Goal: Task Accomplishment & Management: Complete application form

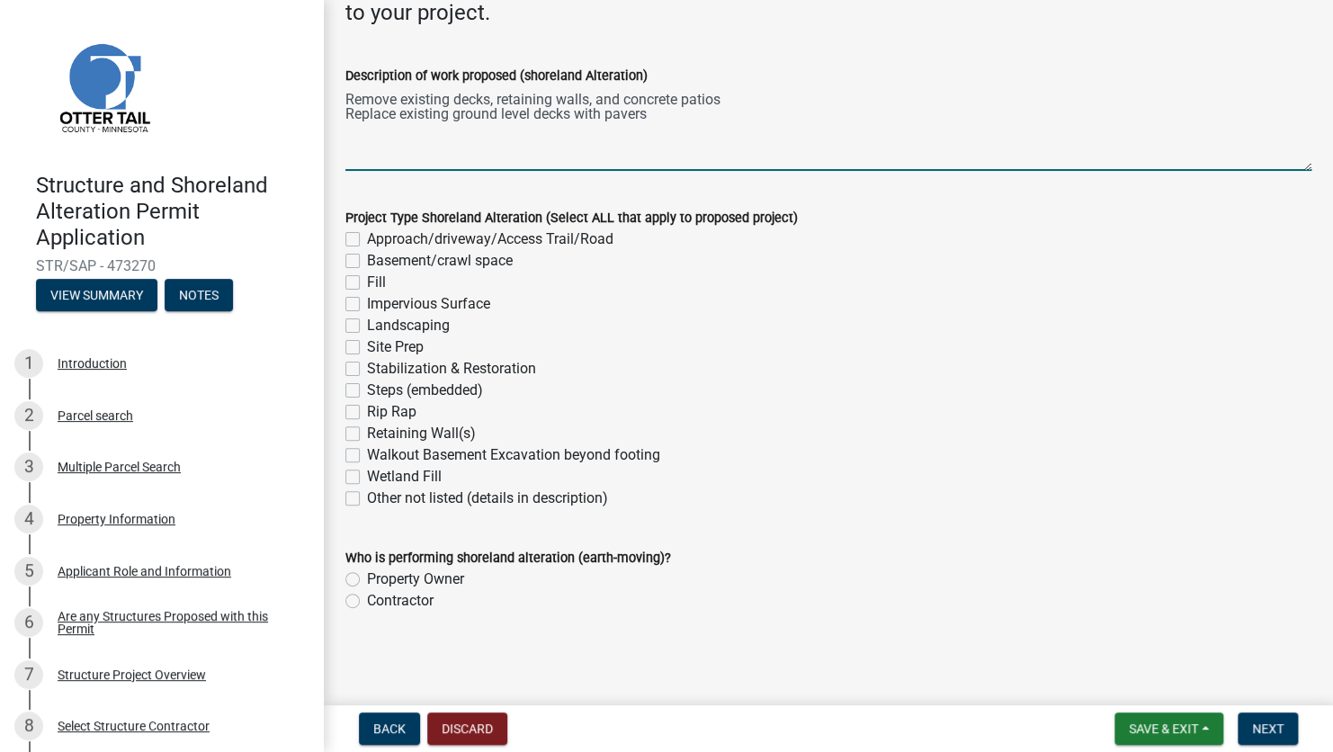
scroll to position [5, 0]
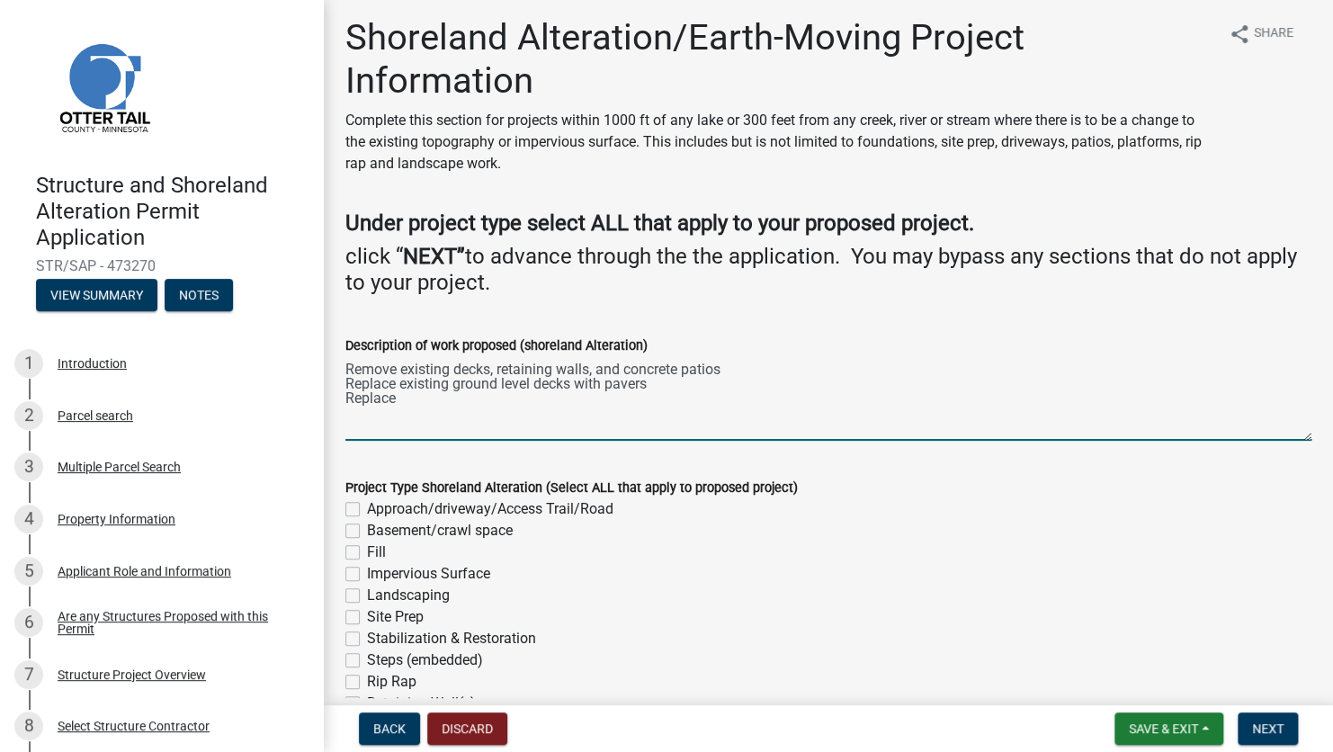
click at [666, 387] on textarea "Remove existing decks, retaining walls, and concrete patios Replace existing gr…" at bounding box center [828, 398] width 966 height 85
click at [504, 414] on textarea "Remove existing decks, retaining walls, and concrete patios Replace existing gr…" at bounding box center [828, 398] width 966 height 85
click at [819, 383] on textarea "Remove existing decks, retaining walls, and concrete patios Replace existing gr…" at bounding box center [828, 398] width 966 height 85
click at [470, 402] on textarea "Remove existing decks, retaining walls, and concrete patios Replace existing gr…" at bounding box center [828, 398] width 966 height 85
click at [1055, 397] on textarea "Remove existing decks, retaining walls, and concrete patios Replace existing gr…" at bounding box center [828, 398] width 966 height 85
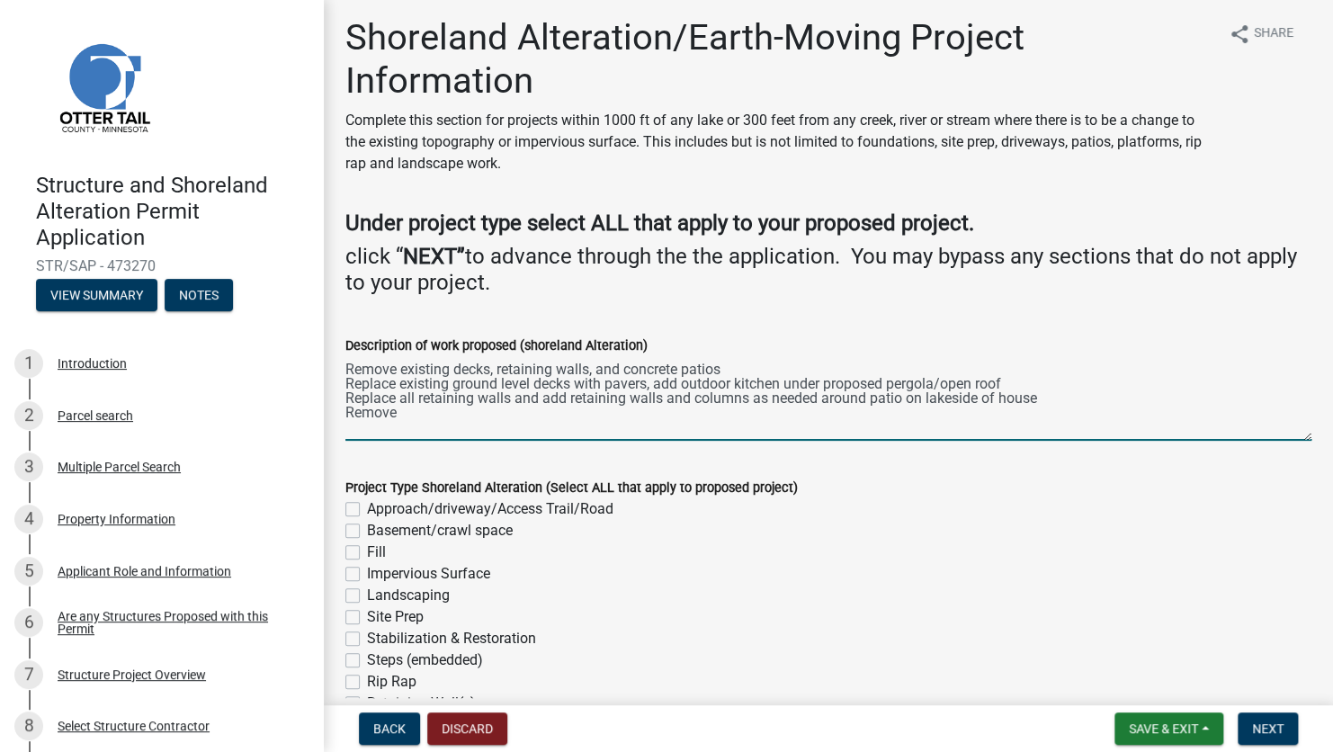
drag, startPoint x: 397, startPoint y: 418, endPoint x: 344, endPoint y: 414, distance: 53.3
click at [344, 414] on div "Description of work proposed (shoreland Alteration) Remove existing decks, reta…" at bounding box center [828, 374] width 993 height 131
click at [728, 374] on textarea "Remove existing decks, retaining walls, and concrete patios Replace existing gr…" at bounding box center [828, 398] width 966 height 85
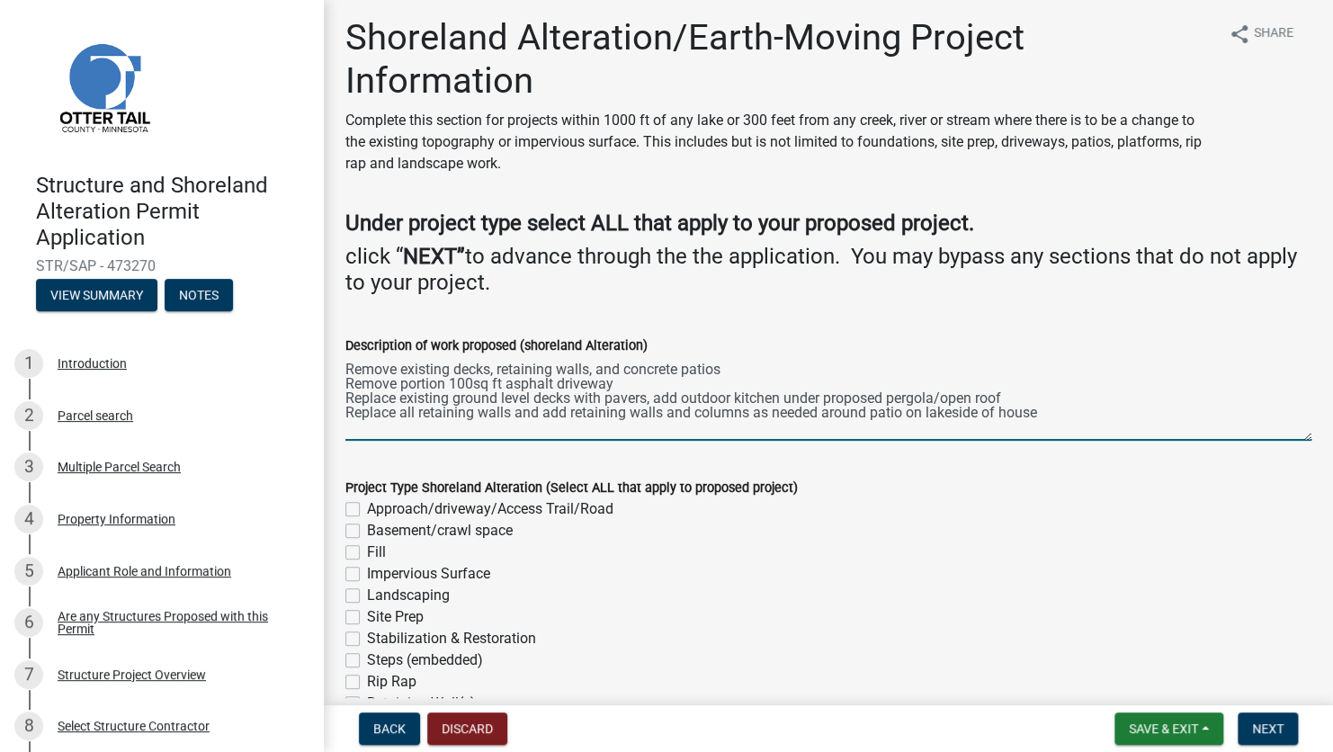
click at [1082, 413] on textarea "Remove existing decks, retaining walls, and concrete patios Remove portion 100s…" at bounding box center [828, 398] width 966 height 85
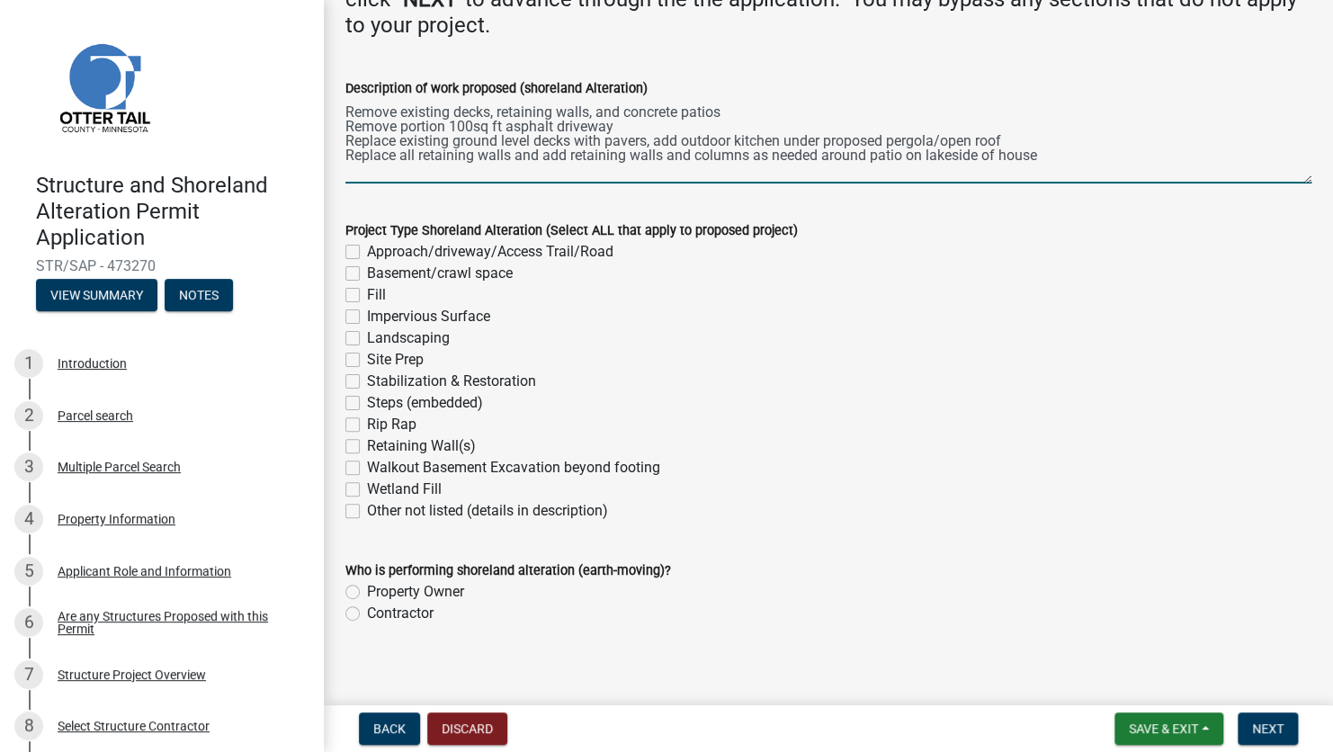
scroll to position [275, 0]
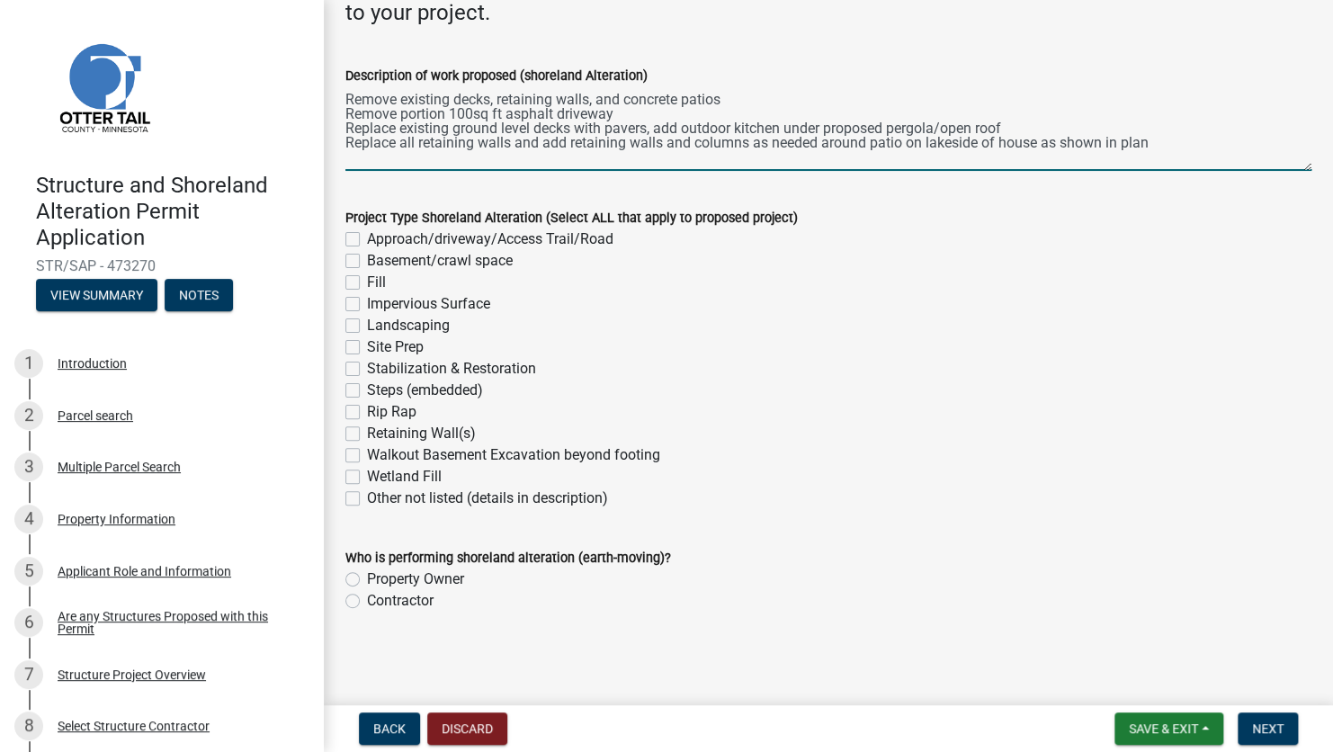
type textarea "Remove existing decks, retaining walls, and concrete patios Remove portion 100s…"
click at [367, 300] on label "Impervious Surface" at bounding box center [428, 304] width 123 height 22
click at [367, 300] on input "Impervious Surface" at bounding box center [373, 299] width 12 height 12
checkbox input "true"
checkbox input "false"
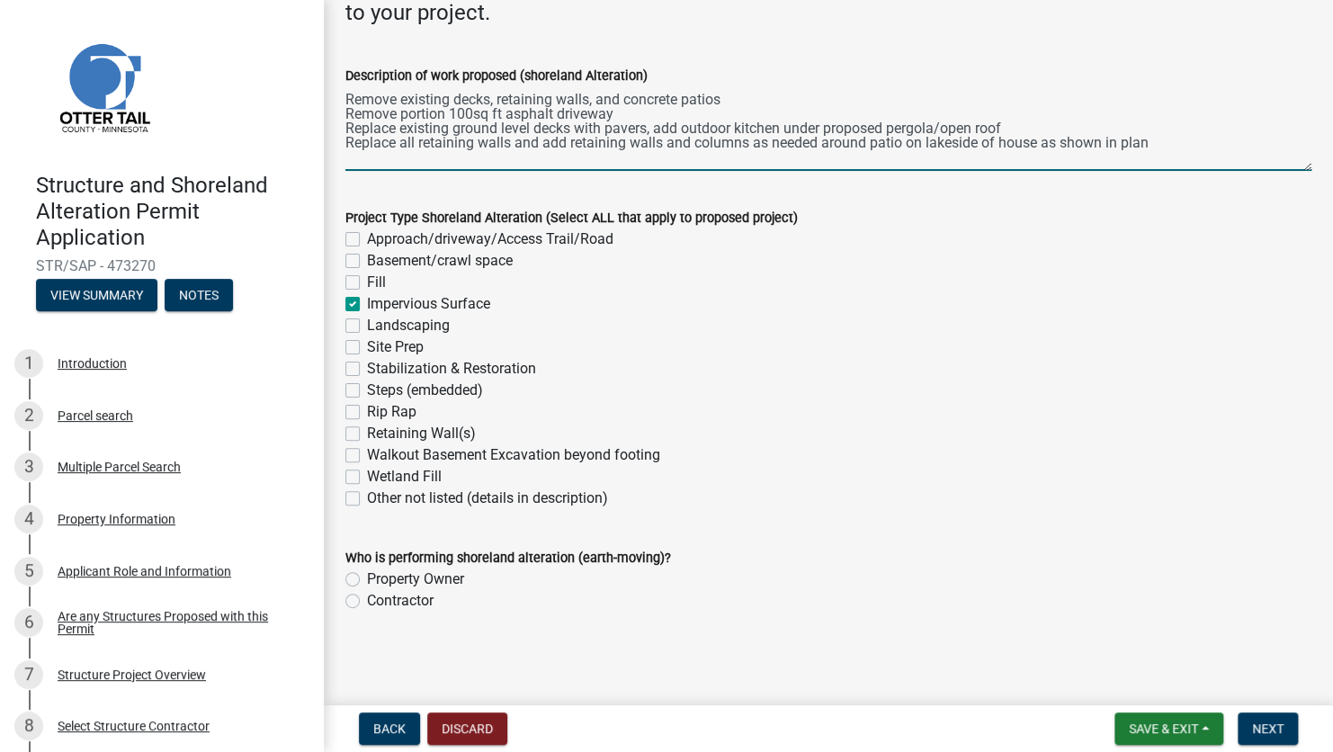
checkbox input "false"
checkbox input "true"
checkbox input "false"
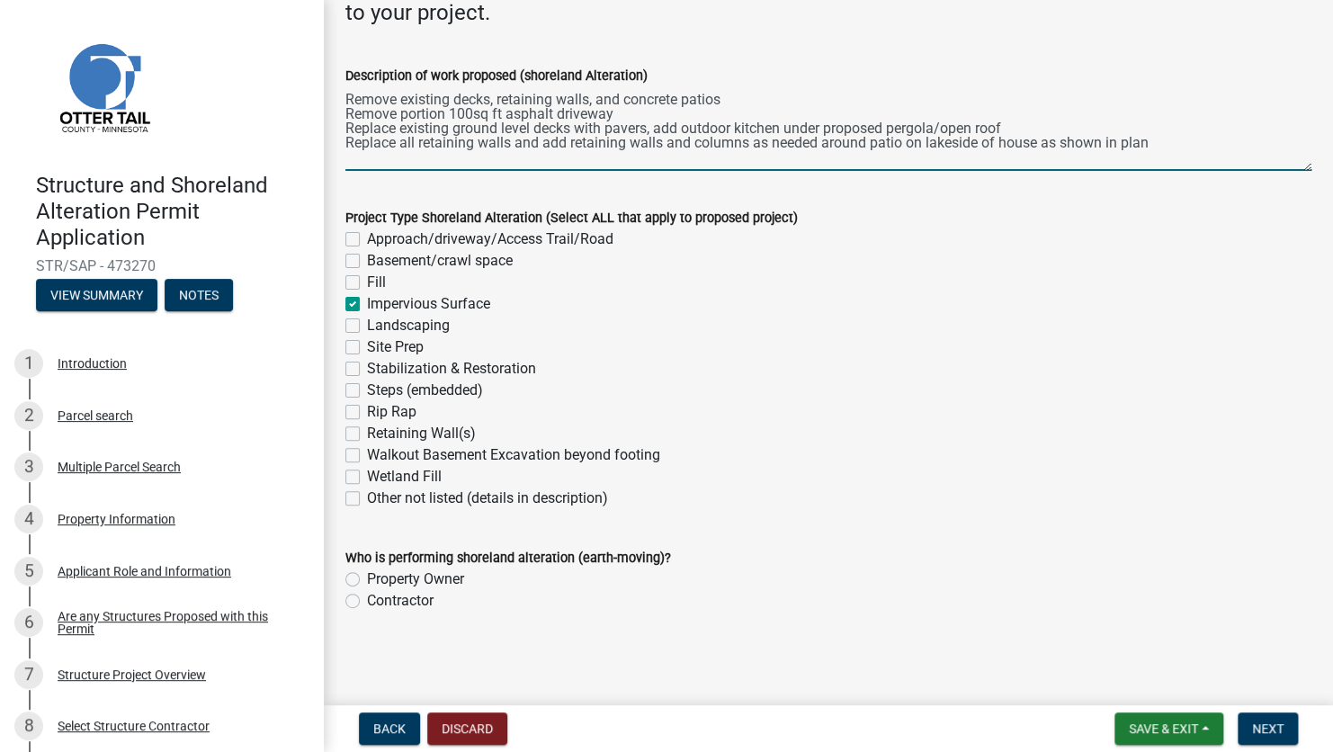
checkbox input "false"
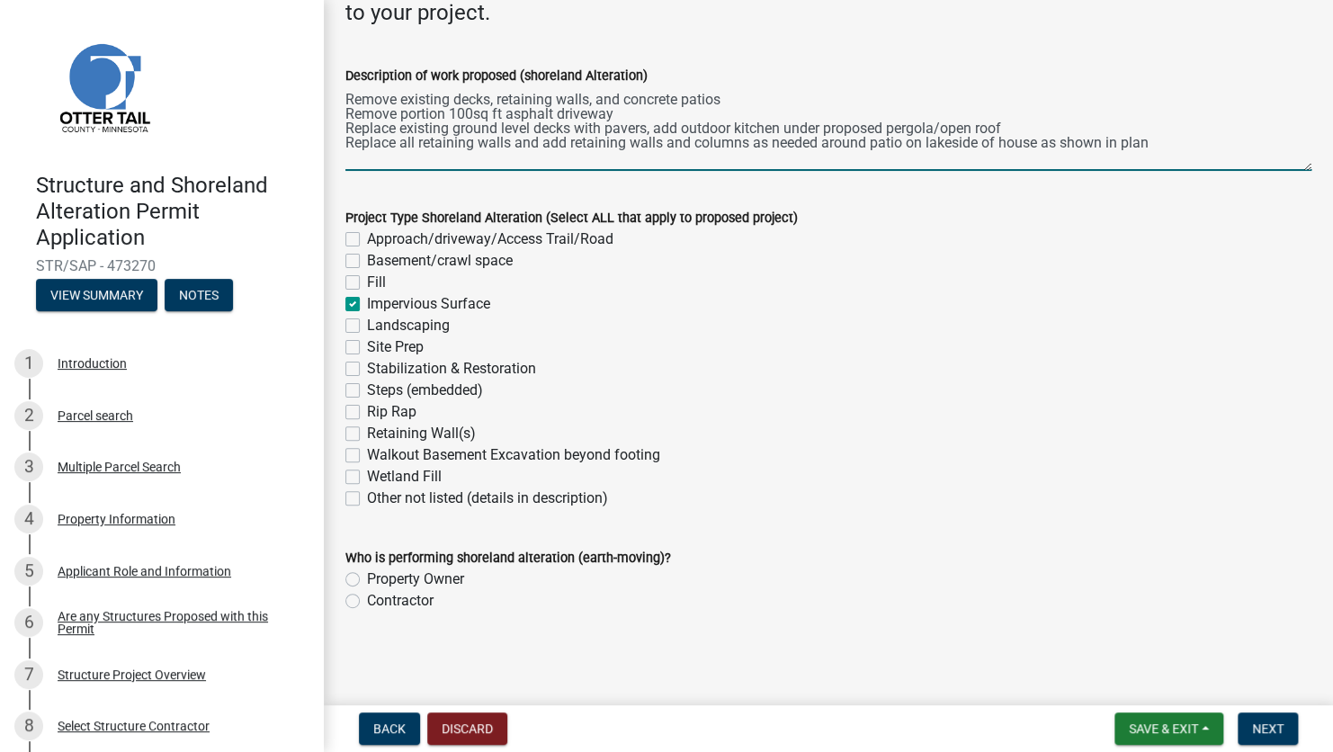
checkbox input "false"
click at [367, 322] on label "Landscaping" at bounding box center [408, 326] width 83 height 22
click at [367, 322] on input "Landscaping" at bounding box center [373, 321] width 12 height 12
checkbox input "true"
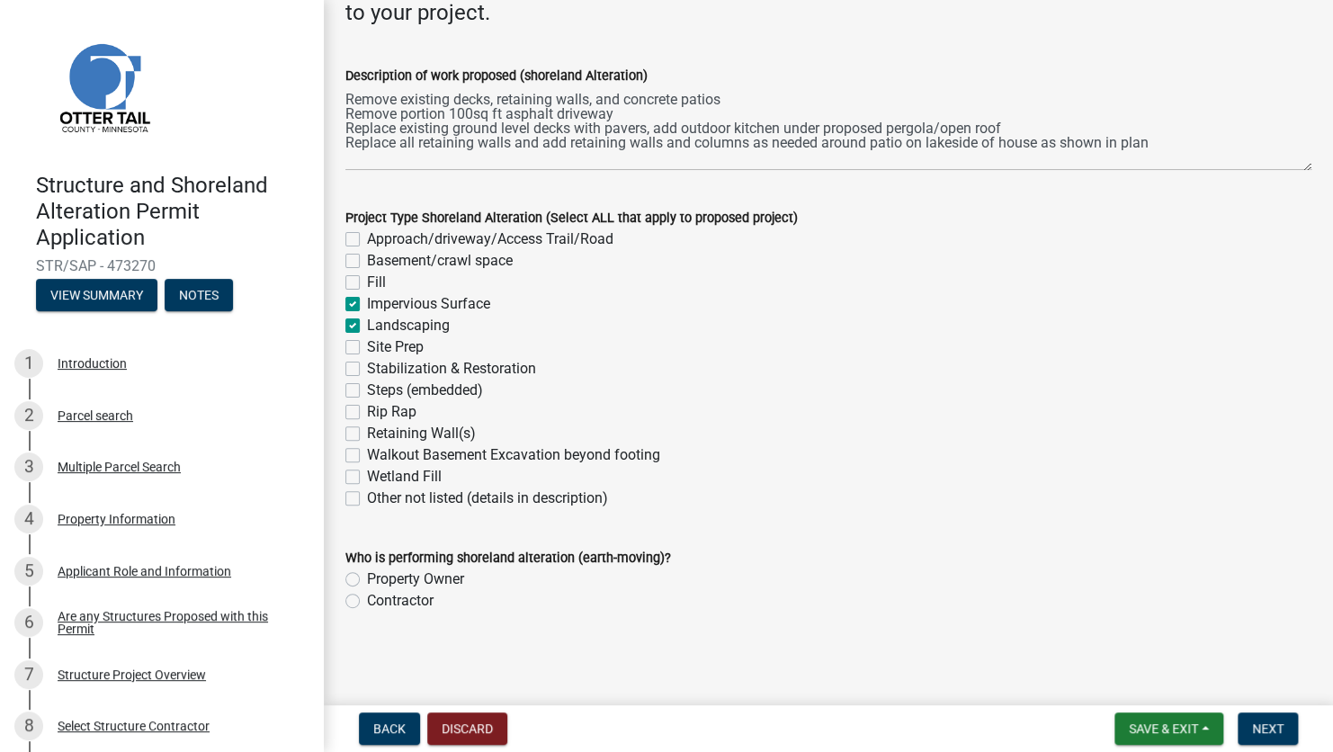
checkbox input "false"
checkbox input "true"
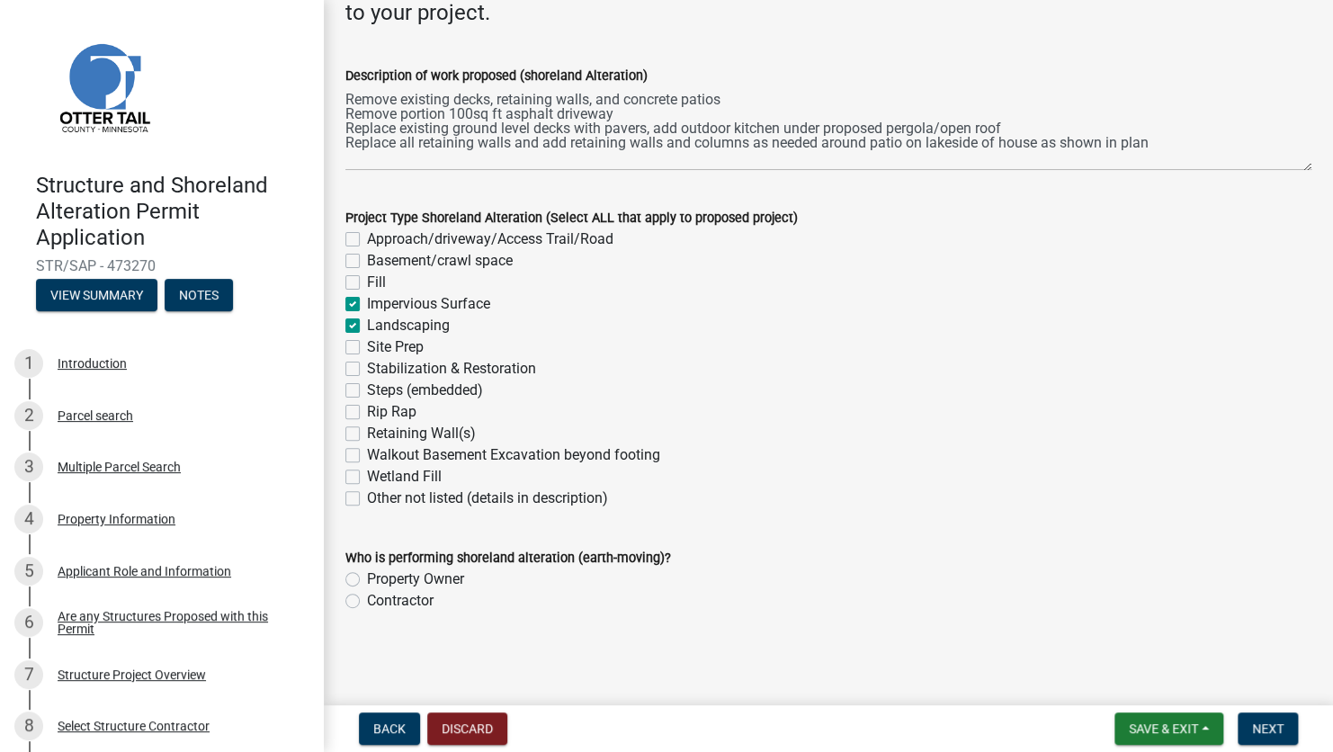
checkbox input "false"
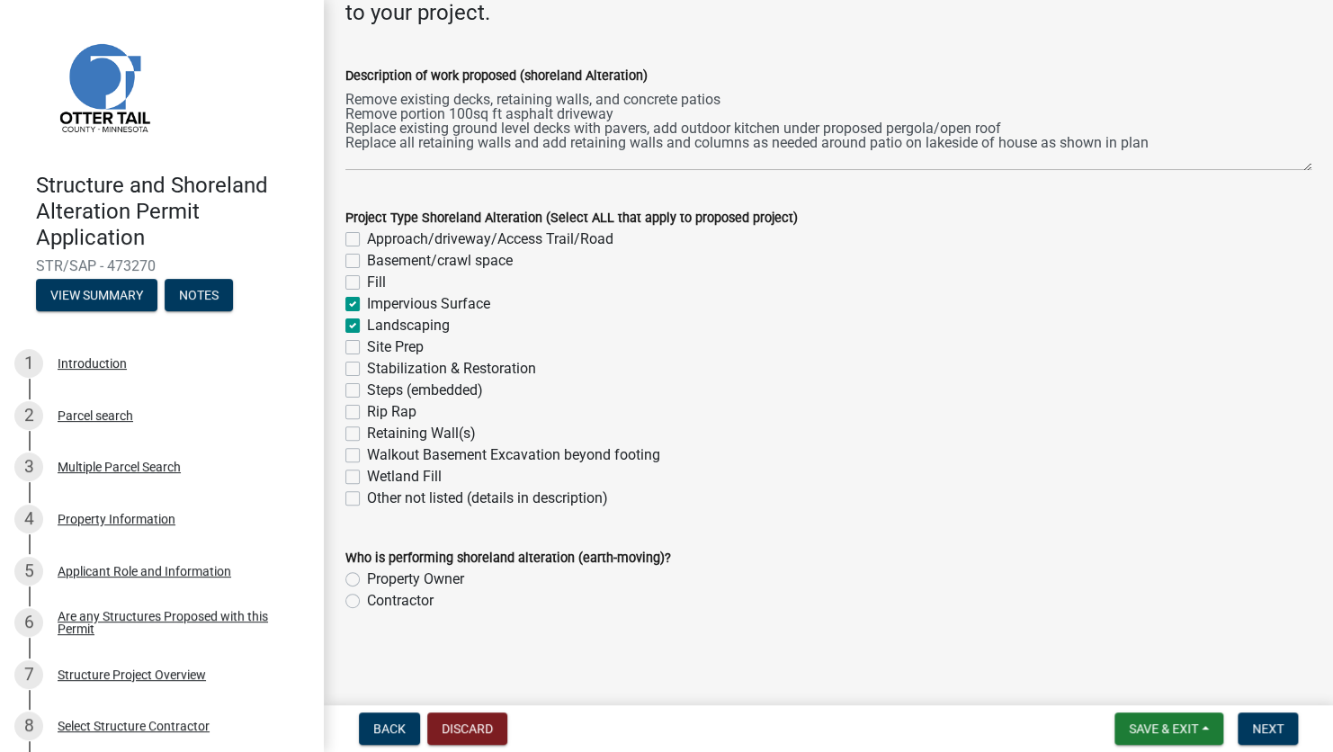
checkbox input "false"
click at [367, 435] on label "Retaining Wall(s)" at bounding box center [421, 434] width 109 height 22
click at [367, 434] on input "Retaining Wall(s)" at bounding box center [373, 429] width 12 height 12
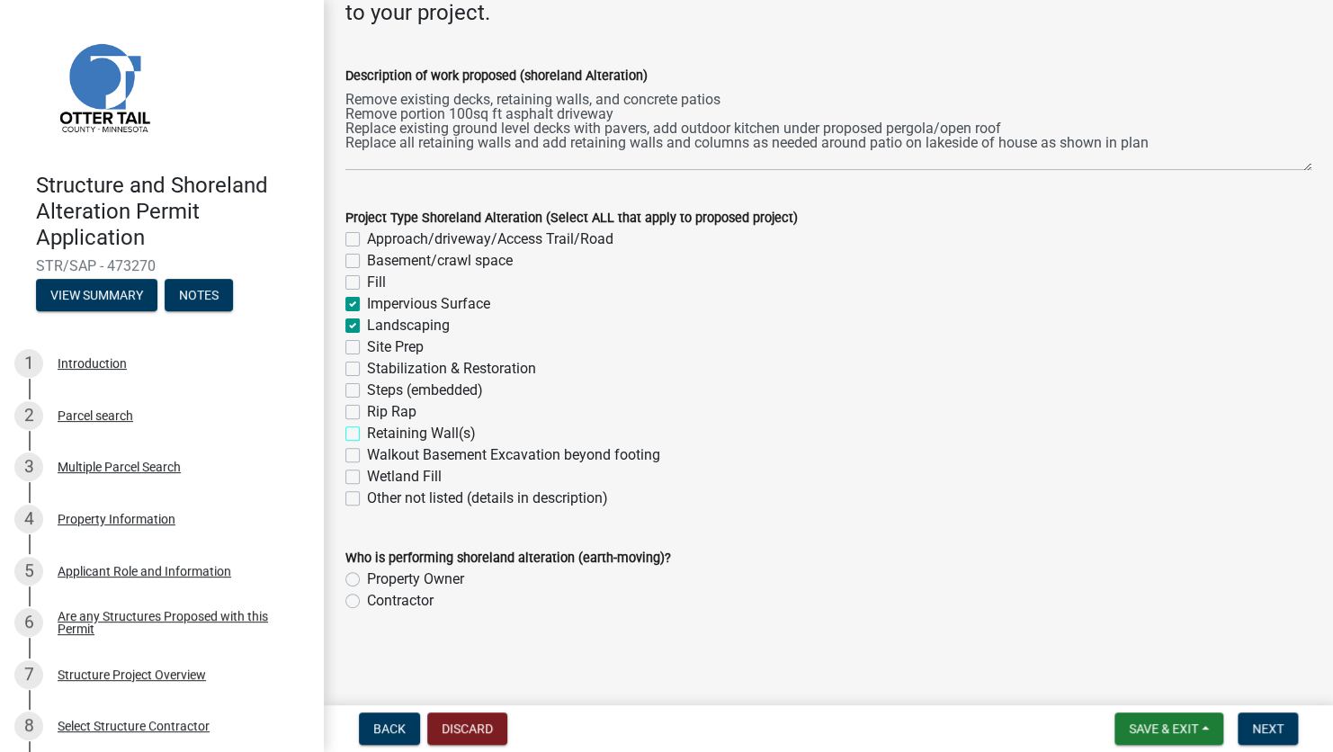
checkbox input "true"
checkbox input "false"
checkbox input "true"
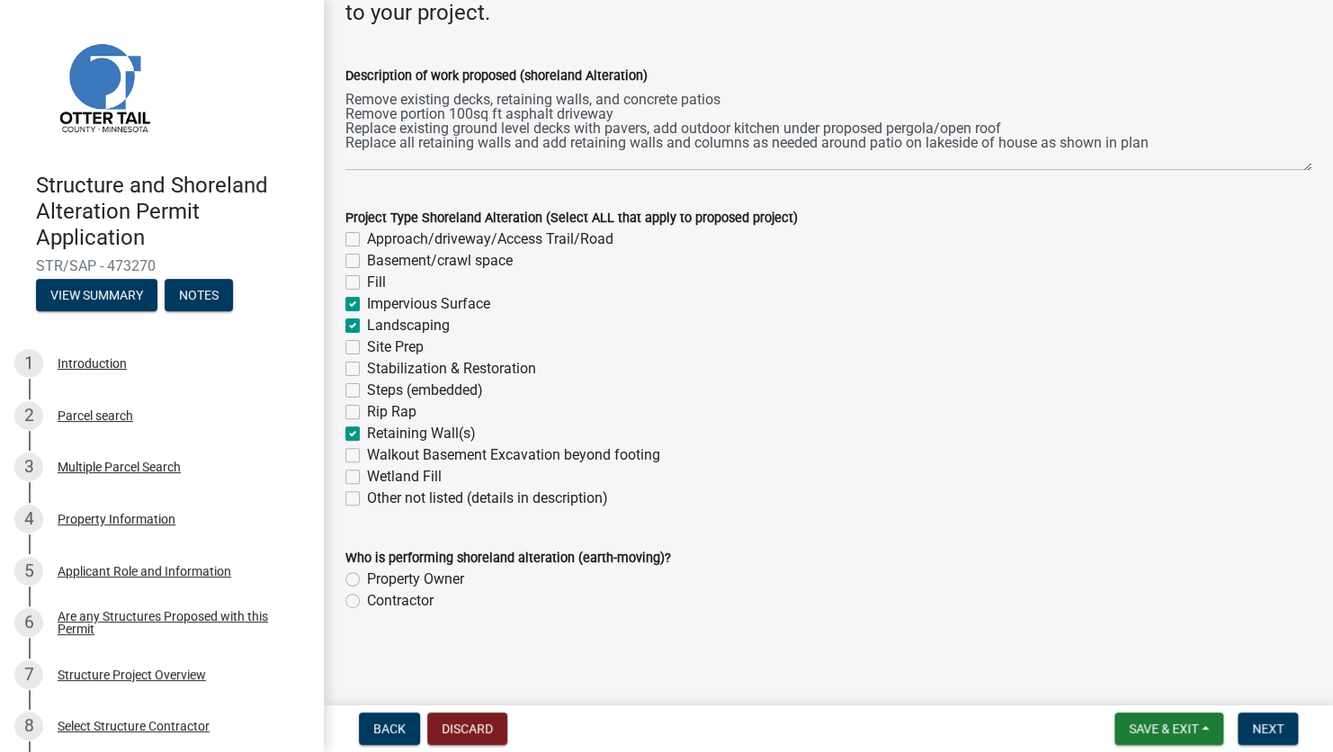
checkbox input "true"
checkbox input "false"
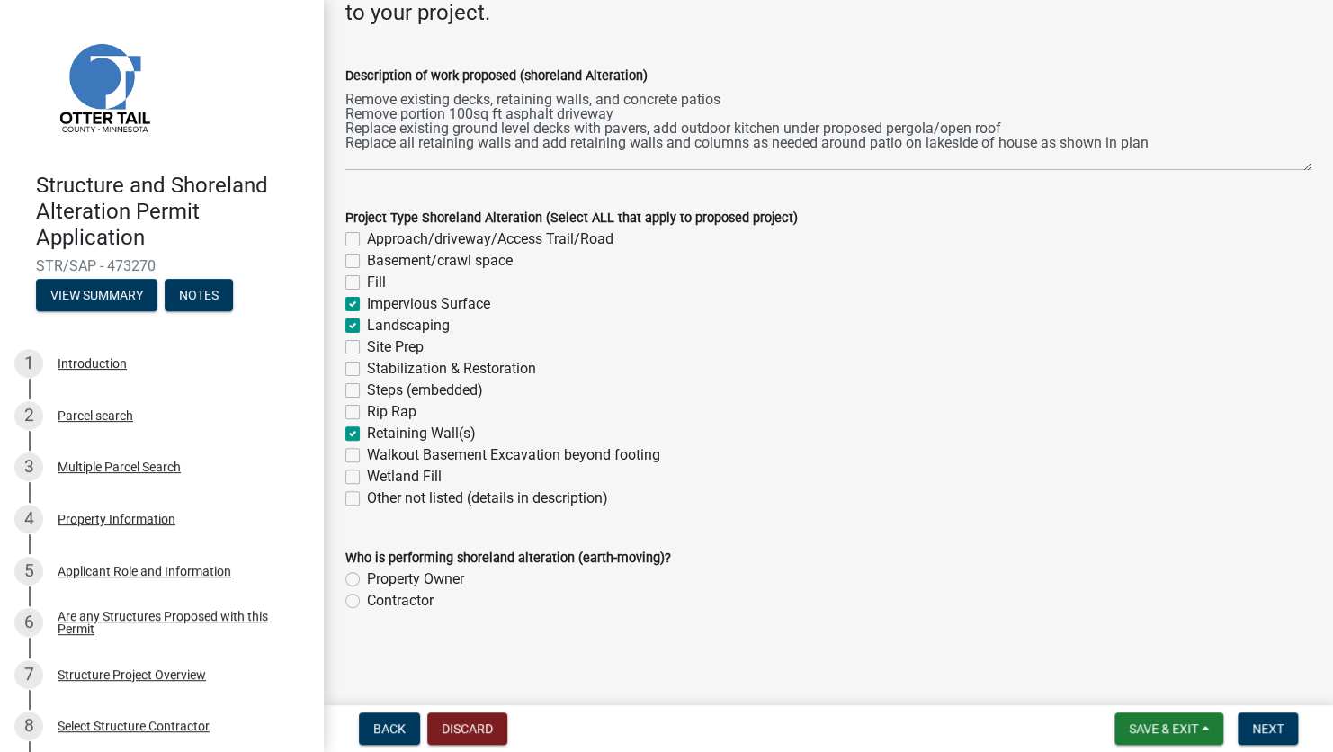
checkbox input "true"
checkbox input "false"
click at [367, 600] on label "Contractor" at bounding box center [400, 601] width 67 height 22
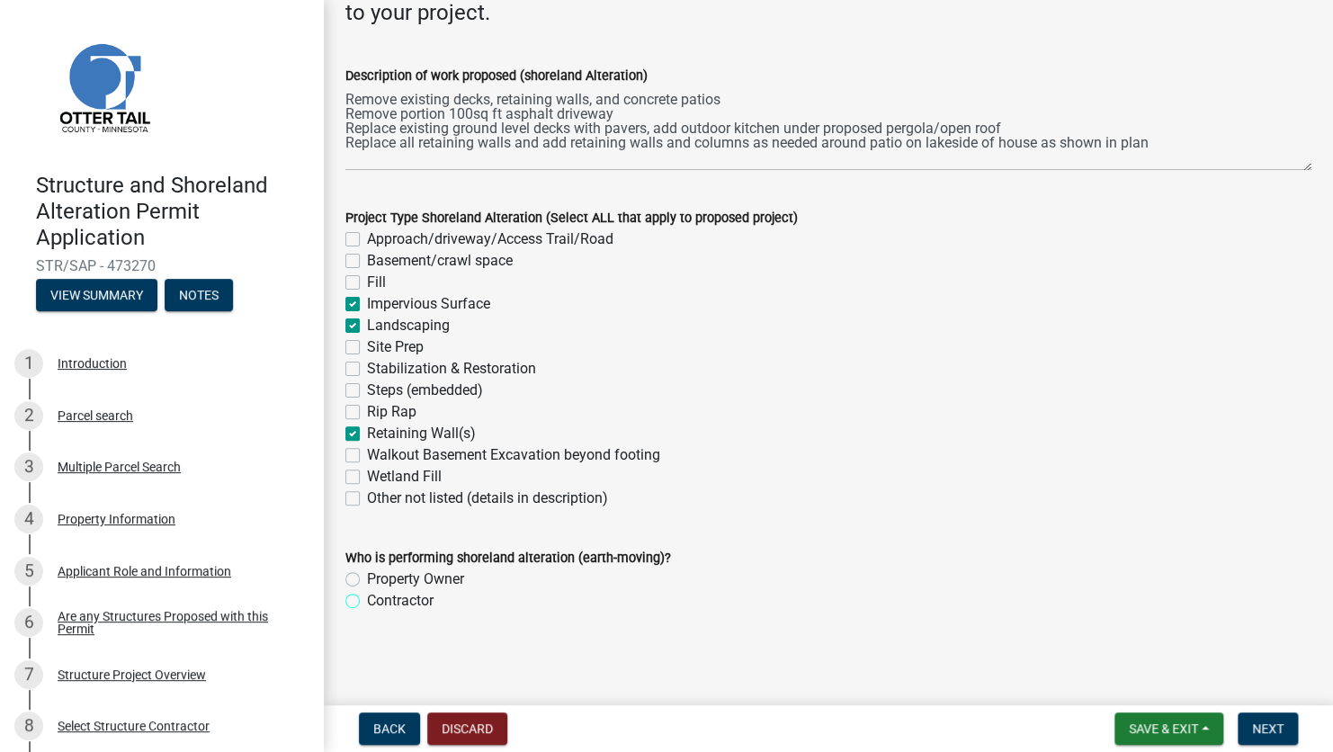
click at [367, 600] on input "Contractor" at bounding box center [373, 596] width 12 height 12
radio input "true"
click at [1156, 150] on textarea "Remove existing decks, retaining walls, and concrete patios Remove portion 100s…" at bounding box center [828, 128] width 966 height 85
click at [1151, 137] on textarea "Remove existing decks, retaining walls, and concrete patios Remove portion 100s…" at bounding box center [828, 128] width 966 height 85
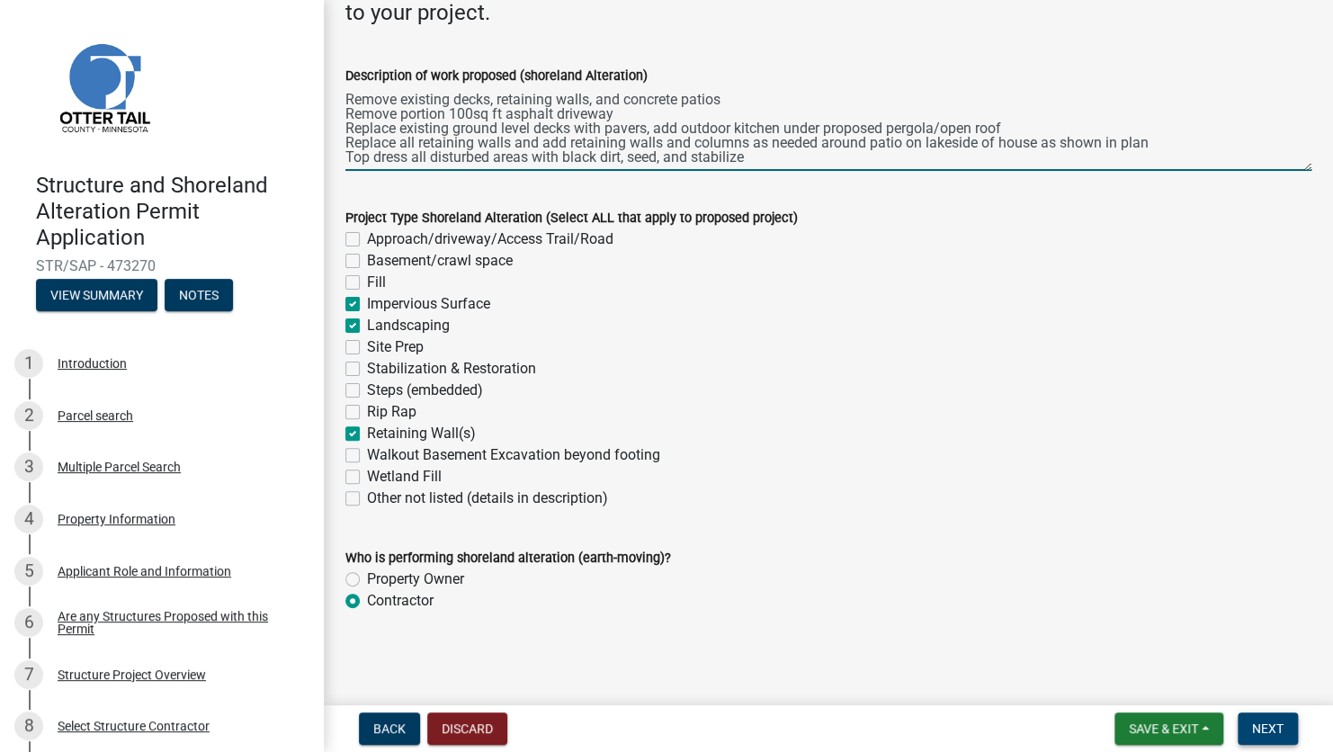
type textarea "Remove existing decks, retaining walls, and concrete patios Remove portion 100s…"
click at [1259, 731] on span "Next" at bounding box center [1267, 728] width 31 height 14
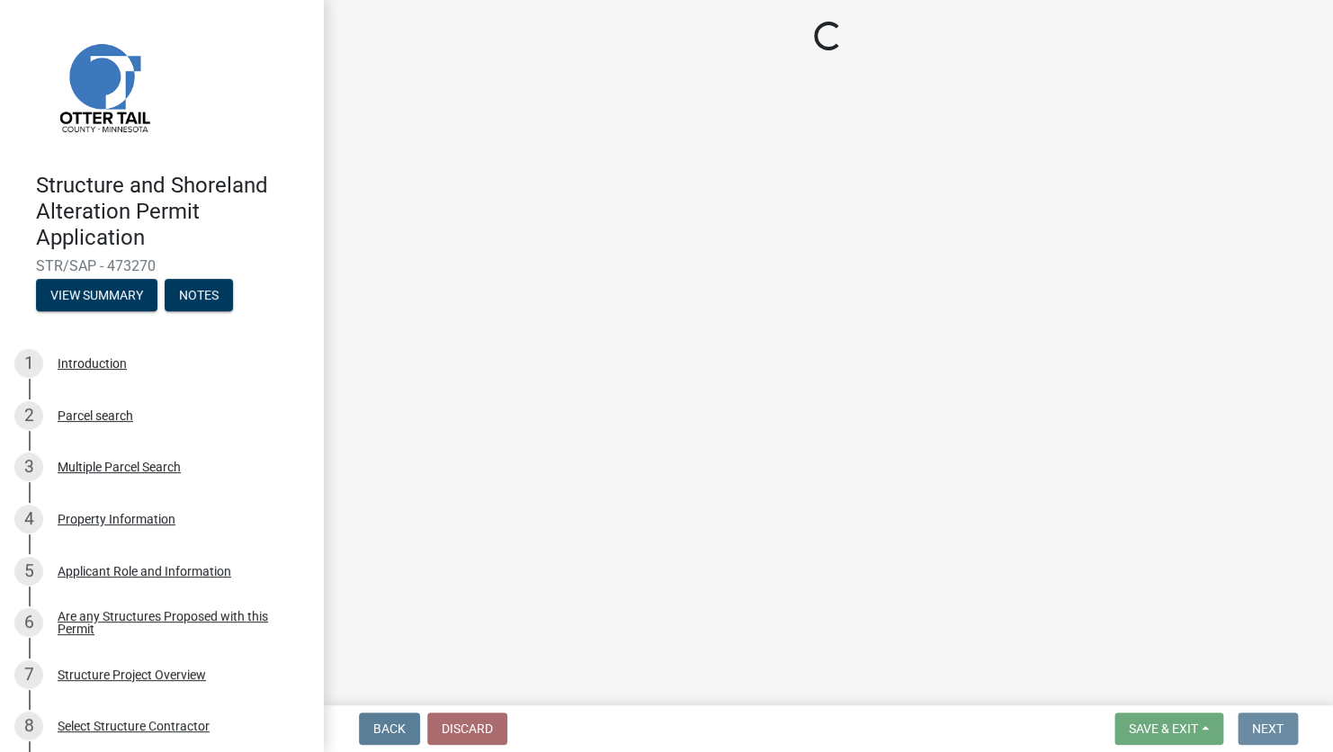
scroll to position [0, 0]
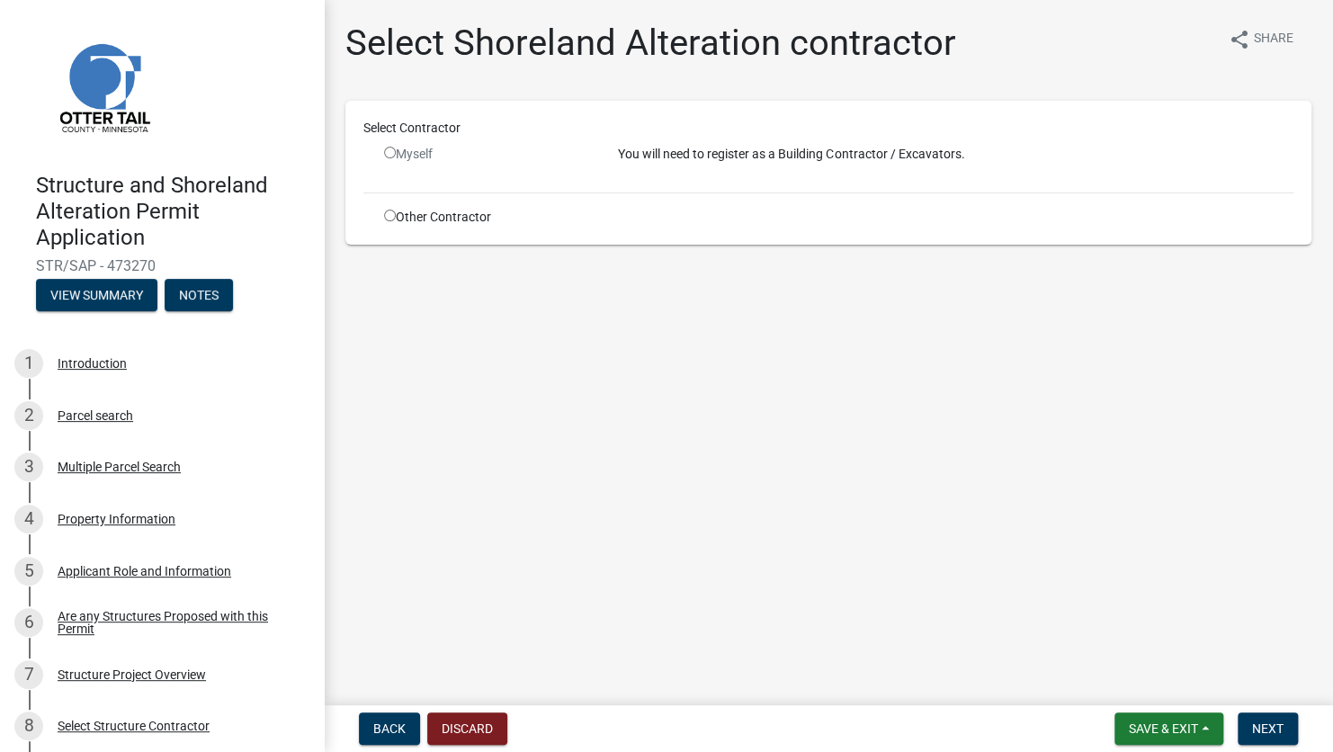
click at [387, 216] on input "radio" at bounding box center [390, 216] width 12 height 12
radio input "true"
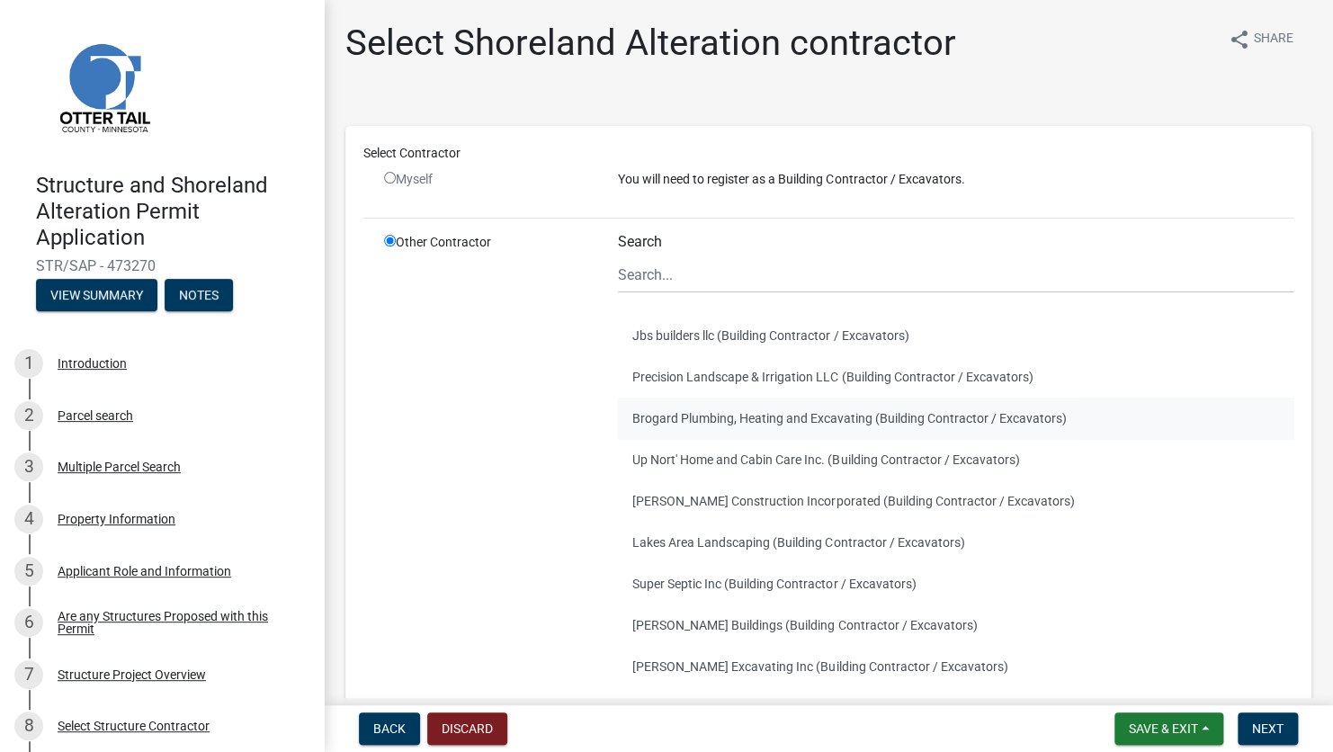
scroll to position [212, 0]
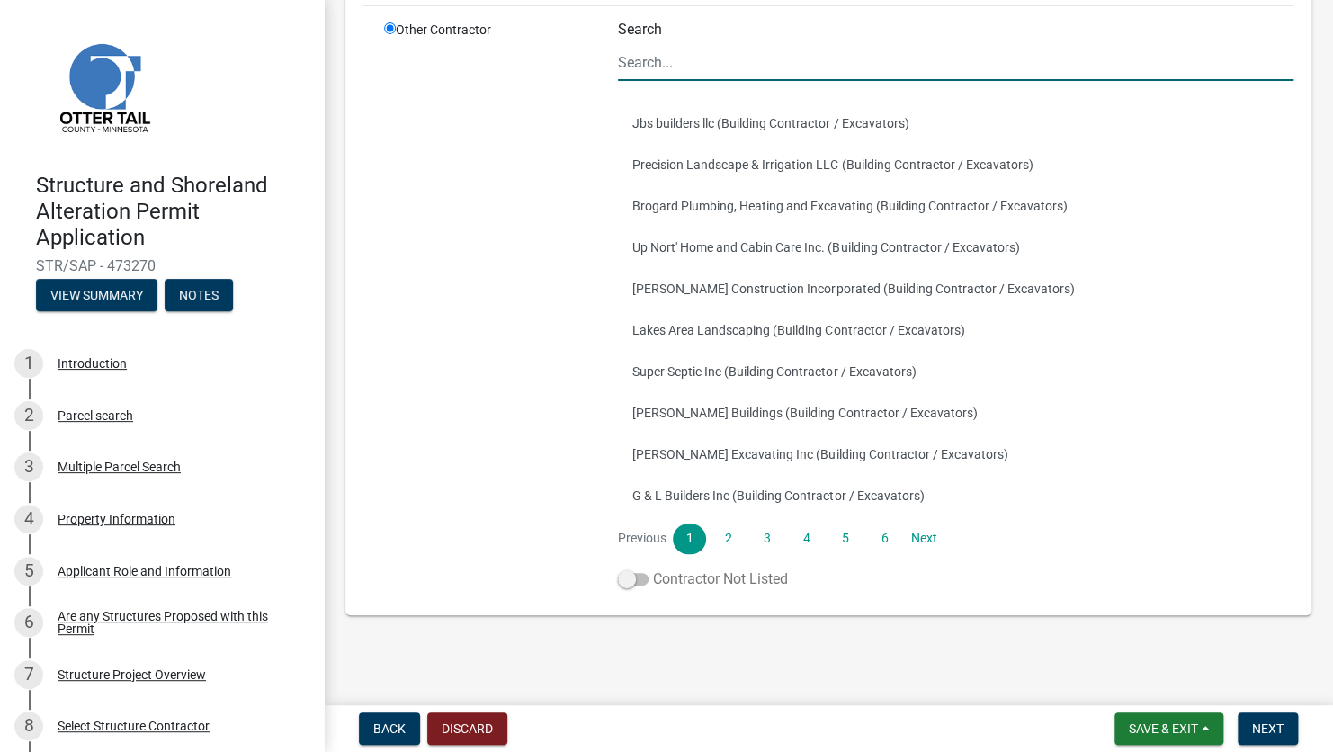
click at [634, 582] on span at bounding box center [633, 579] width 31 height 13
click at [653, 569] on input "Contractor Not Listed" at bounding box center [653, 569] width 0 height 0
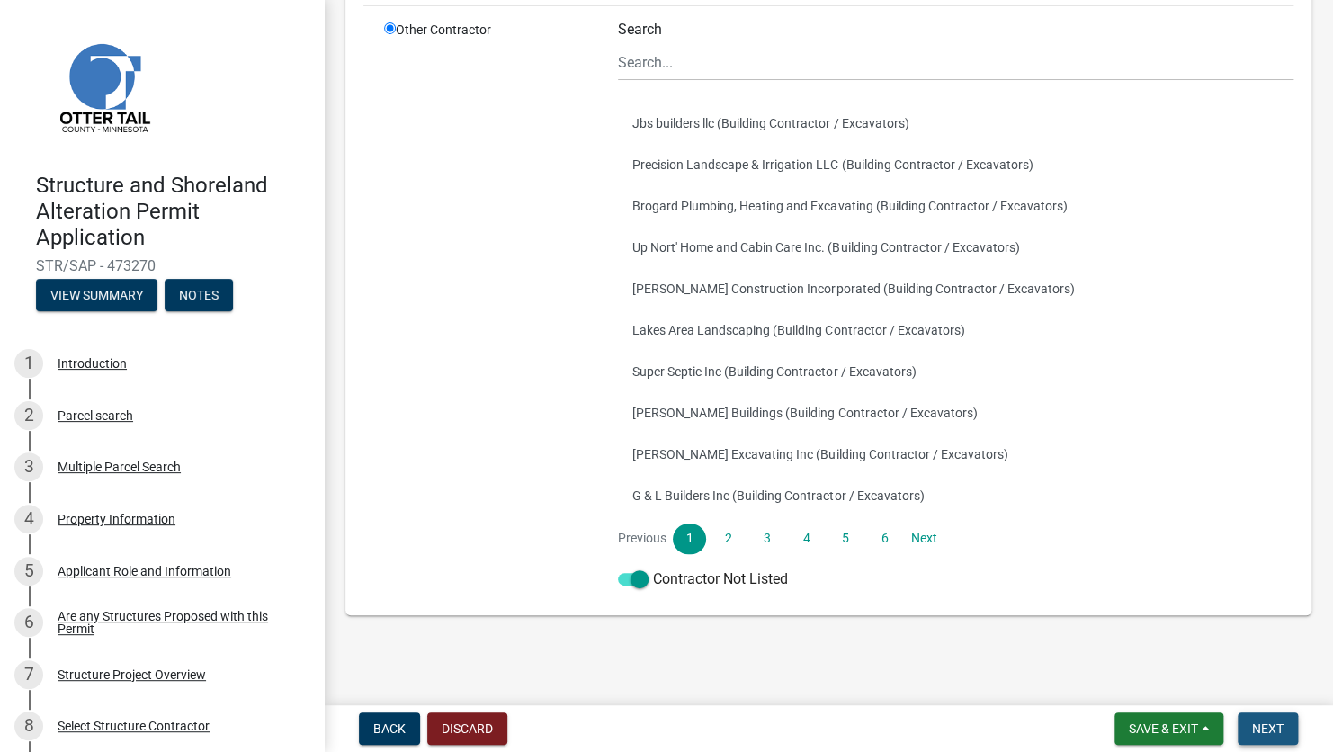
click at [1277, 730] on span "Next" at bounding box center [1267, 728] width 31 height 14
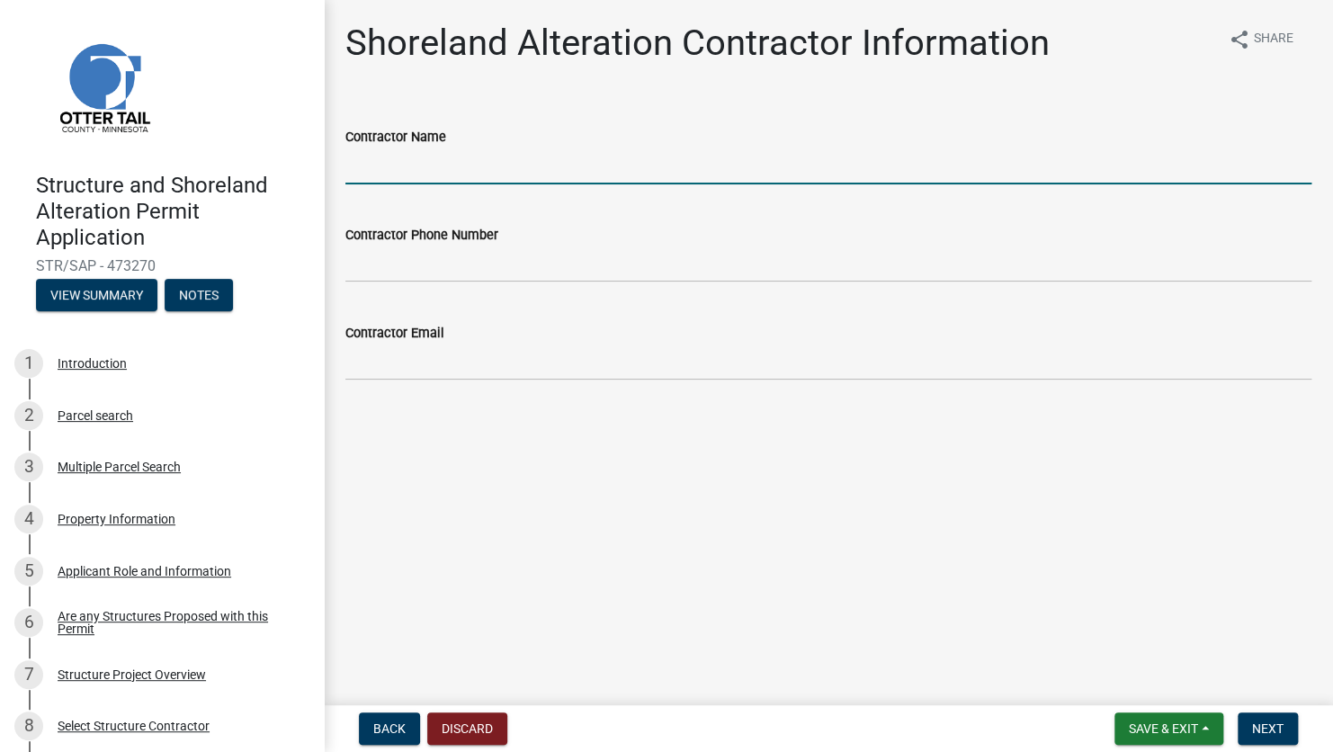
click at [374, 163] on input "Contractor Name" at bounding box center [828, 166] width 966 height 37
type input "4mations Landscape & Design"
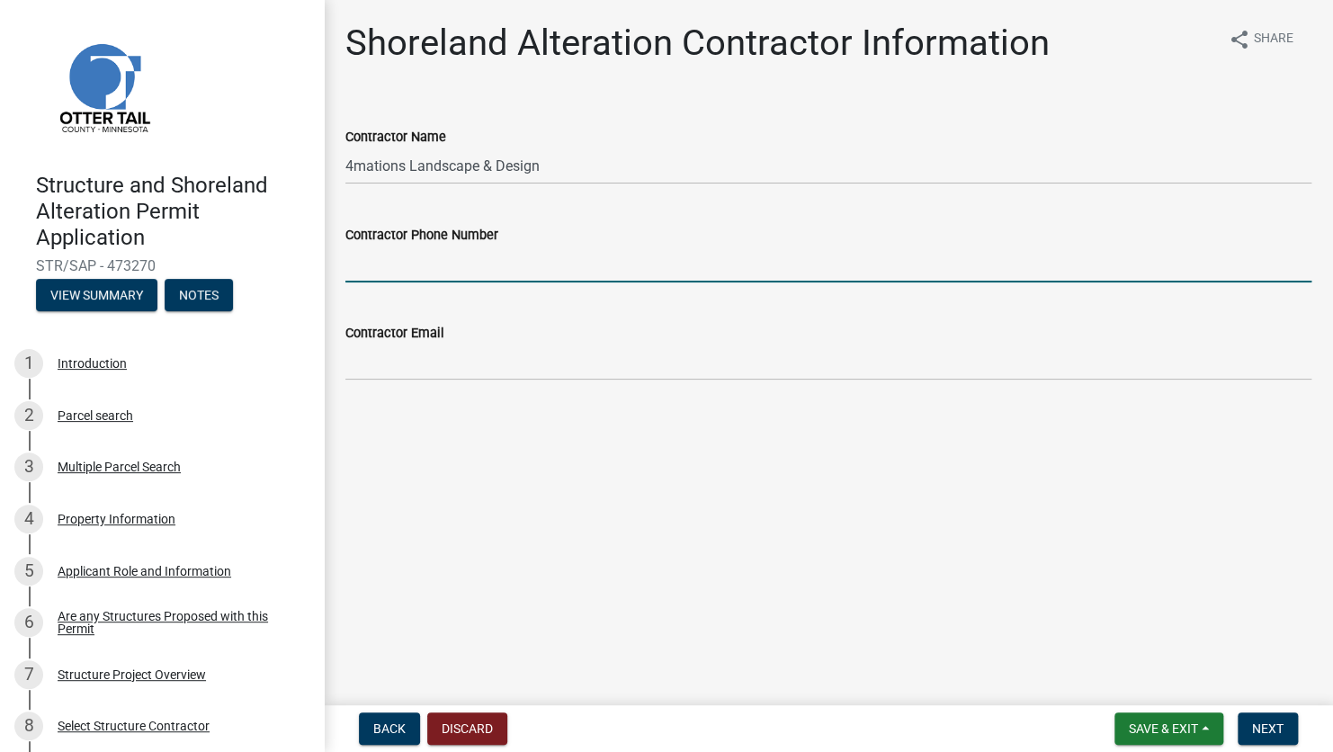
click at [388, 254] on input "Contractor Phone Number" at bounding box center [828, 264] width 966 height 37
type input "2182051073"
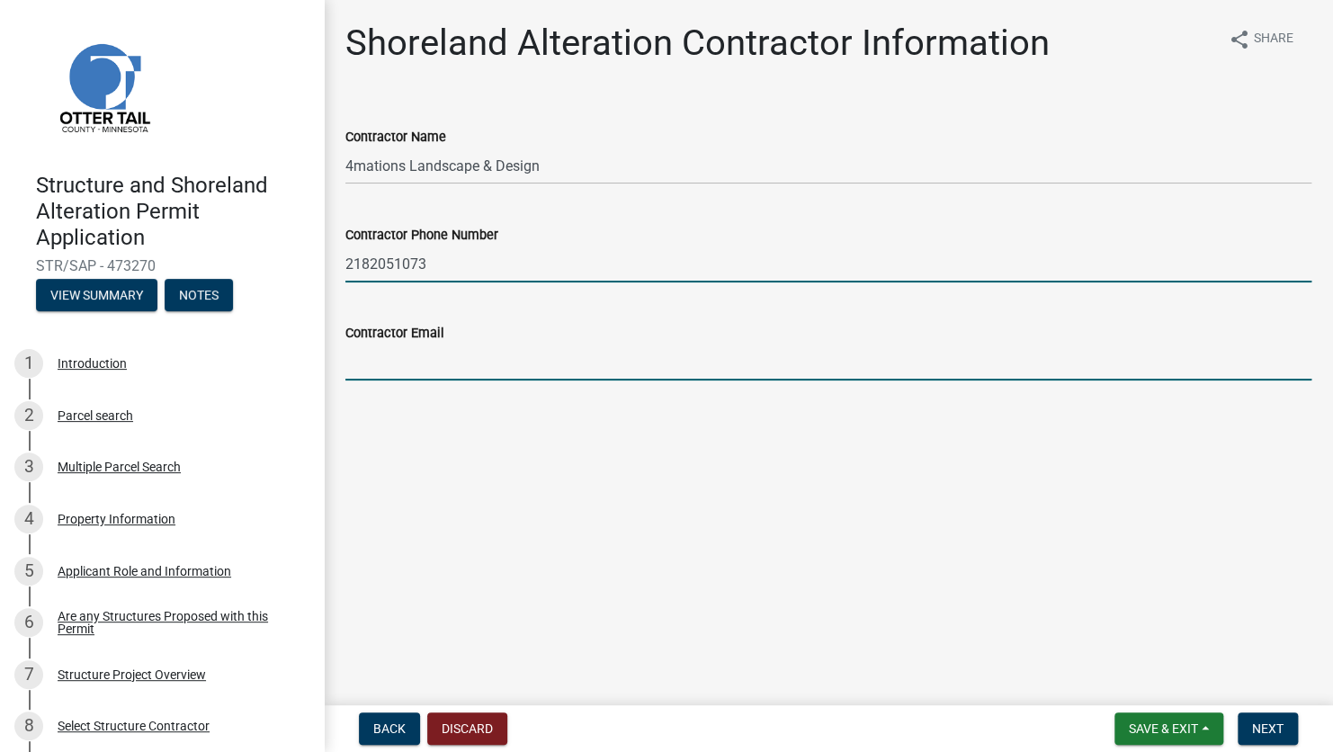
click at [391, 348] on input "Contractor Email" at bounding box center [828, 362] width 966 height 37
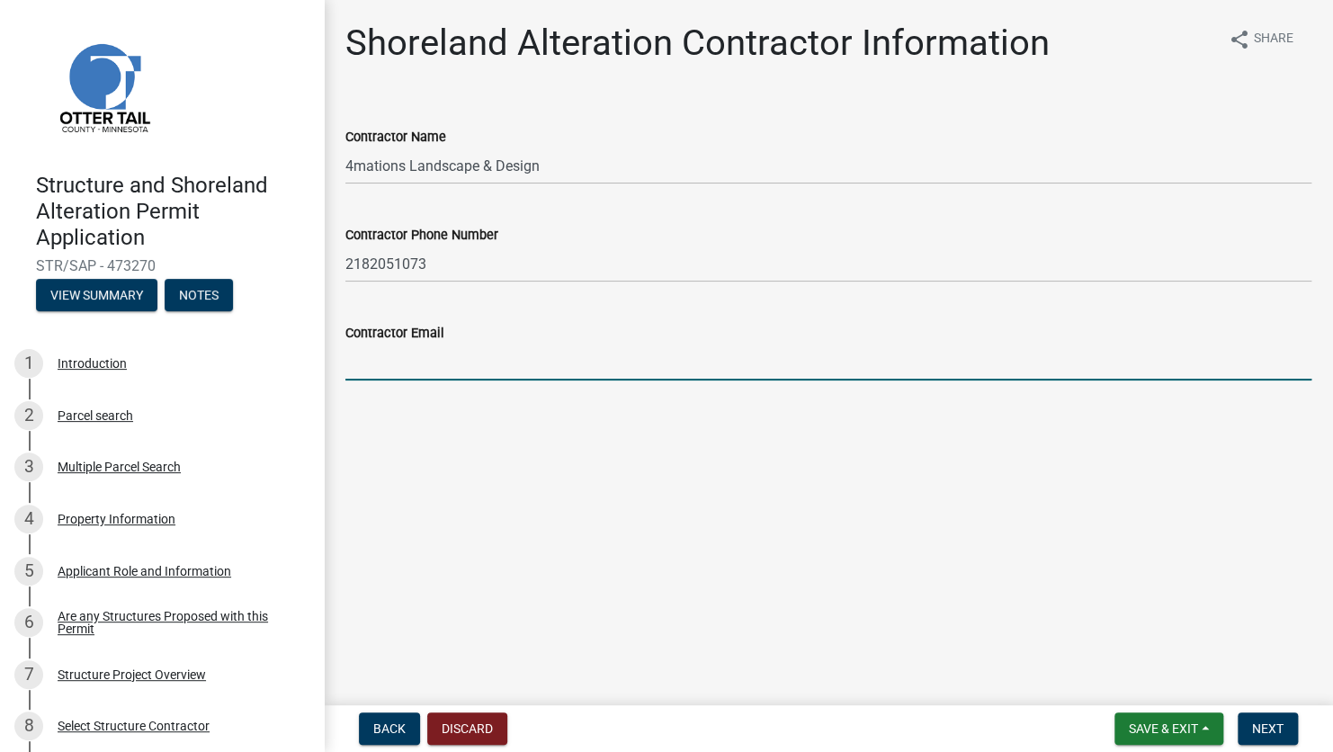
type input "[EMAIL_ADDRESS][DOMAIN_NAME]"
click at [1257, 732] on span "Next" at bounding box center [1267, 728] width 31 height 14
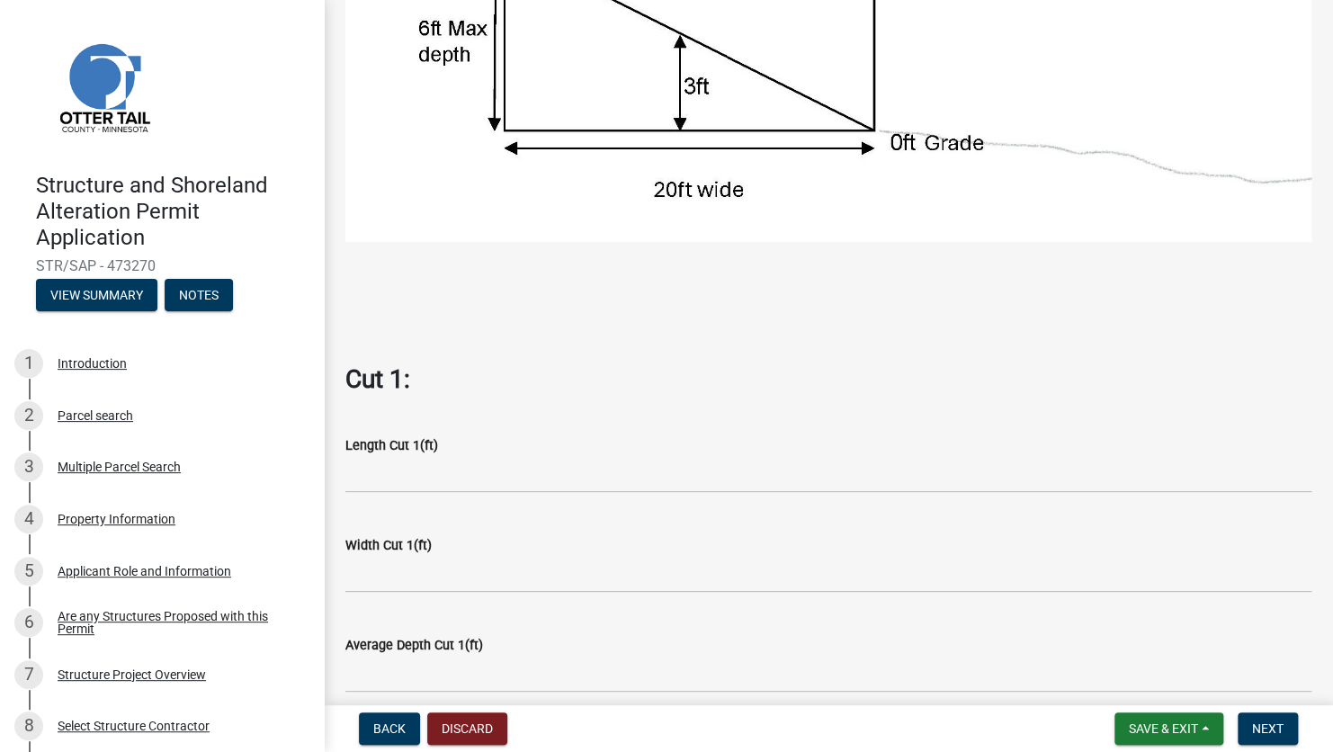
scroll to position [540, 0]
click at [1264, 734] on span "Next" at bounding box center [1267, 728] width 31 height 14
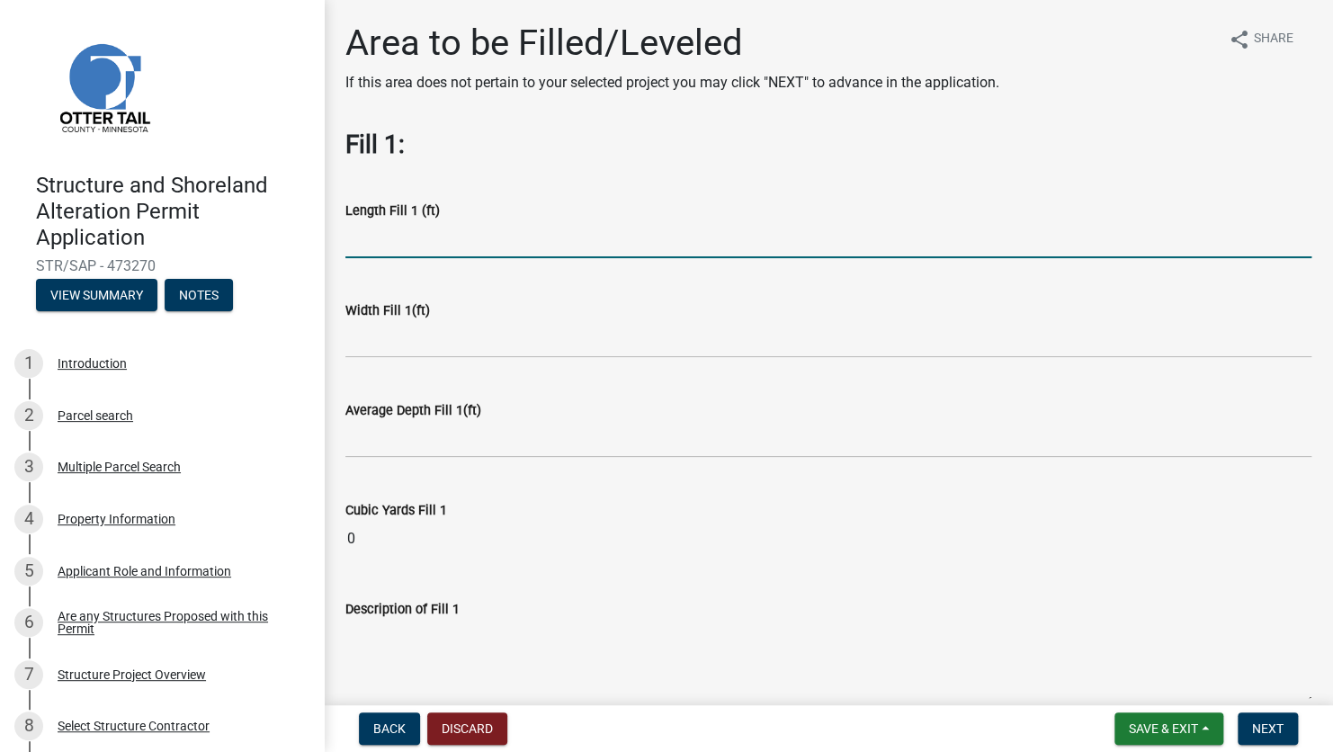
click at [417, 231] on input "text" at bounding box center [828, 239] width 966 height 37
type input "50"
click at [442, 341] on input "text" at bounding box center [828, 339] width 966 height 37
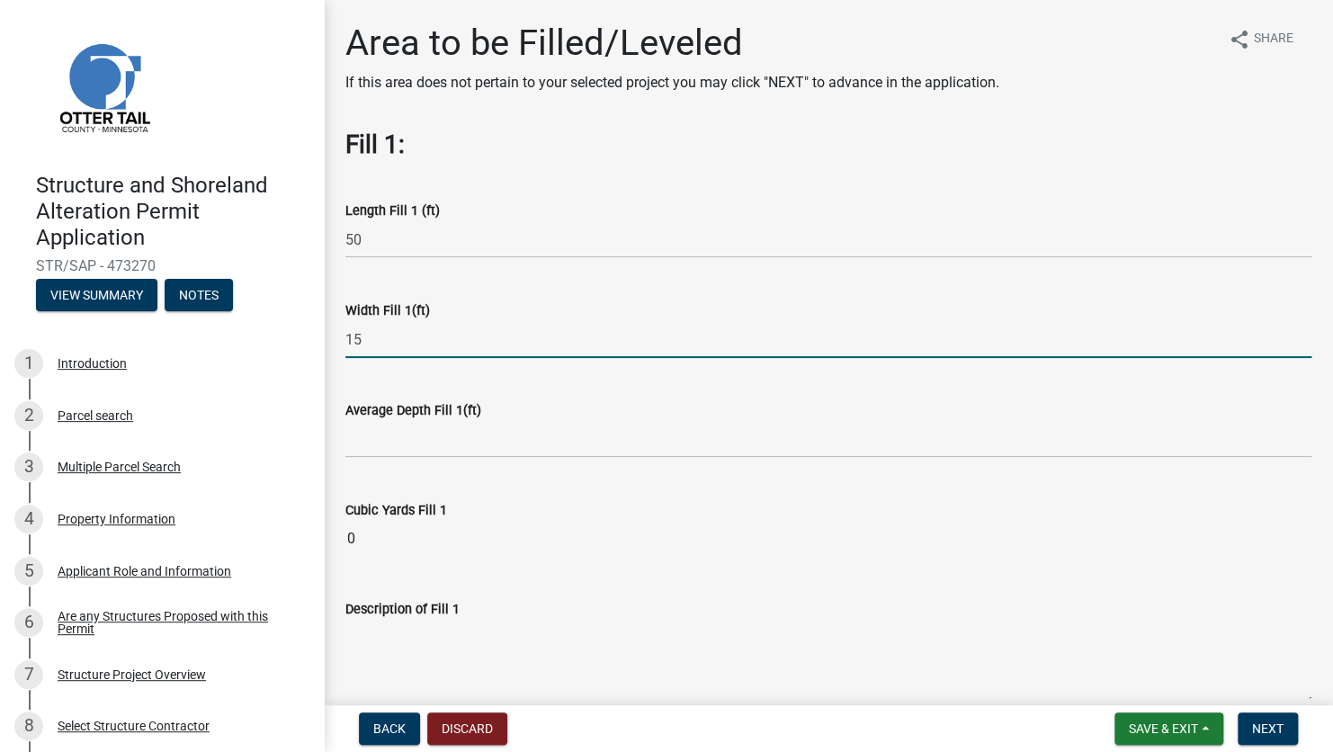
type input "15"
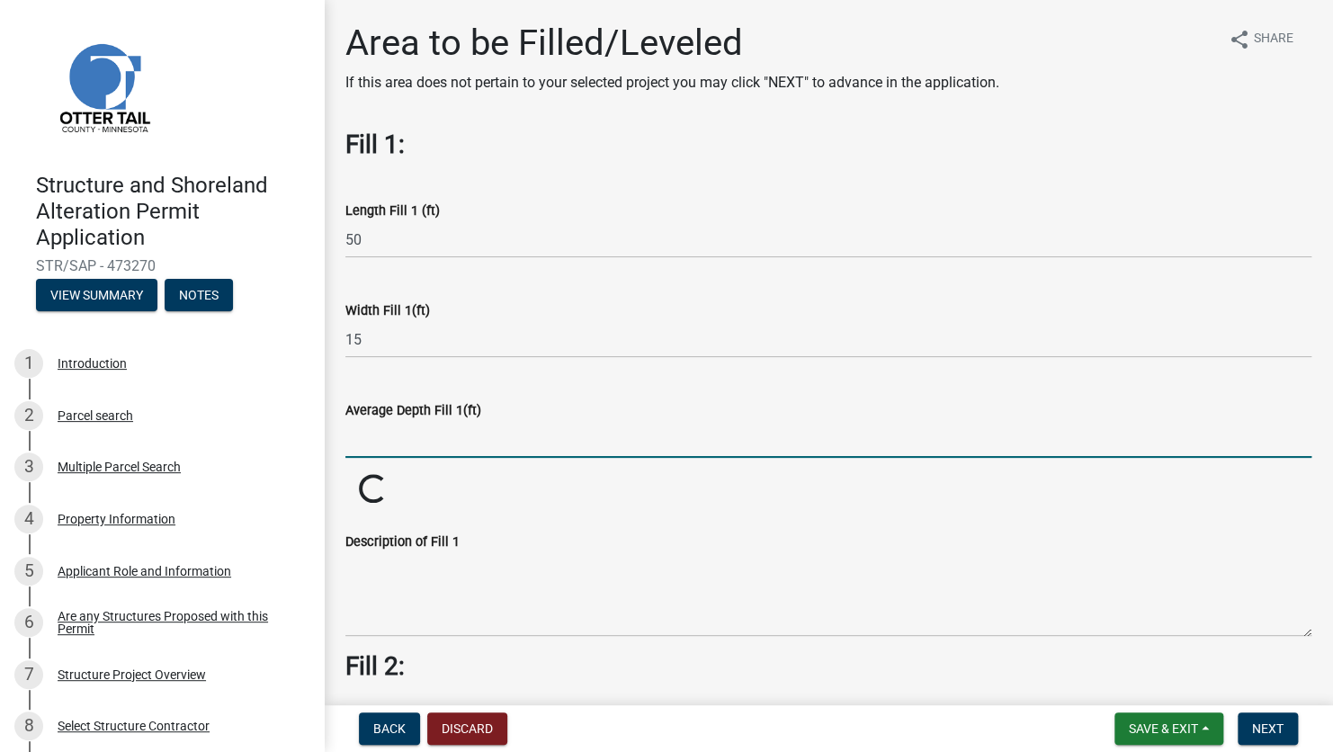
click at [457, 439] on input "text" at bounding box center [828, 439] width 966 height 37
type input "1"
drag, startPoint x: 735, startPoint y: 518, endPoint x: 776, endPoint y: 531, distance: 43.3
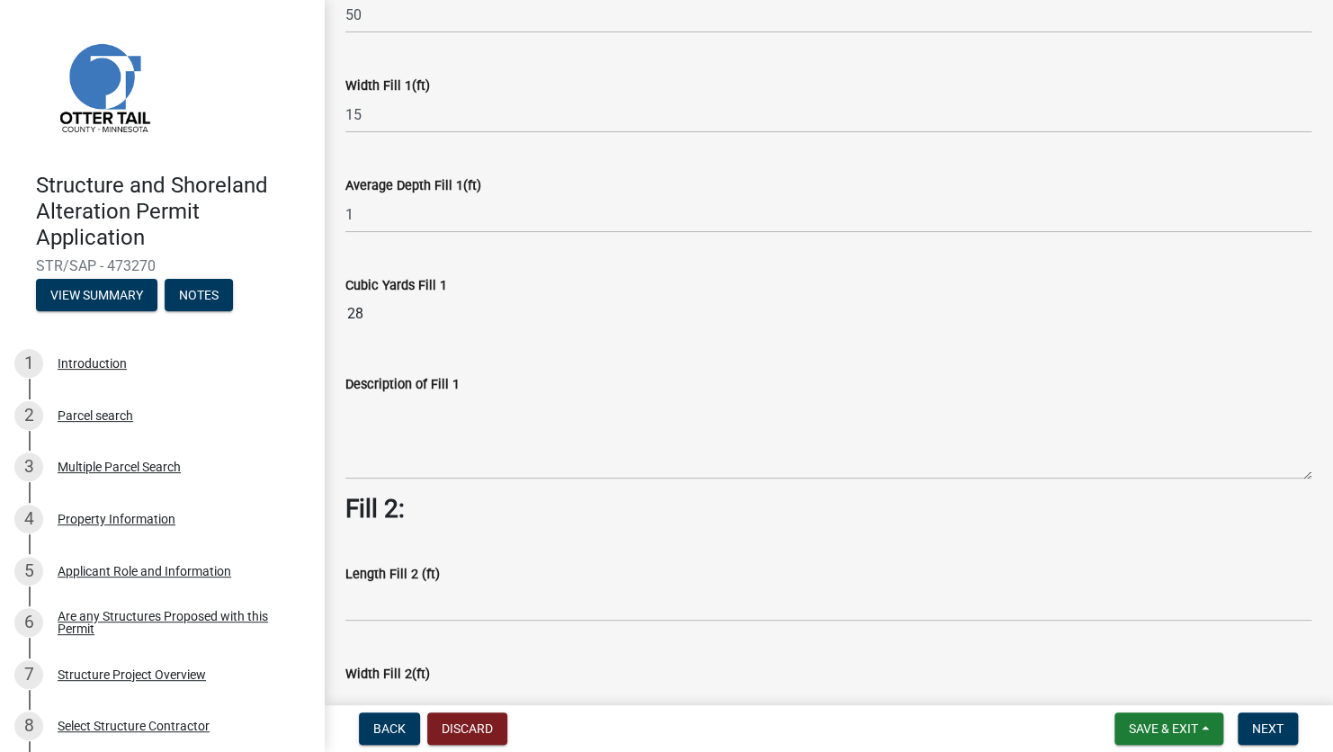
scroll to position [270, 0]
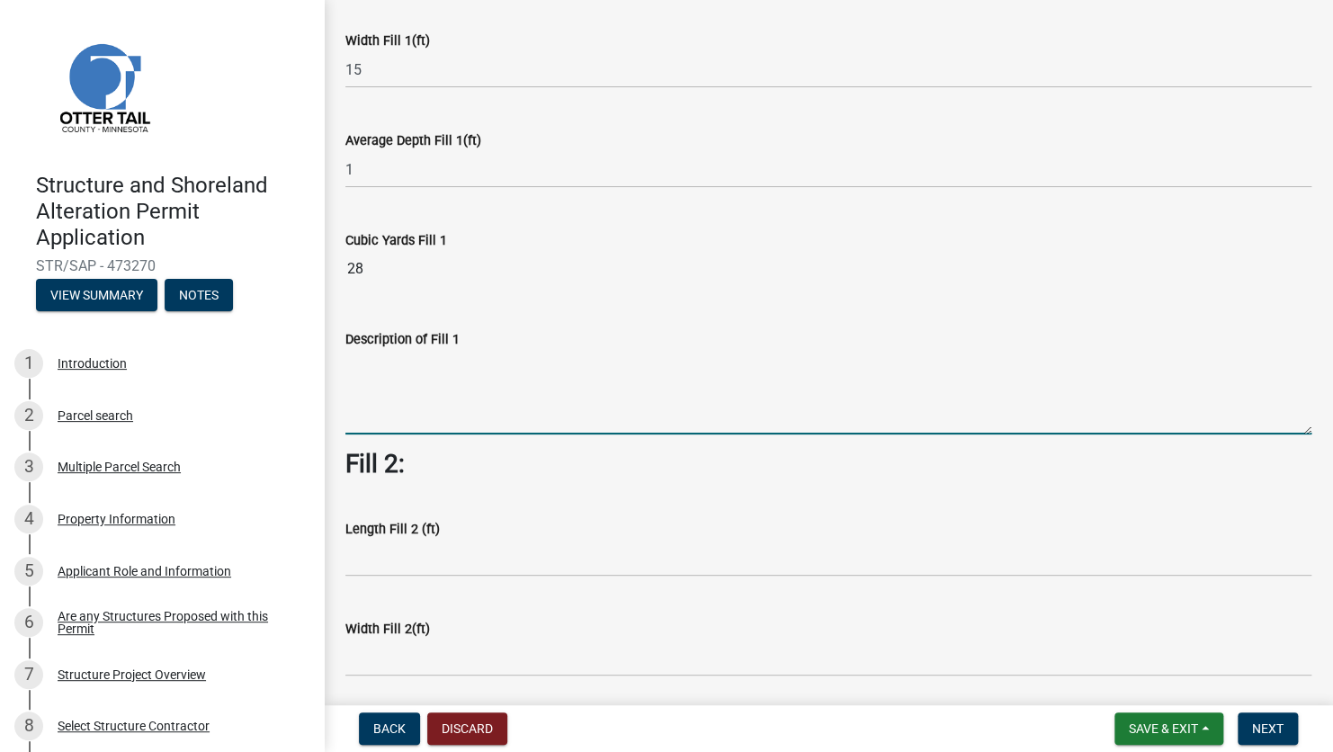
click at [460, 396] on textarea "Description of Fill 1" at bounding box center [828, 392] width 966 height 85
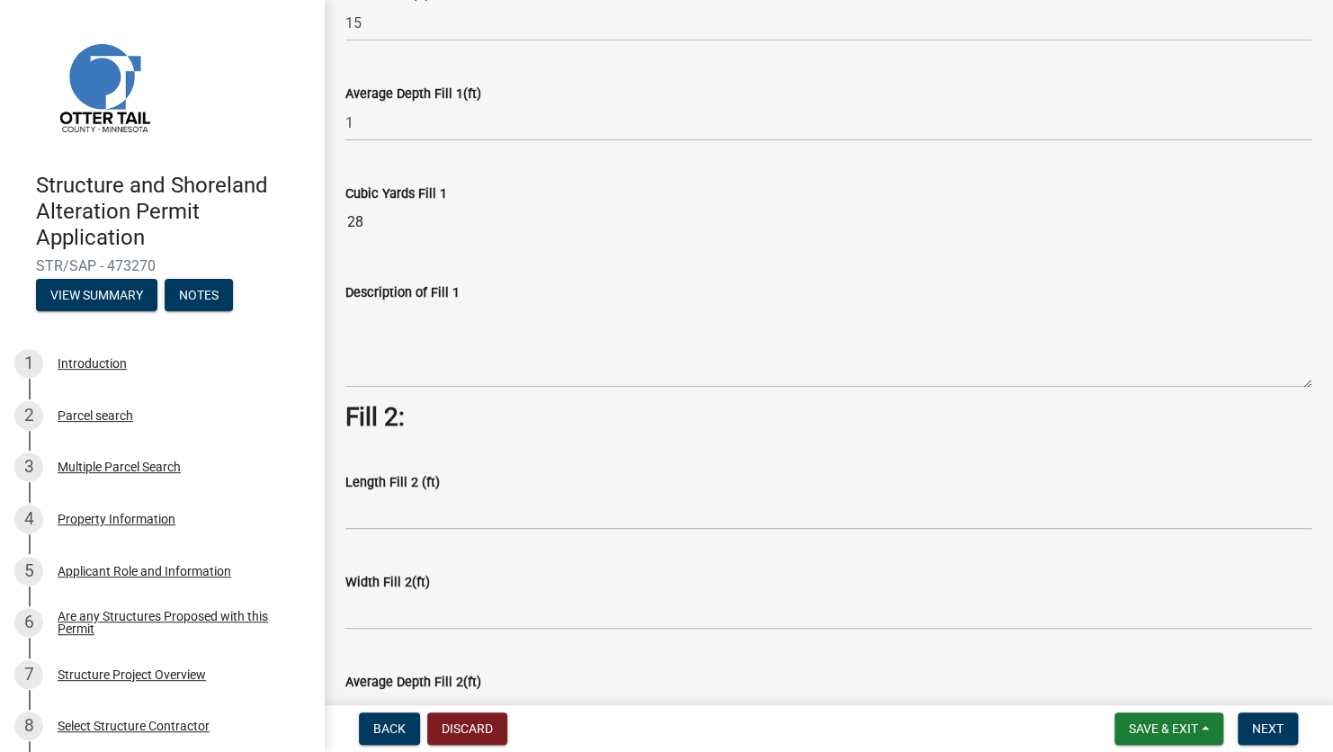
scroll to position [360, 0]
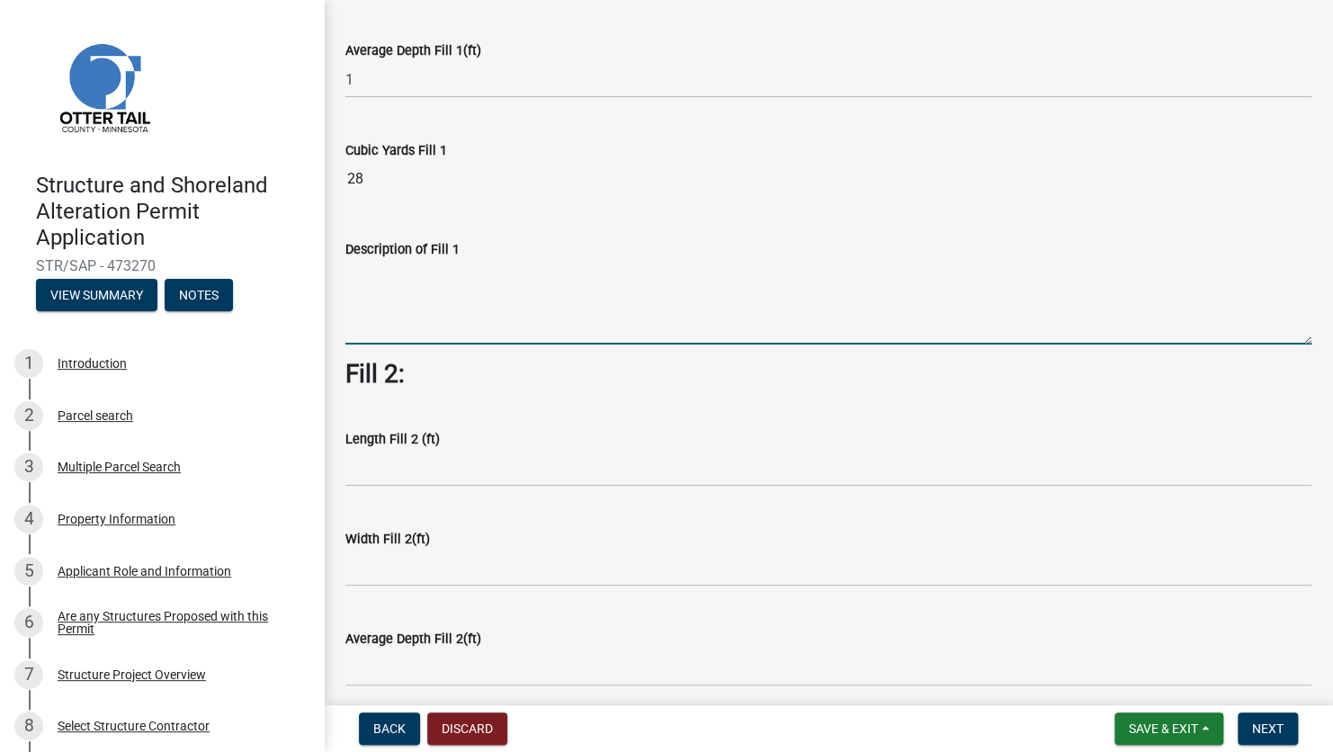
click at [404, 287] on textarea "Description of Fill 1" at bounding box center [828, 302] width 966 height 85
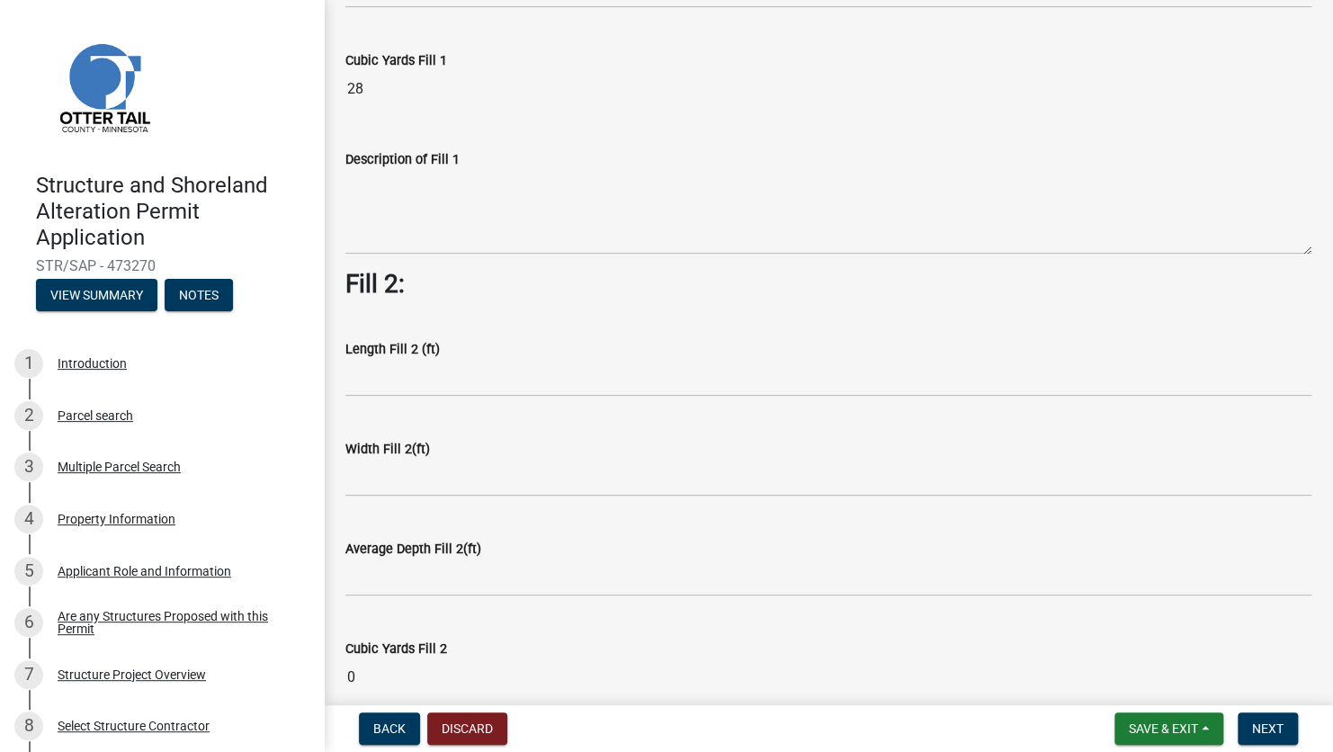
scroll to position [450, 0]
click at [481, 208] on textarea "Description of Fill 1" at bounding box center [828, 212] width 966 height 85
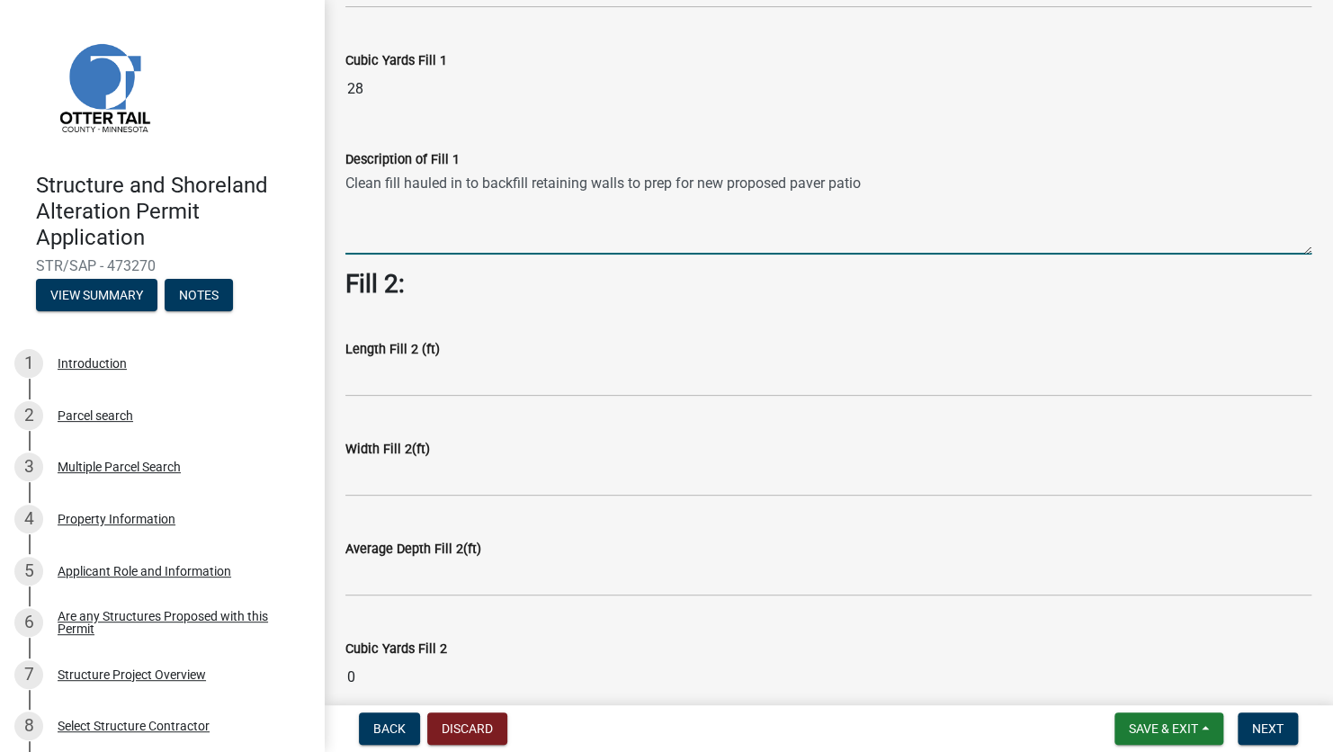
type textarea "Clean fill hauled in to backfill retaining walls to prep for new proposed paver…"
click at [515, 382] on input "text" at bounding box center [828, 378] width 966 height 37
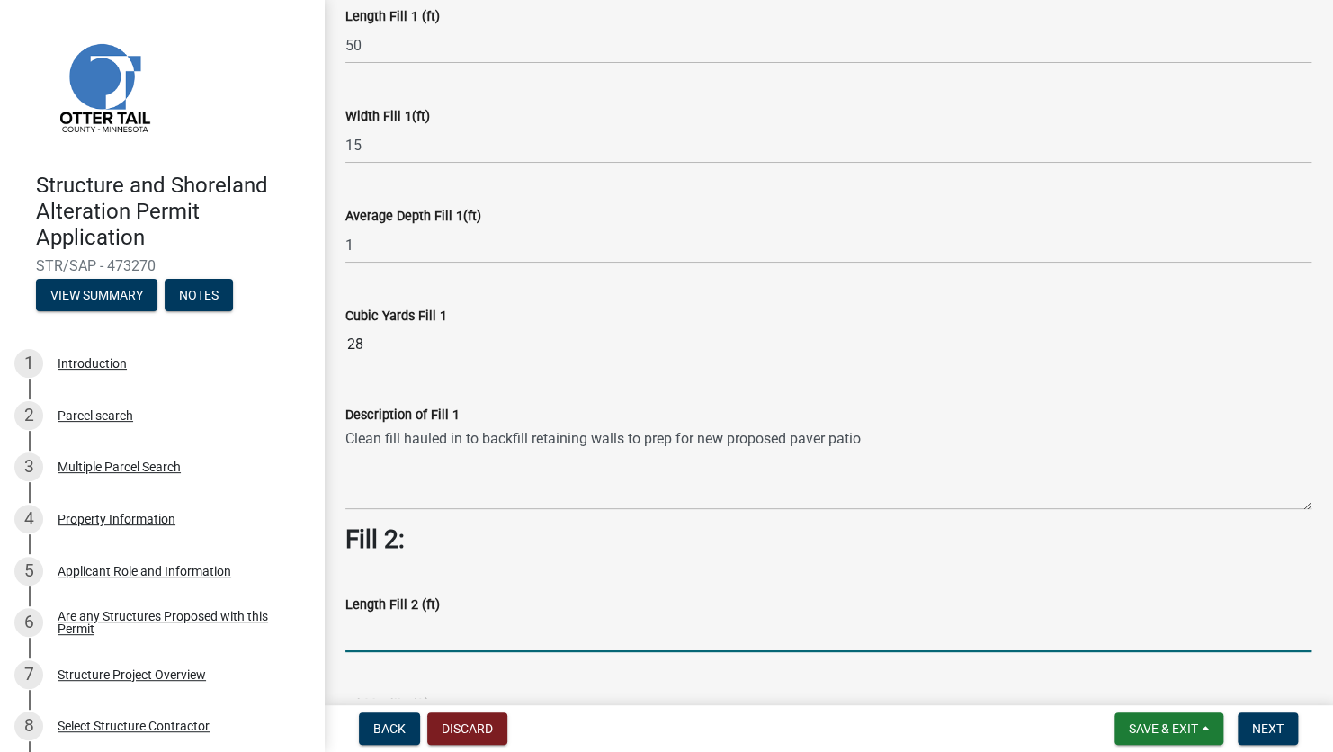
scroll to position [90, 0]
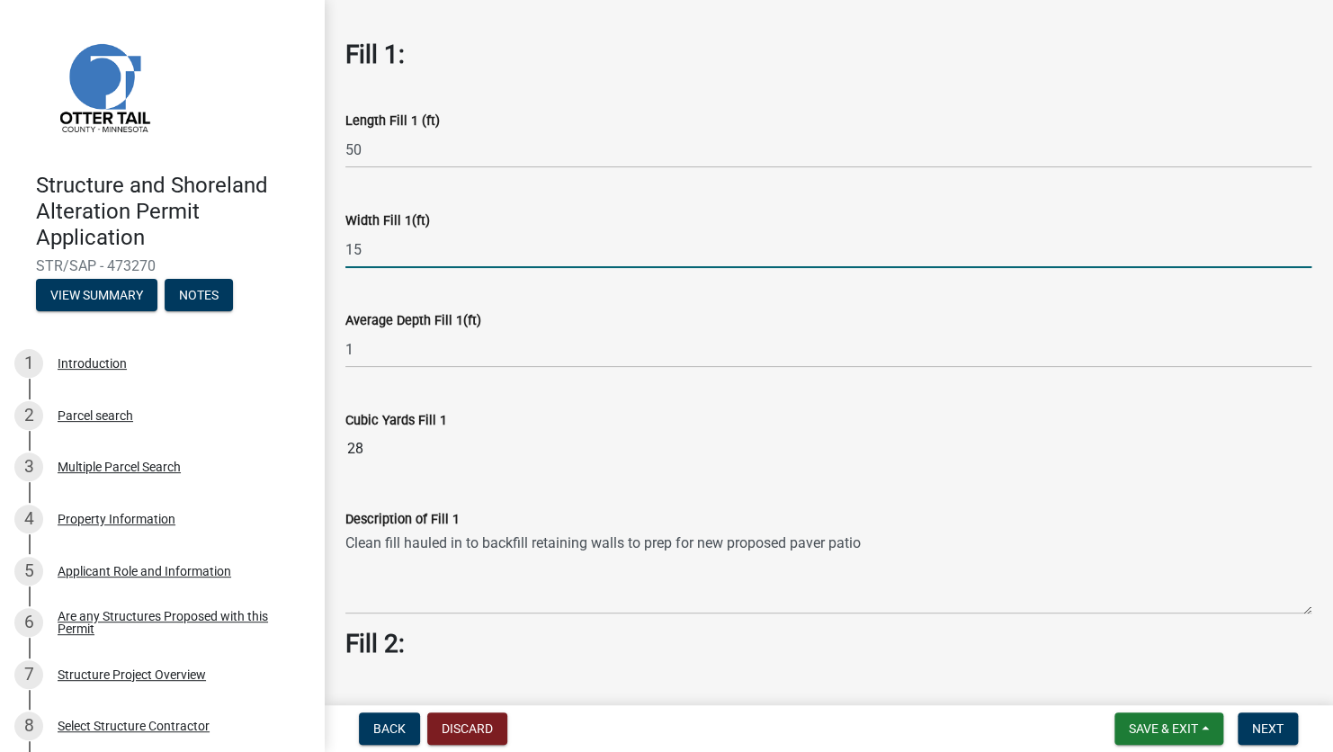
click at [562, 236] on input "15" at bounding box center [828, 249] width 966 height 37
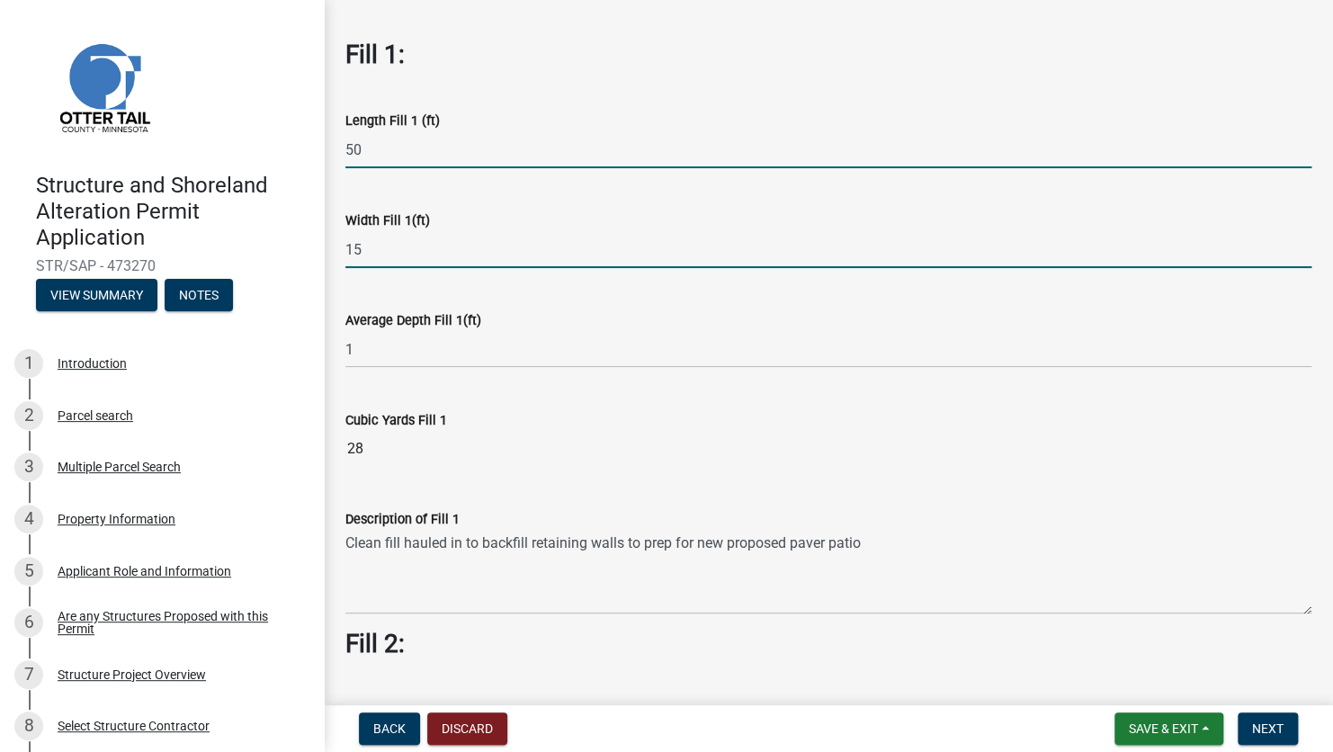
drag, startPoint x: 372, startPoint y: 148, endPoint x: 315, endPoint y: 148, distance: 57.6
click at [315, 148] on div "Structure and Shoreland Alteration Permit Application STR/SAP - 473270 View Sum…" at bounding box center [666, 376] width 1333 height 752
type input "75"
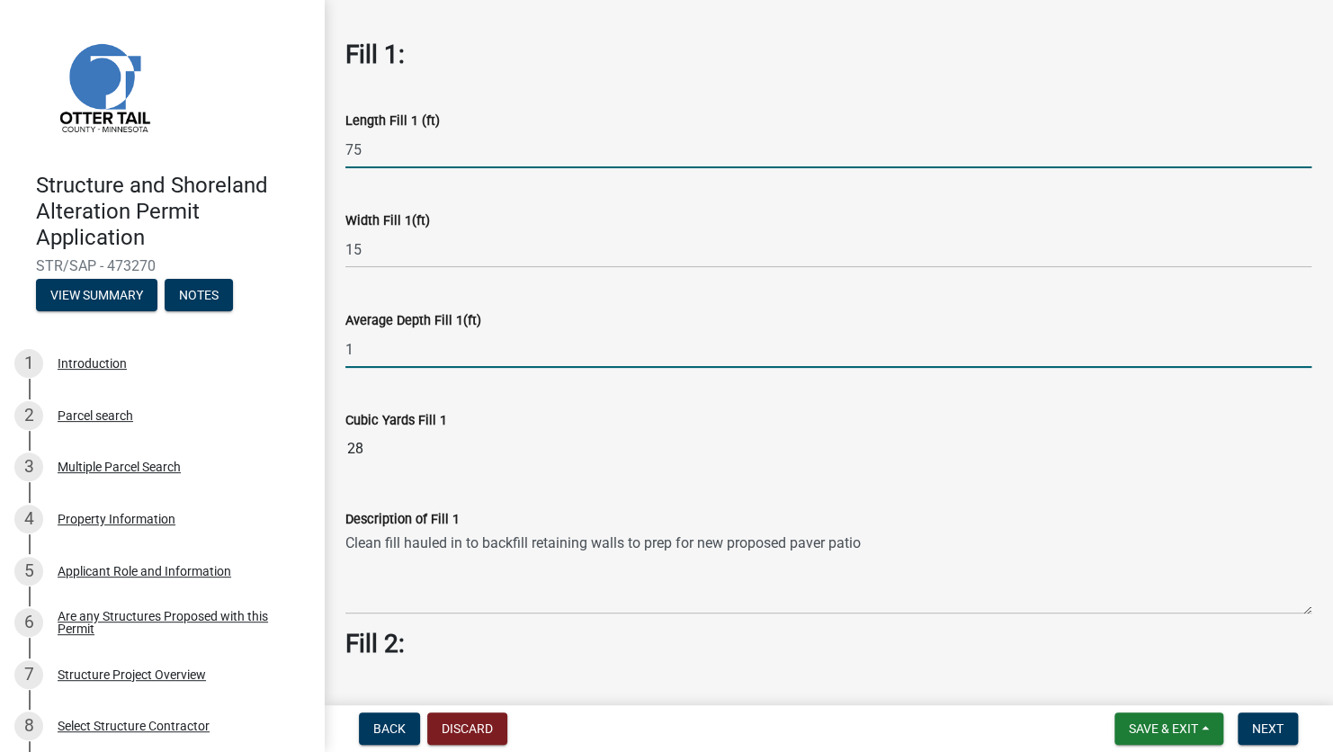
click at [600, 358] on input "1" at bounding box center [828, 349] width 966 height 37
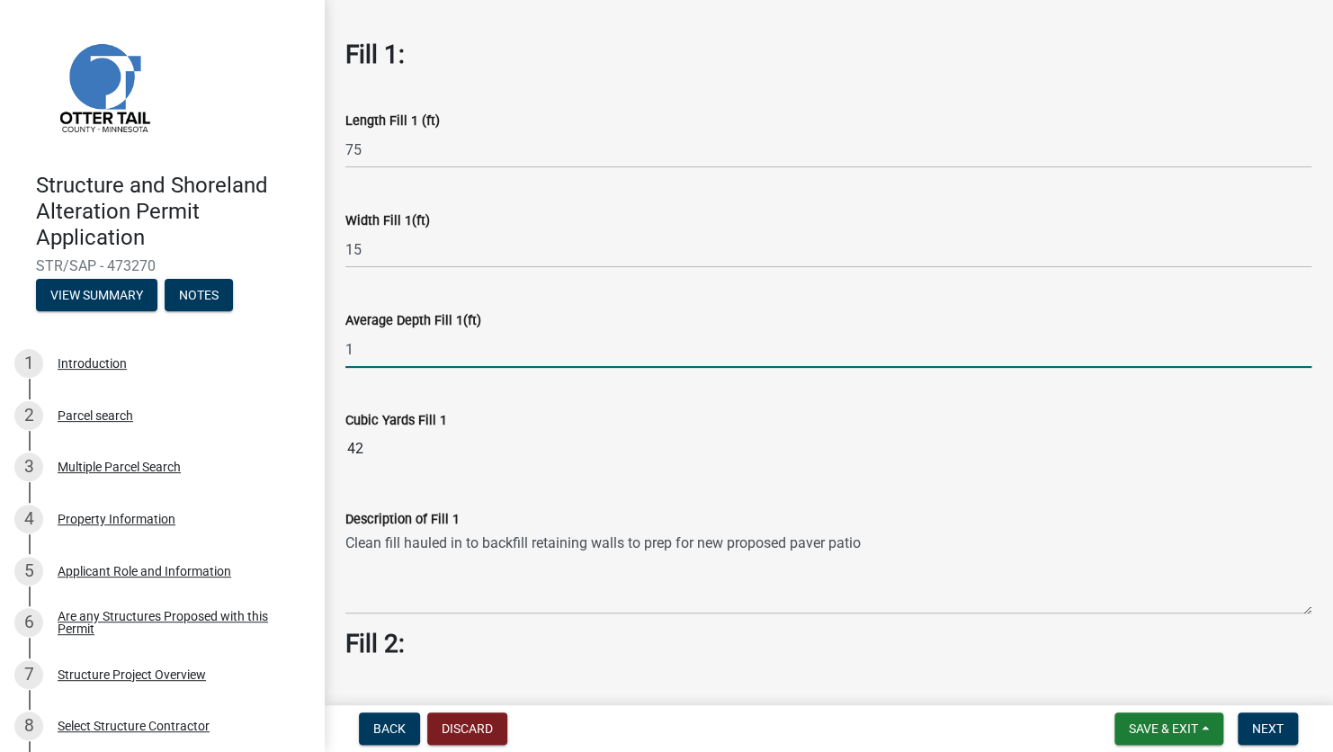
click at [1003, 411] on div "Cubic Yards Fill 1" at bounding box center [828, 420] width 966 height 22
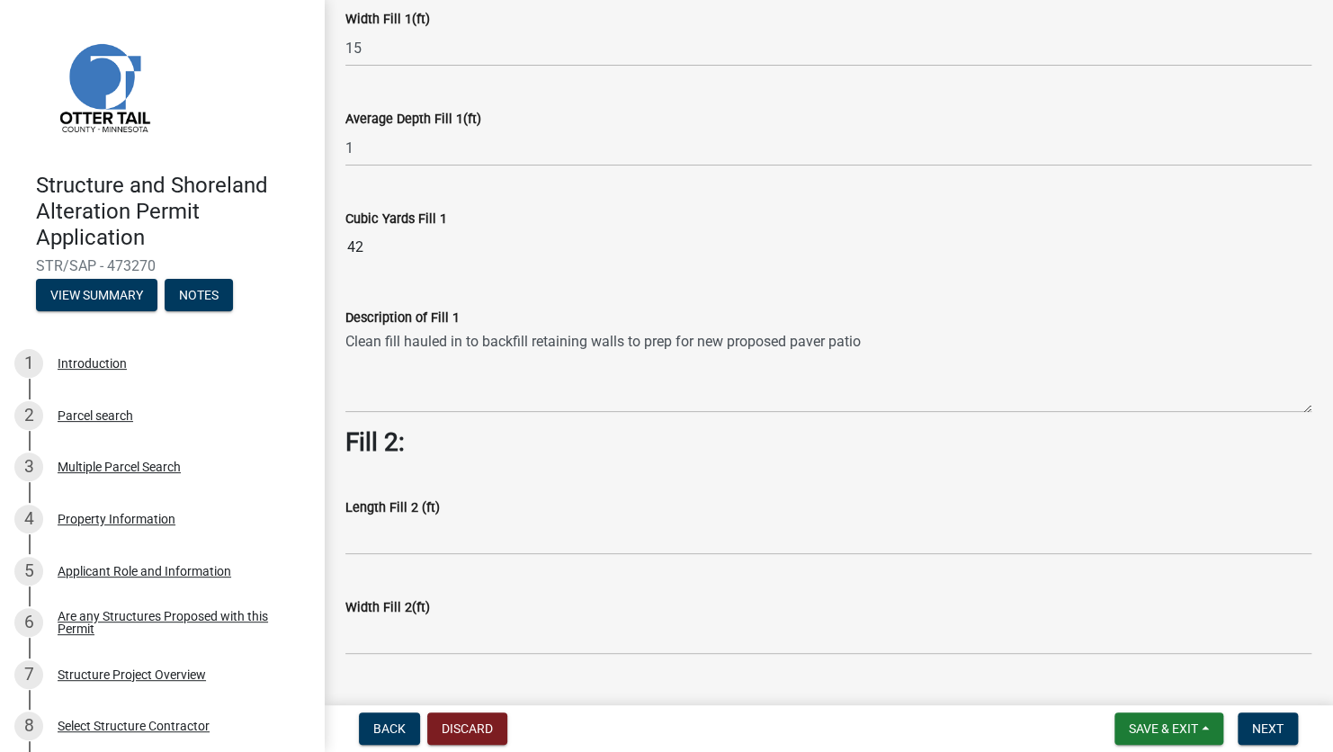
scroll to position [360, 0]
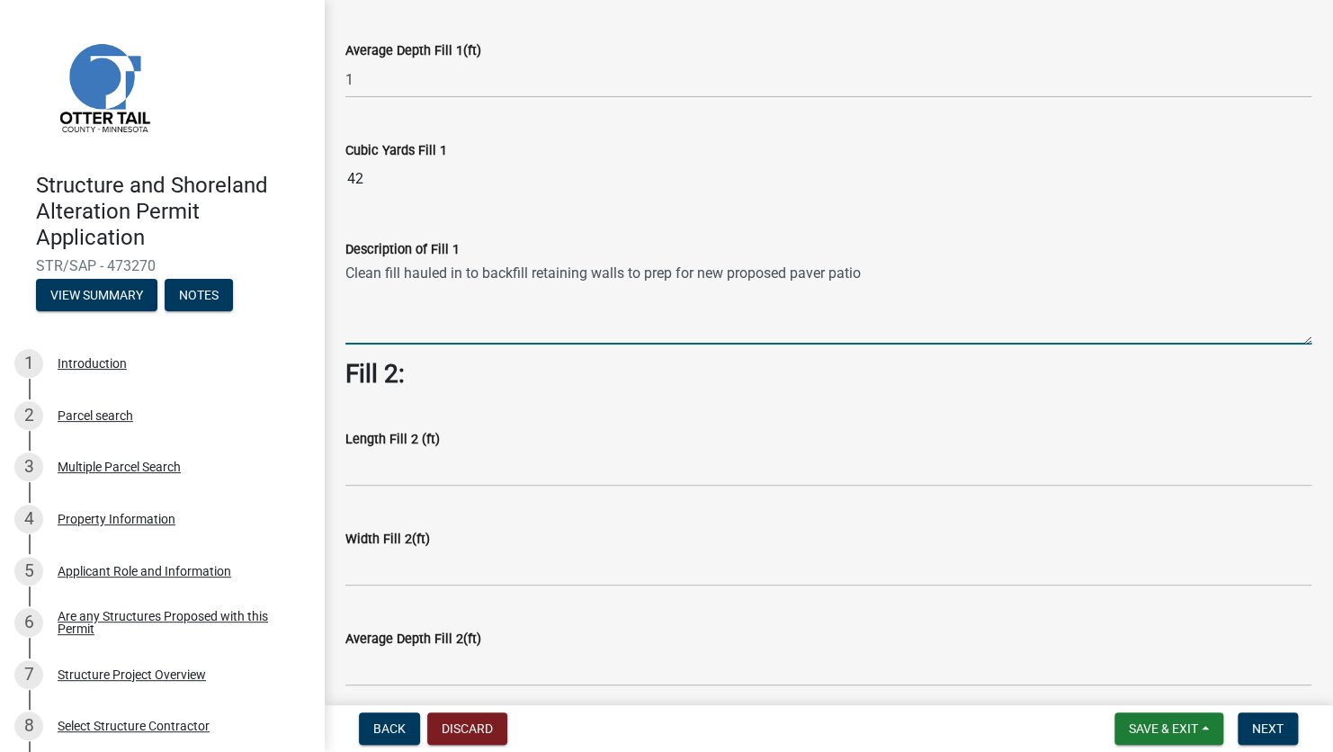
click at [400, 271] on textarea "Clean fill hauled in to backfill retaining walls to prep for new proposed paver…" at bounding box center [828, 302] width 966 height 85
click at [524, 268] on textarea "Clean fill & Class v hauled in to backfill retaining walls to prep for new prop…" at bounding box center [828, 302] width 966 height 85
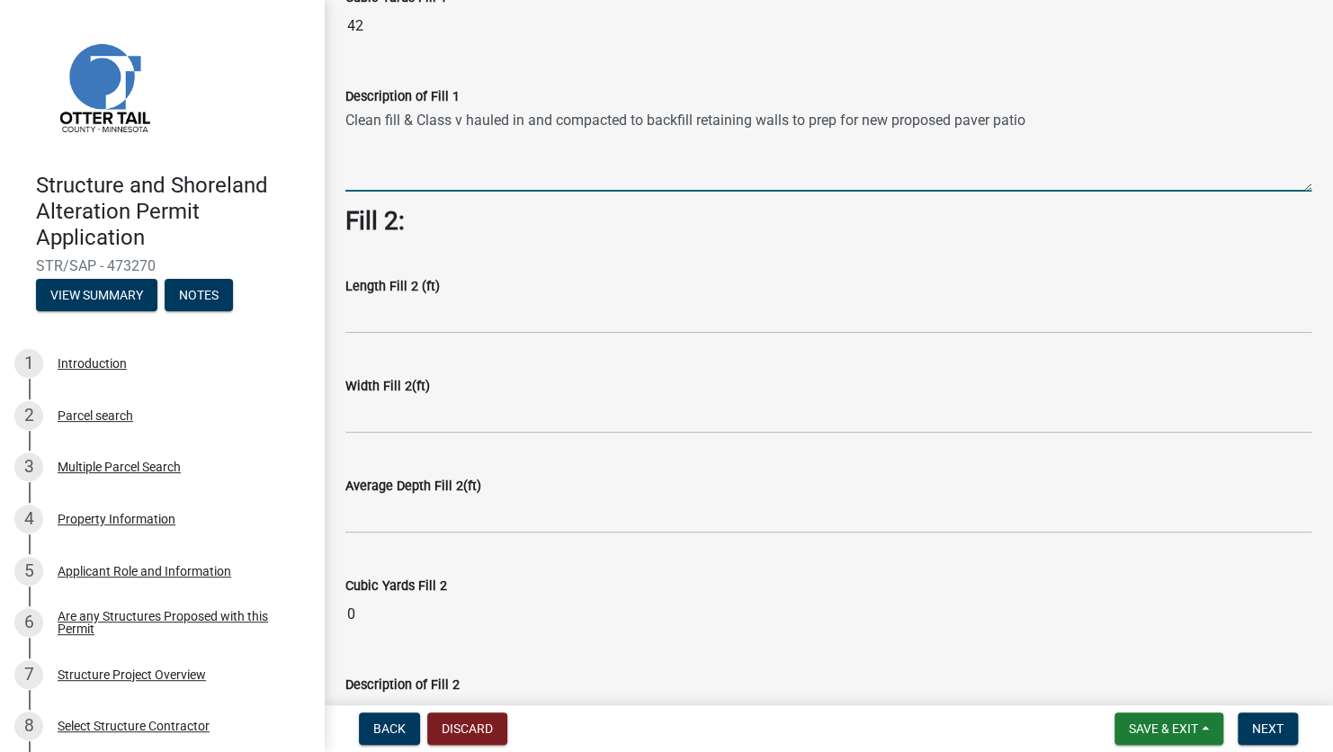
scroll to position [540, 0]
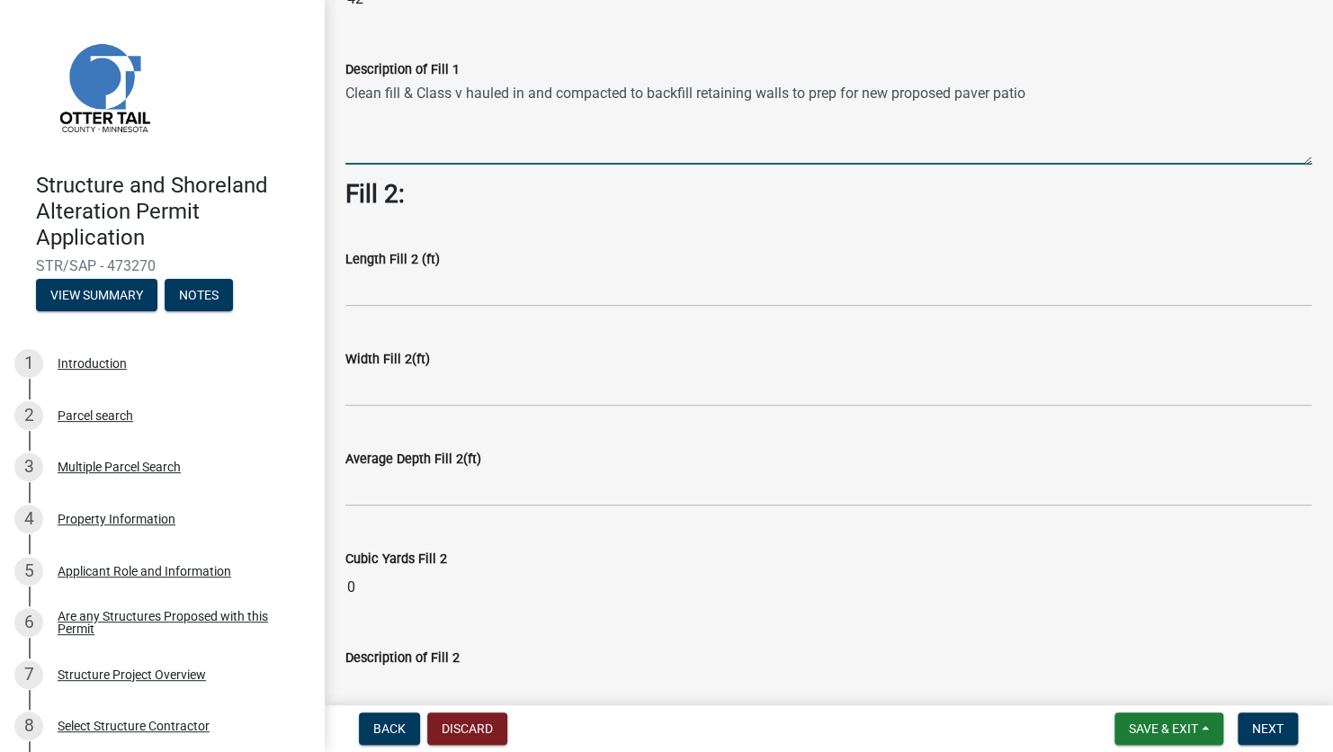
type textarea "Clean fill & Class v hauled in and compacted to backfill retaining walls to pre…"
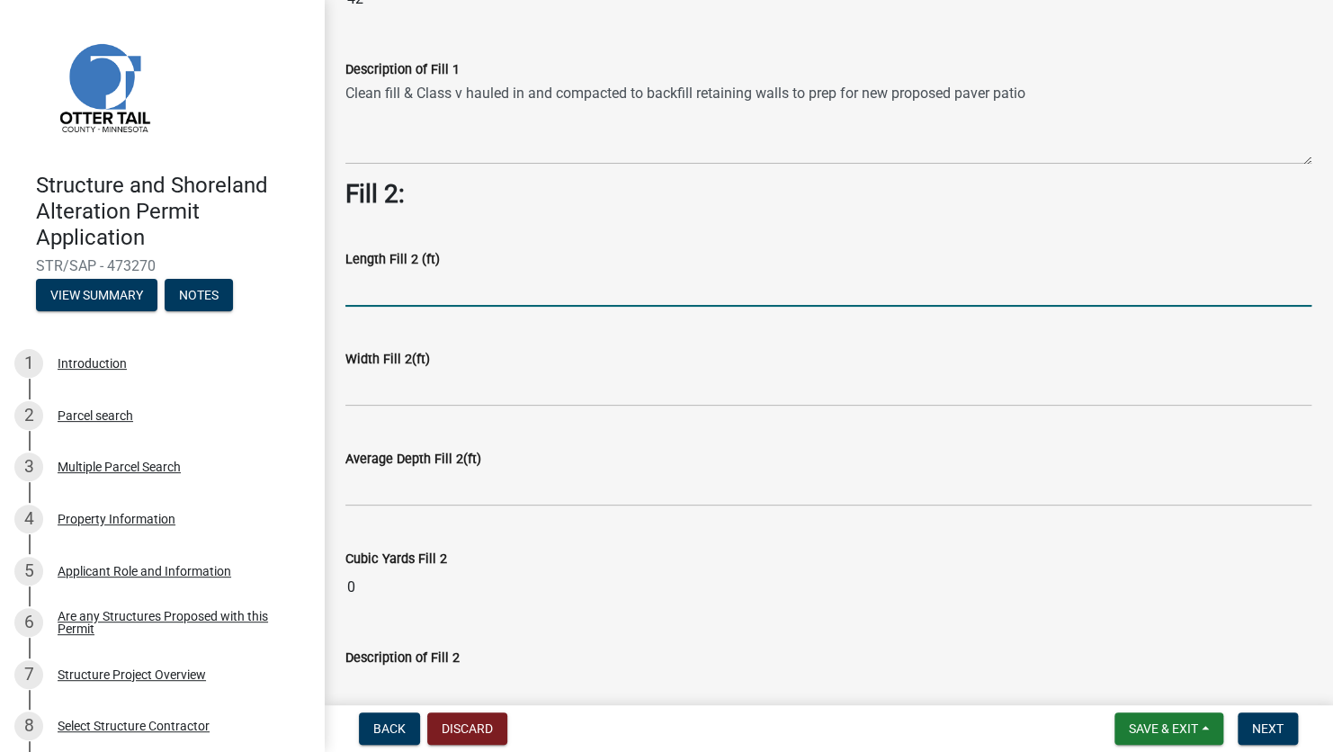
click at [418, 288] on input "text" at bounding box center [828, 288] width 966 height 37
click at [488, 280] on input "text" at bounding box center [828, 288] width 966 height 37
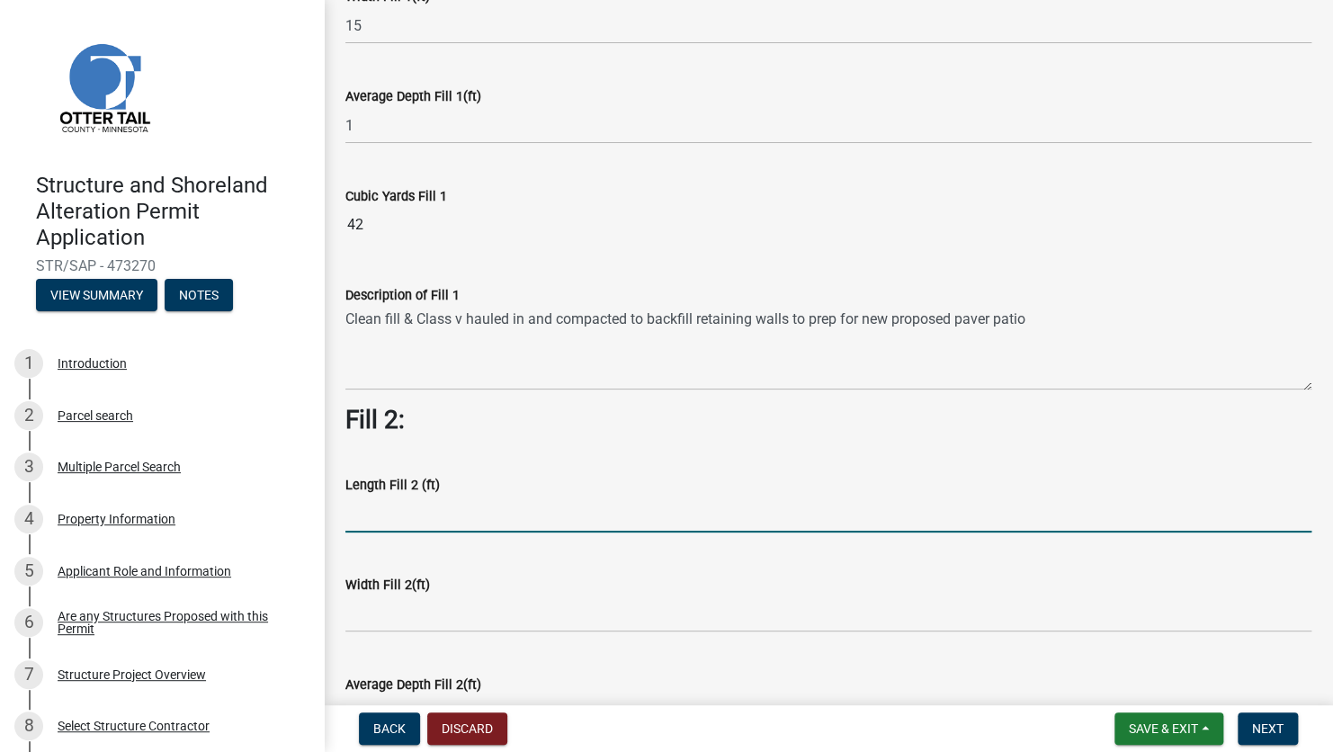
scroll to position [360, 0]
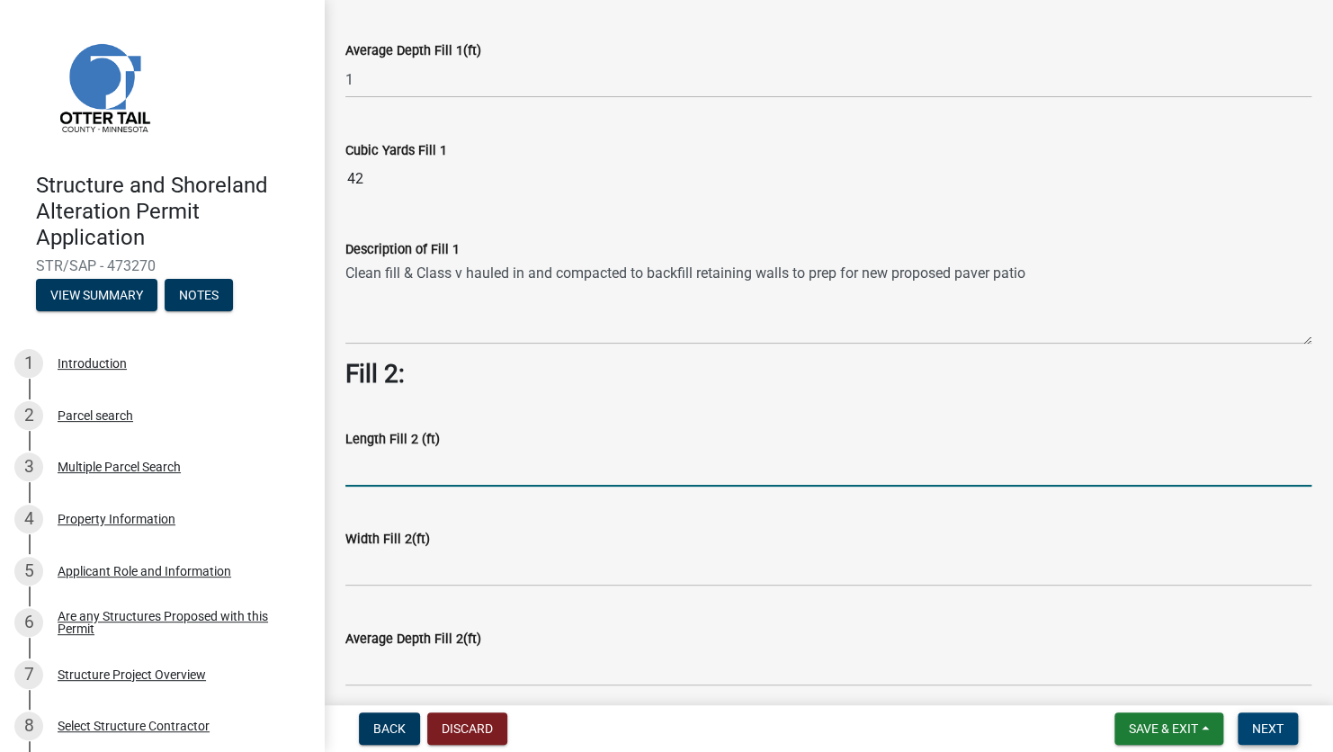
click at [1274, 727] on span "Next" at bounding box center [1267, 728] width 31 height 14
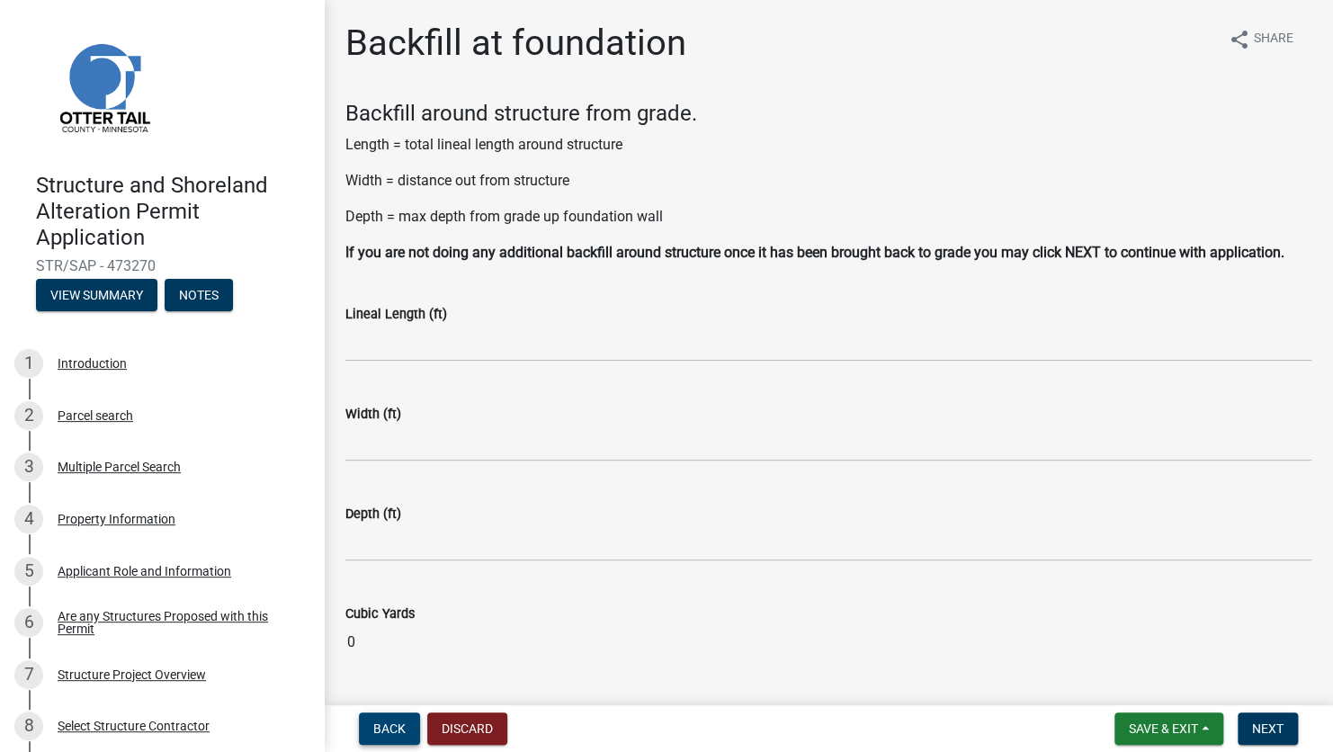
click at [388, 727] on span "Back" at bounding box center [389, 728] width 32 height 14
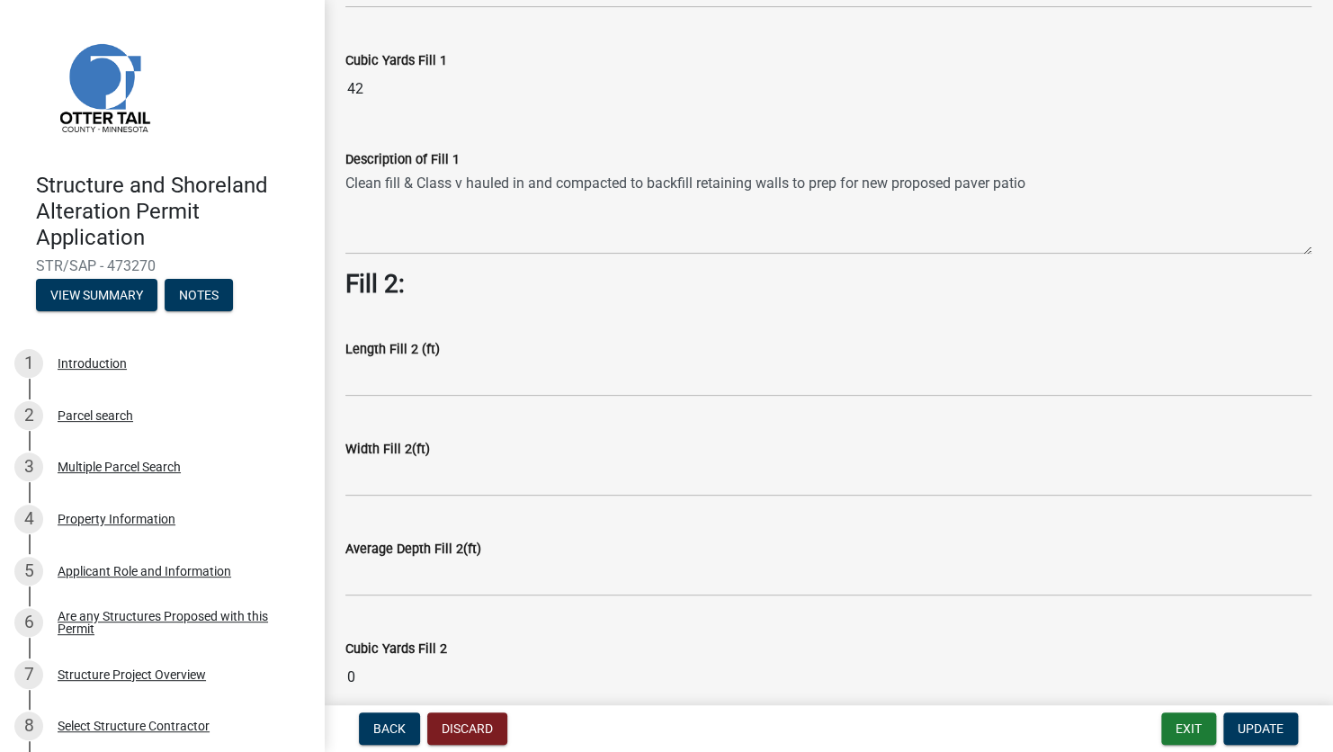
scroll to position [540, 0]
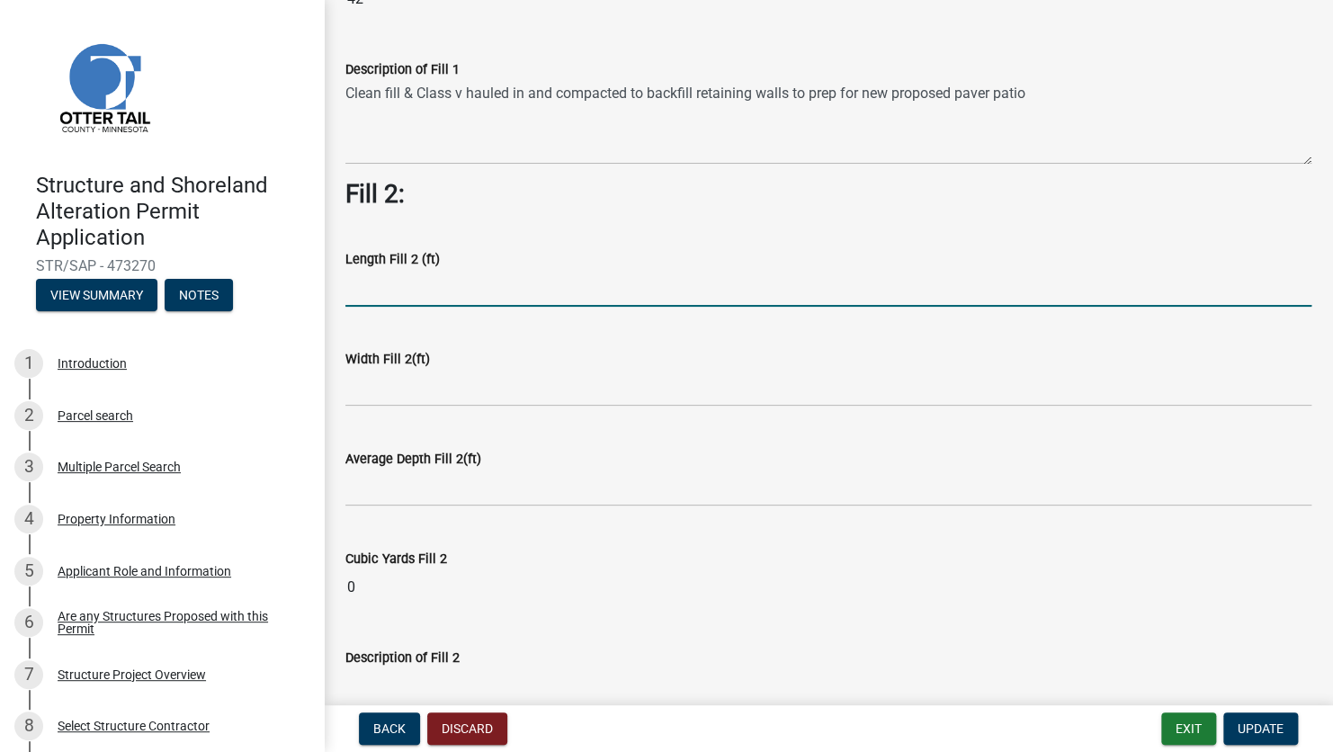
click at [412, 291] on input "text" at bounding box center [828, 288] width 966 height 37
type input "100"
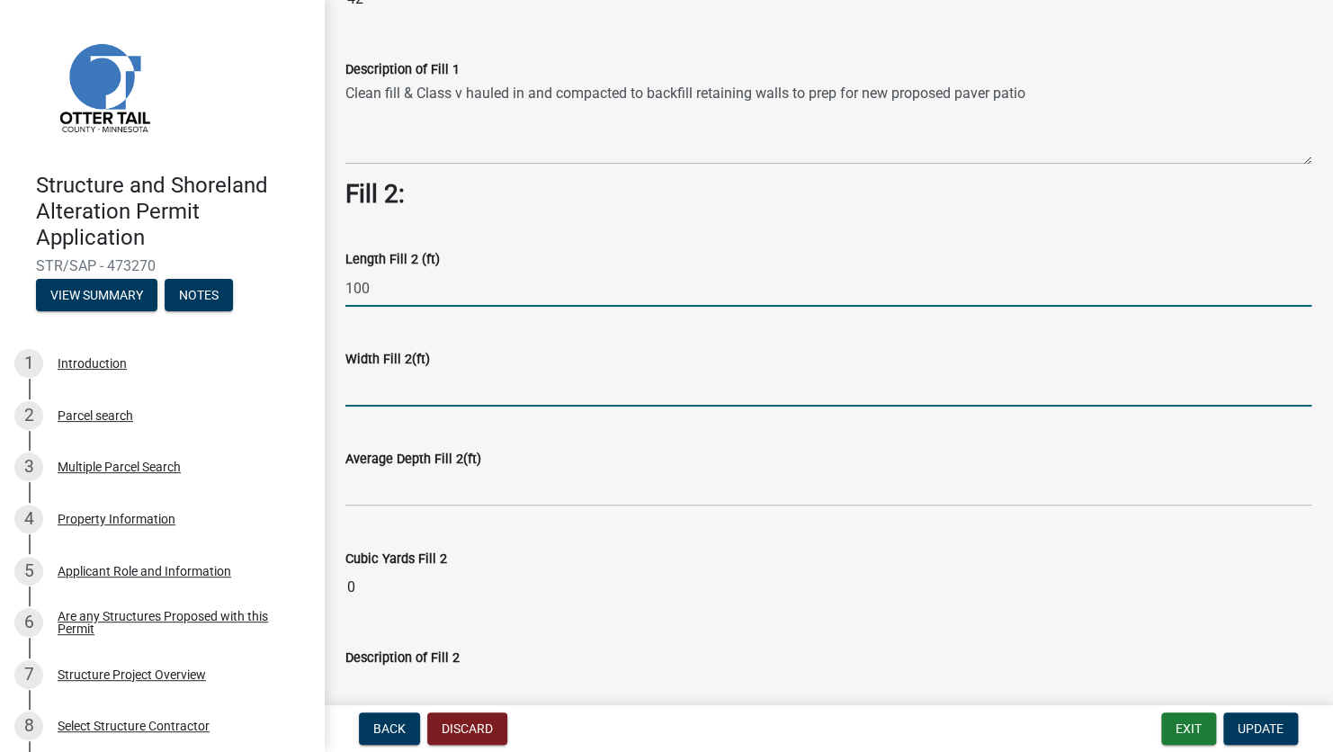
click at [390, 393] on input "text" at bounding box center [828, 388] width 966 height 37
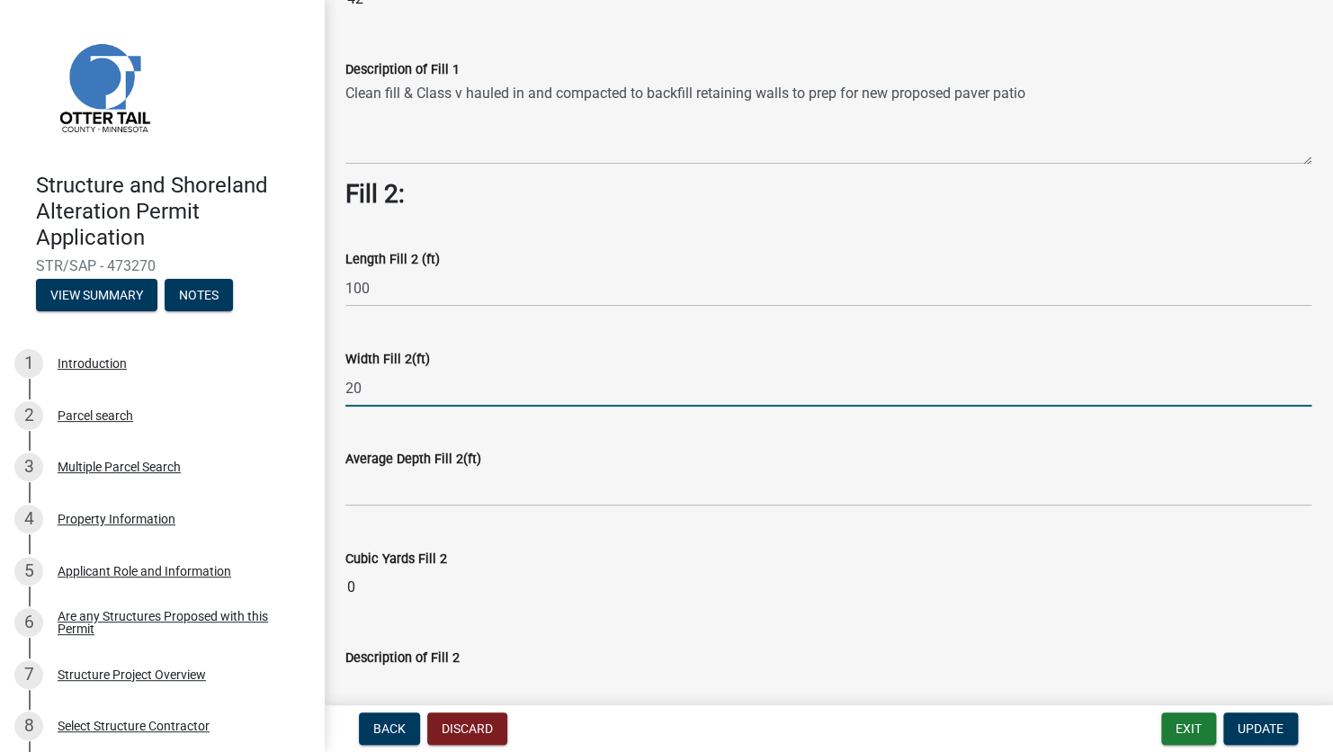
type input "20"
click at [370, 489] on input "text" at bounding box center [828, 488] width 966 height 37
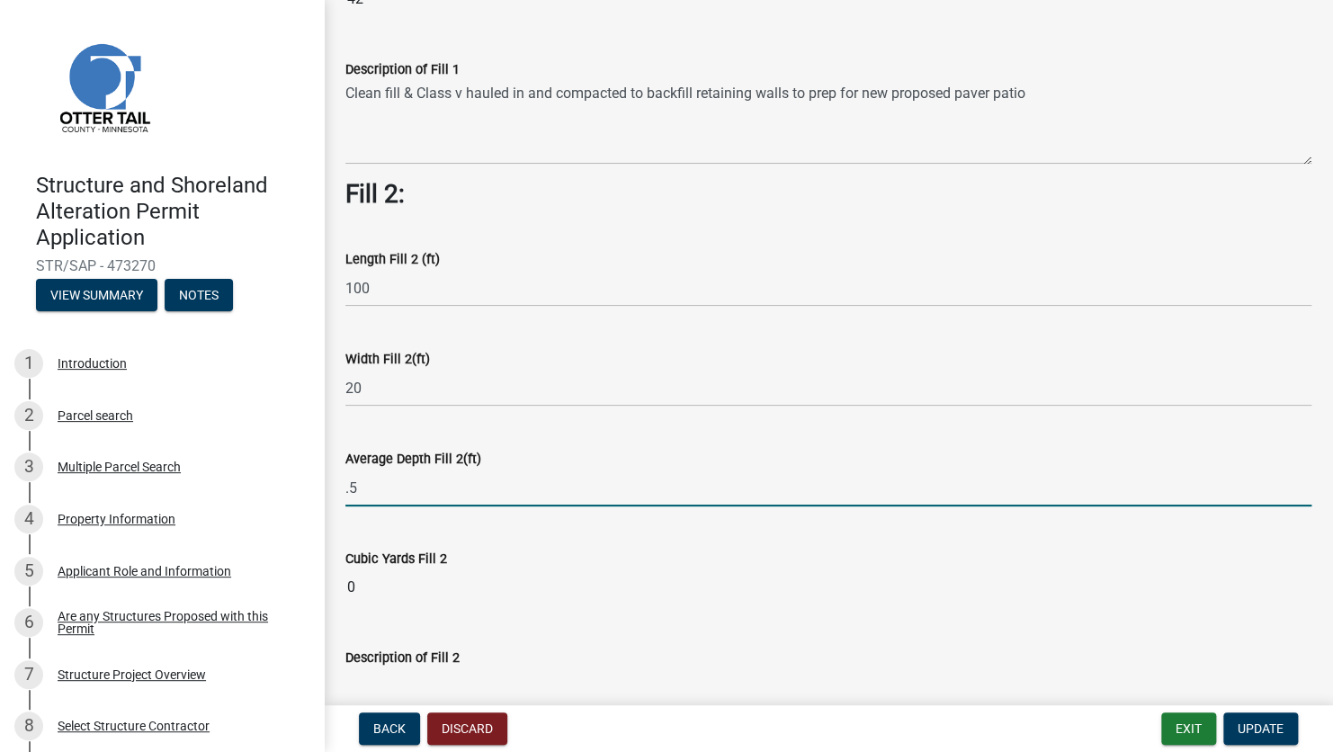
type input "0.5"
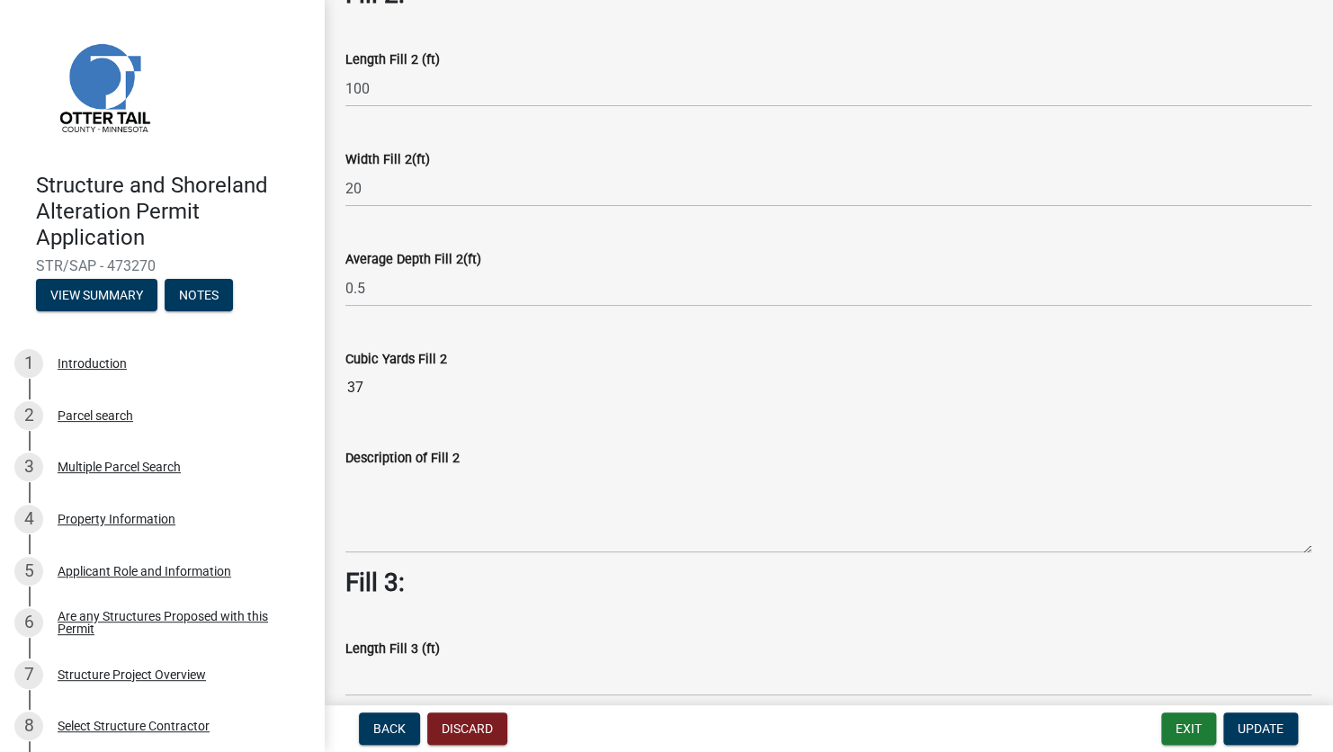
scroll to position [900, 0]
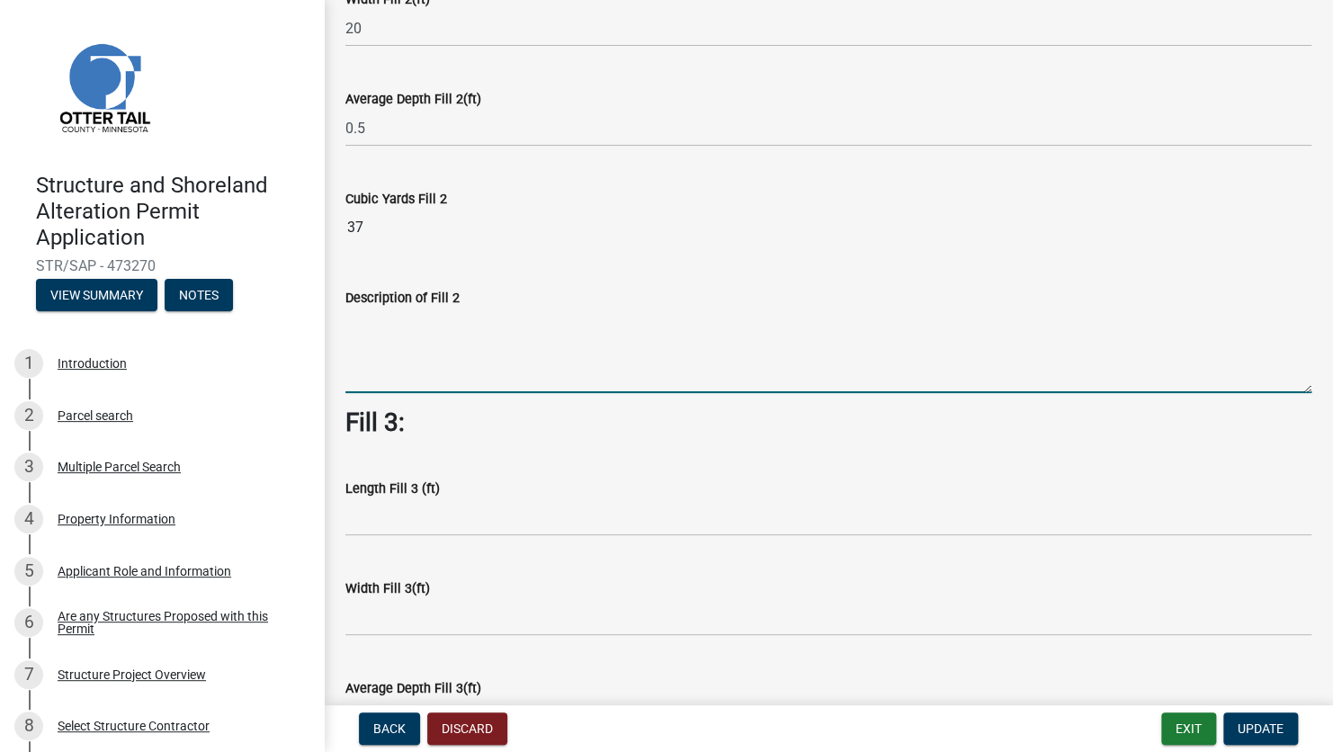
click at [393, 371] on textarea "Description of Fill 2" at bounding box center [828, 351] width 966 height 85
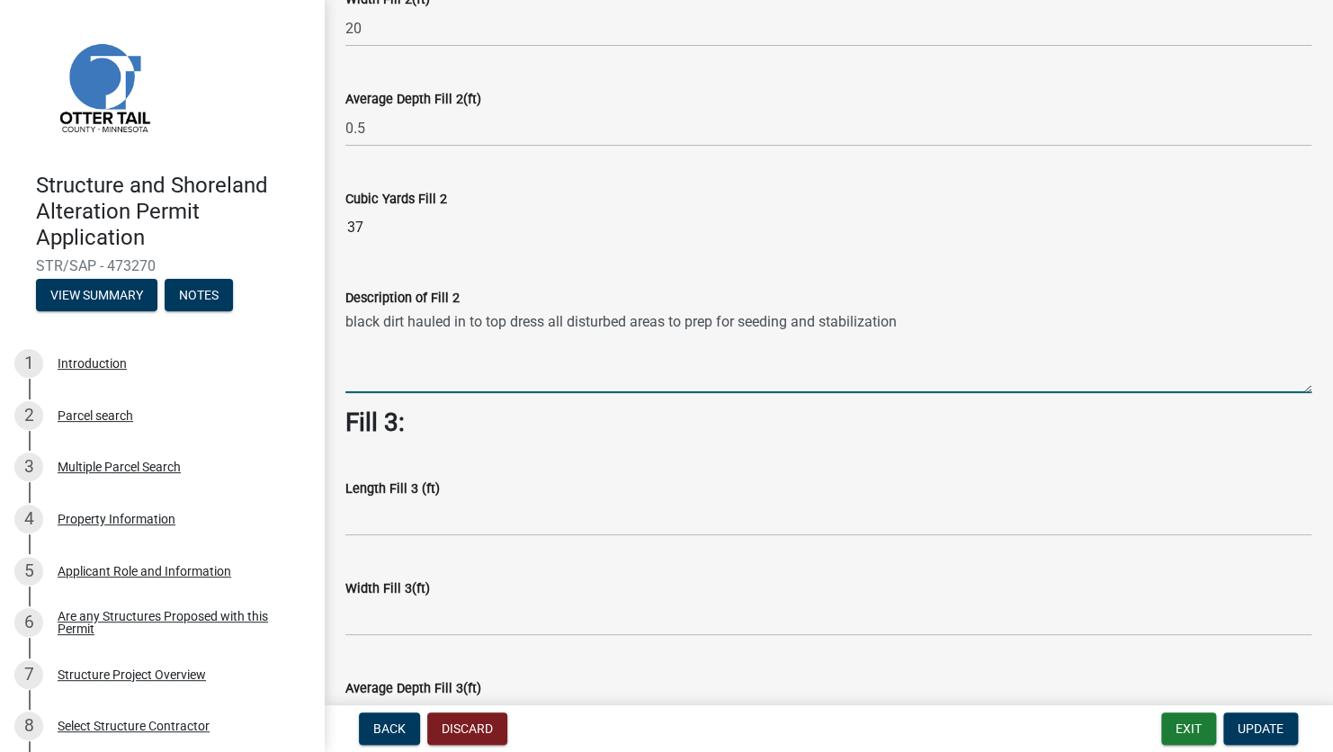
click at [914, 317] on textarea "black dirt hauled in to top dress all disturbed areas to prep for seeding and s…" at bounding box center [828, 351] width 966 height 85
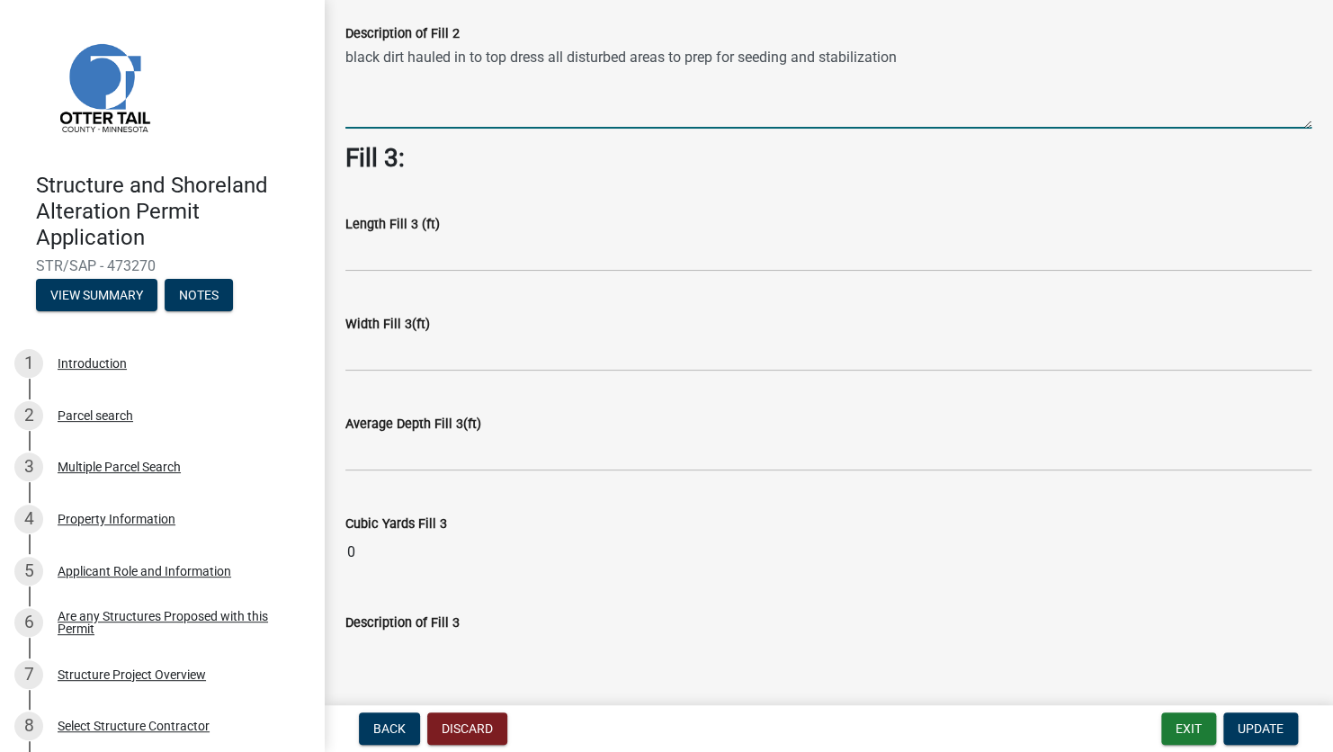
scroll to position [1169, 0]
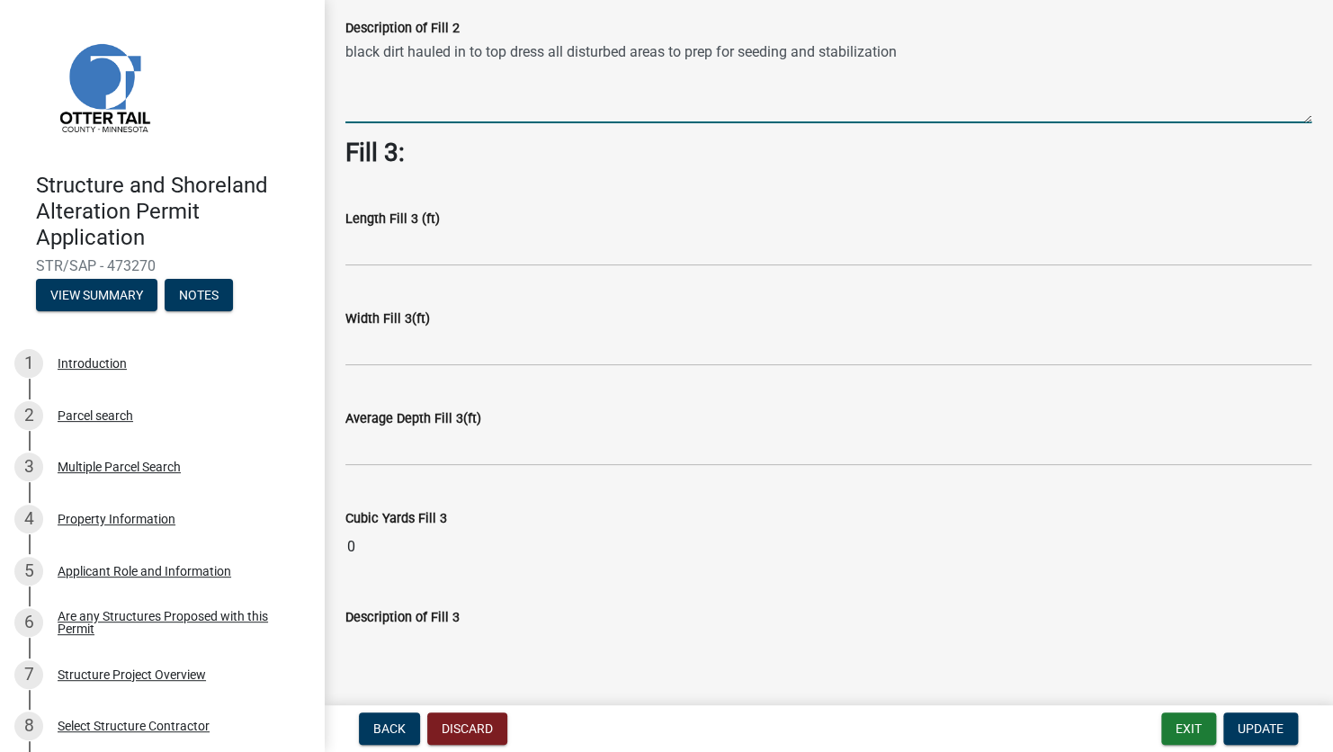
click at [916, 60] on textarea "black dirt hauled in to top dress all disturbed areas to prep for seeding and s…" at bounding box center [828, 81] width 966 height 85
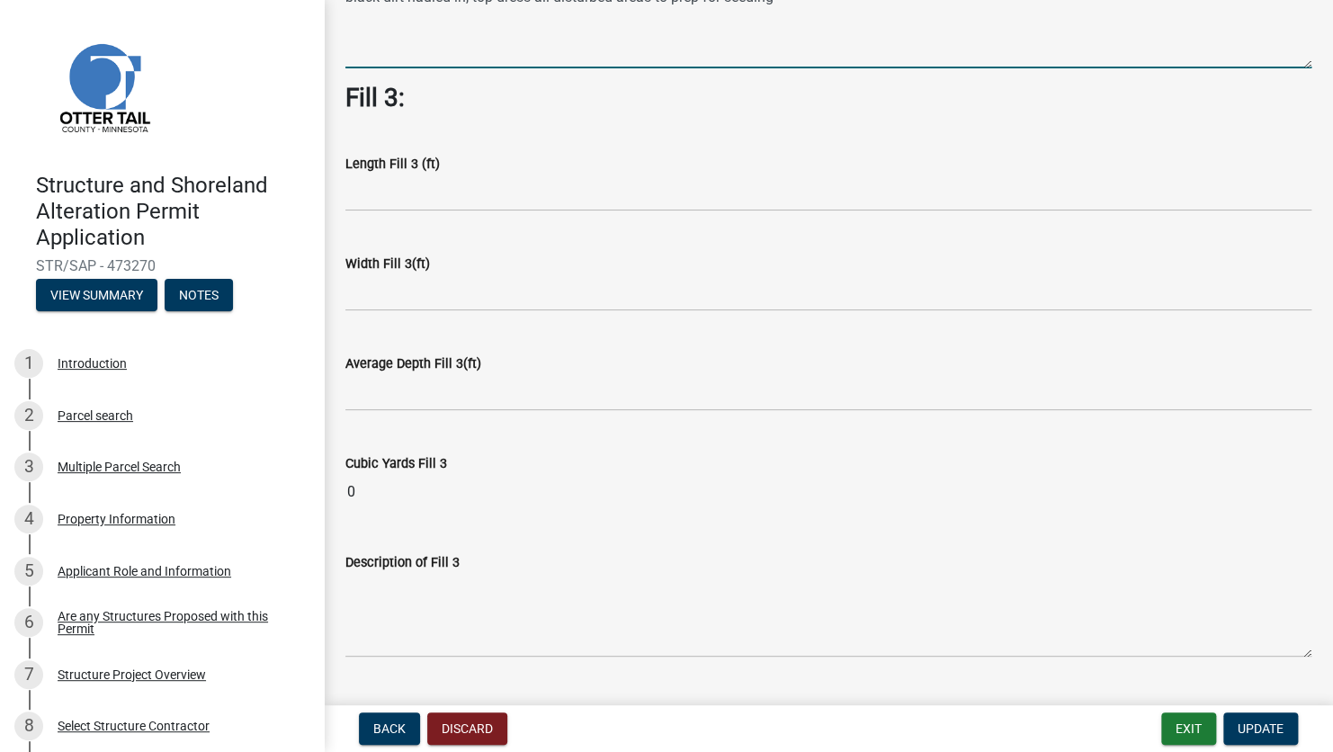
scroll to position [1259, 0]
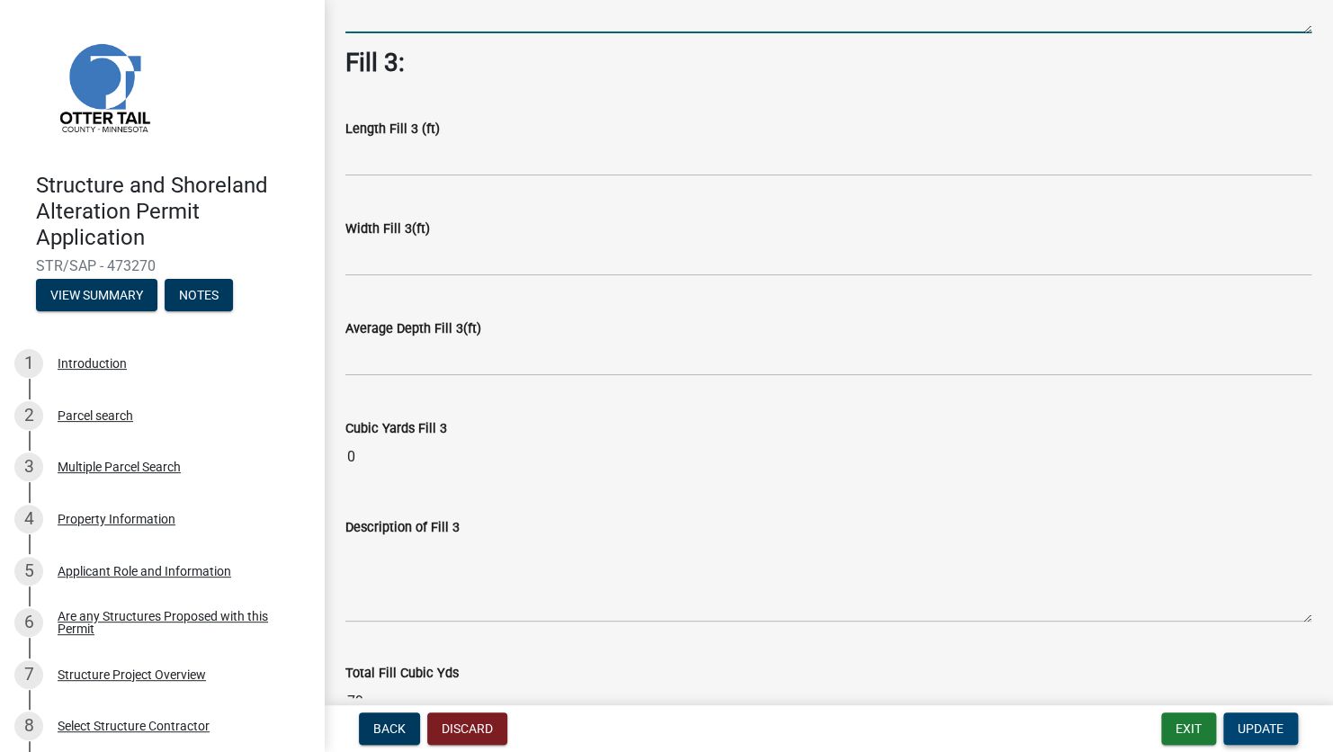
type textarea "black dirt hauled in, top dress all disturbed areas to prep for seeding"
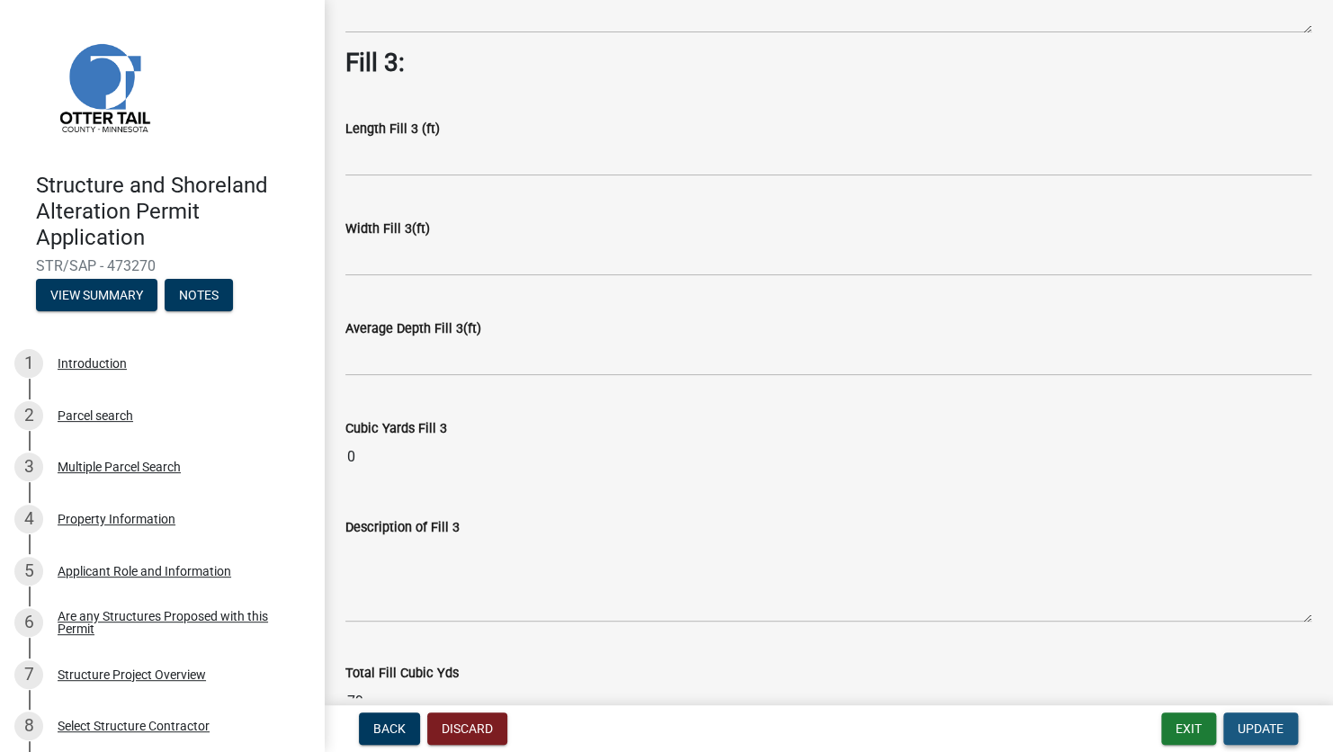
click at [1263, 729] on span "Update" at bounding box center [1261, 728] width 46 height 14
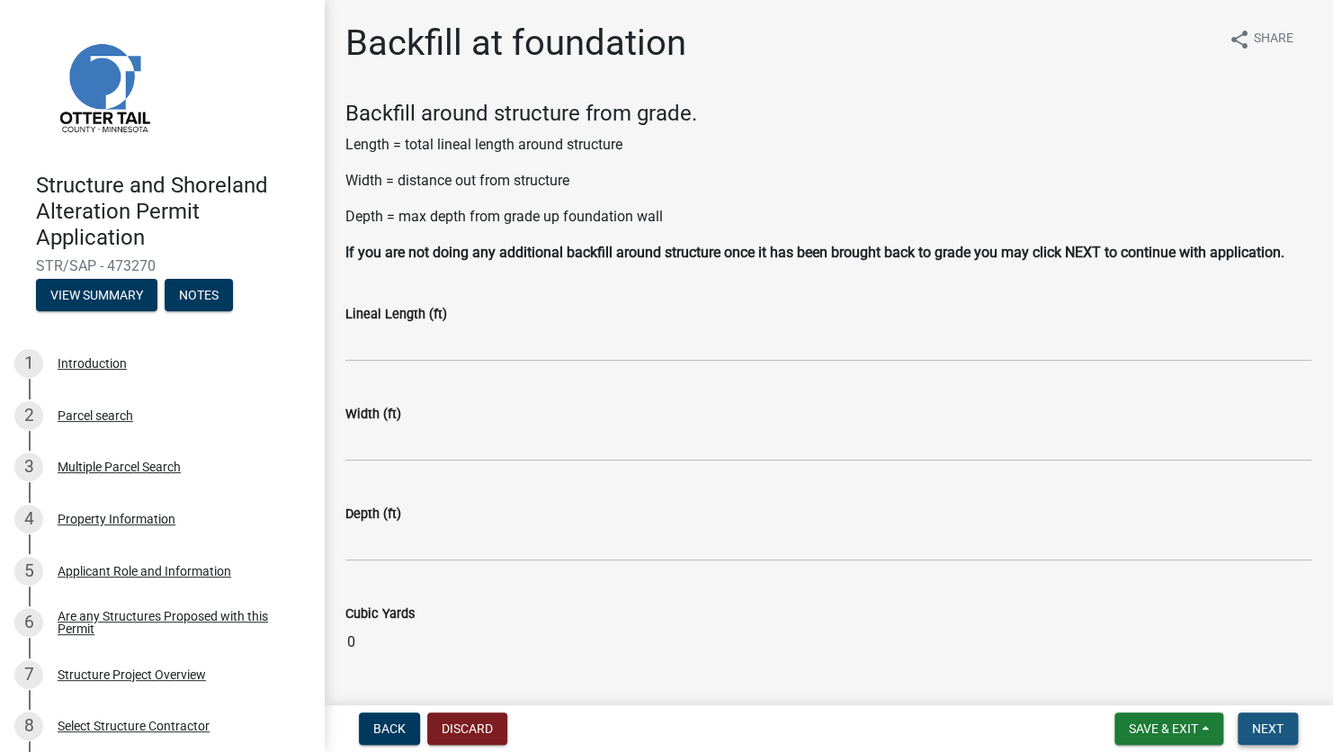
click at [1280, 730] on span "Next" at bounding box center [1267, 728] width 31 height 14
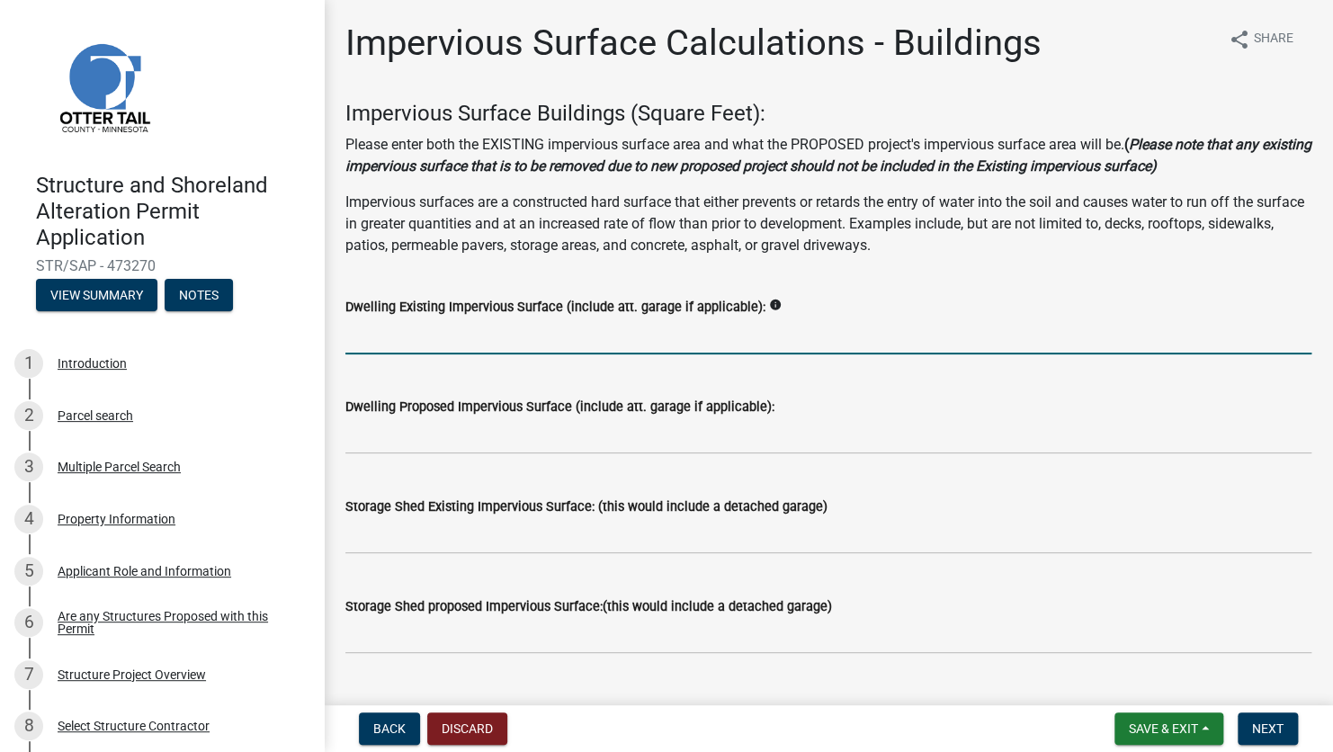
click at [436, 327] on input "text" at bounding box center [828, 336] width 966 height 37
click at [407, 341] on input "text" at bounding box center [828, 336] width 966 height 37
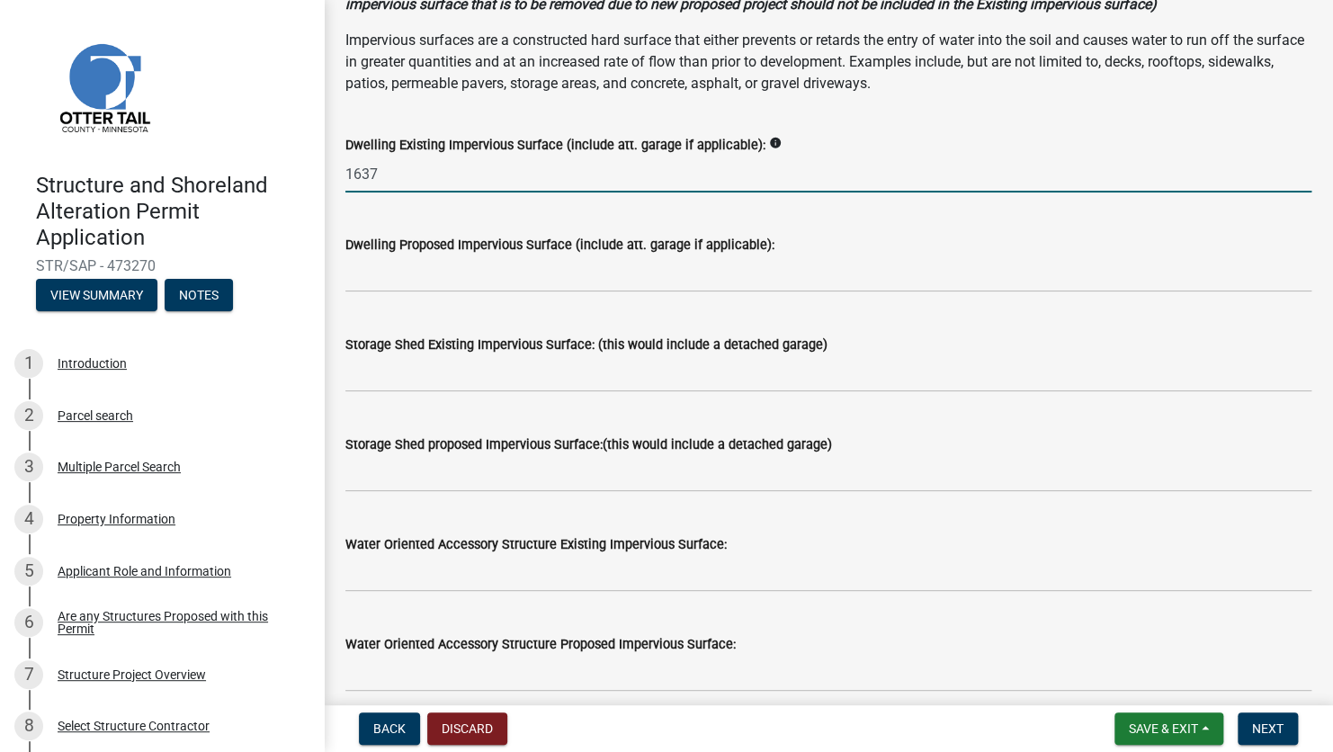
scroll to position [360, 0]
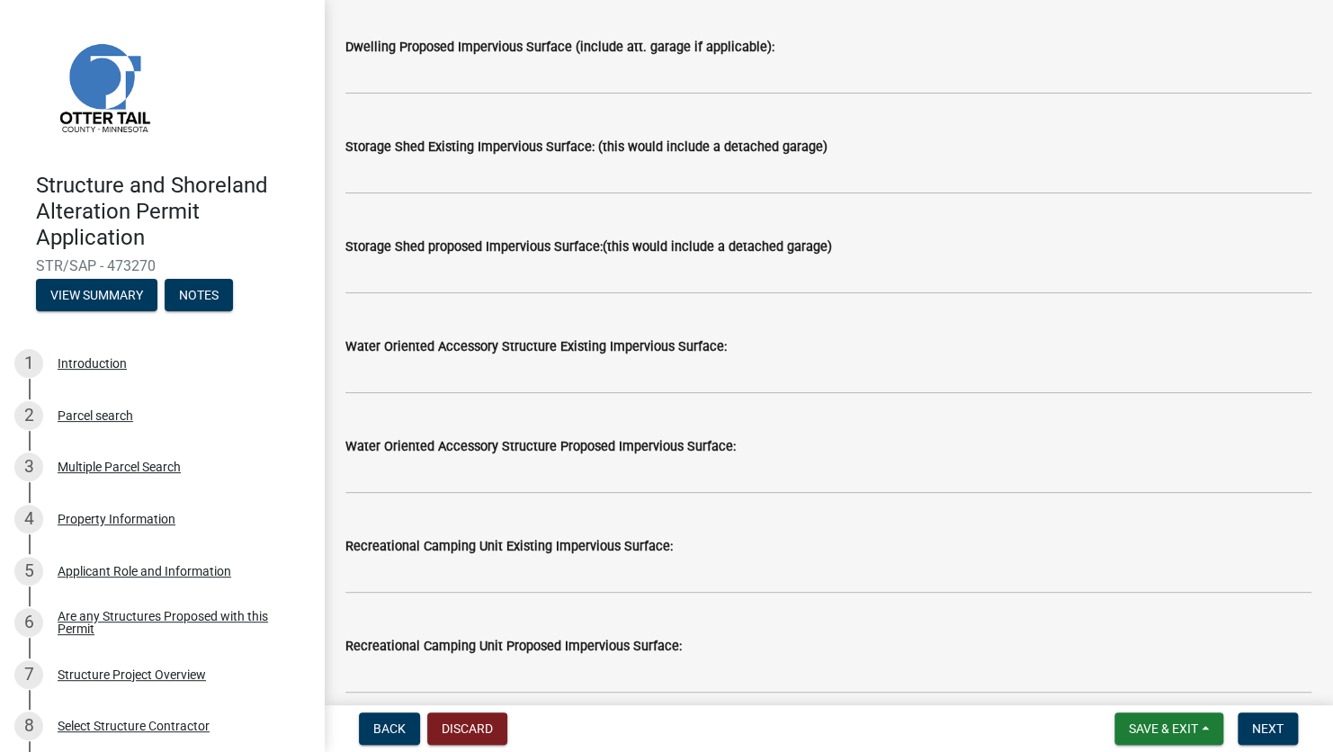
type input "1637"
click at [368, 171] on input "text" at bounding box center [828, 175] width 966 height 37
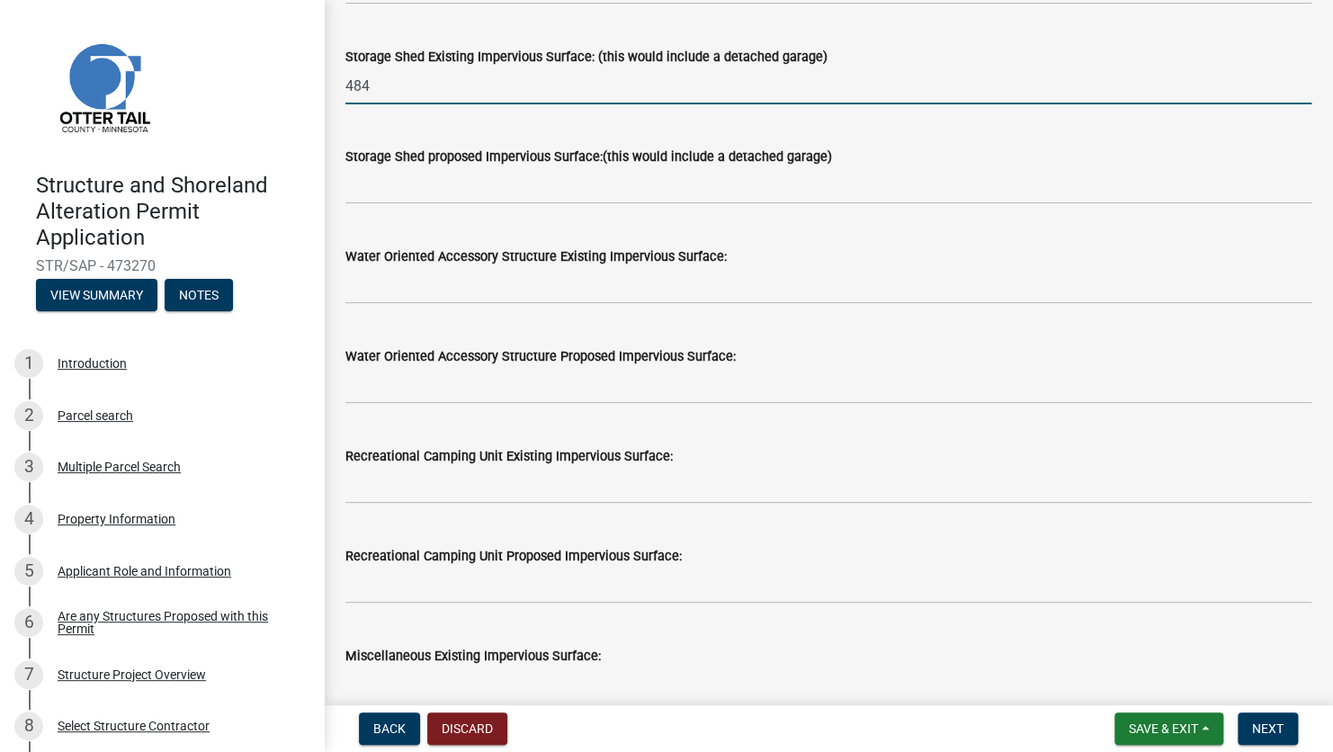
scroll to position [630, 0]
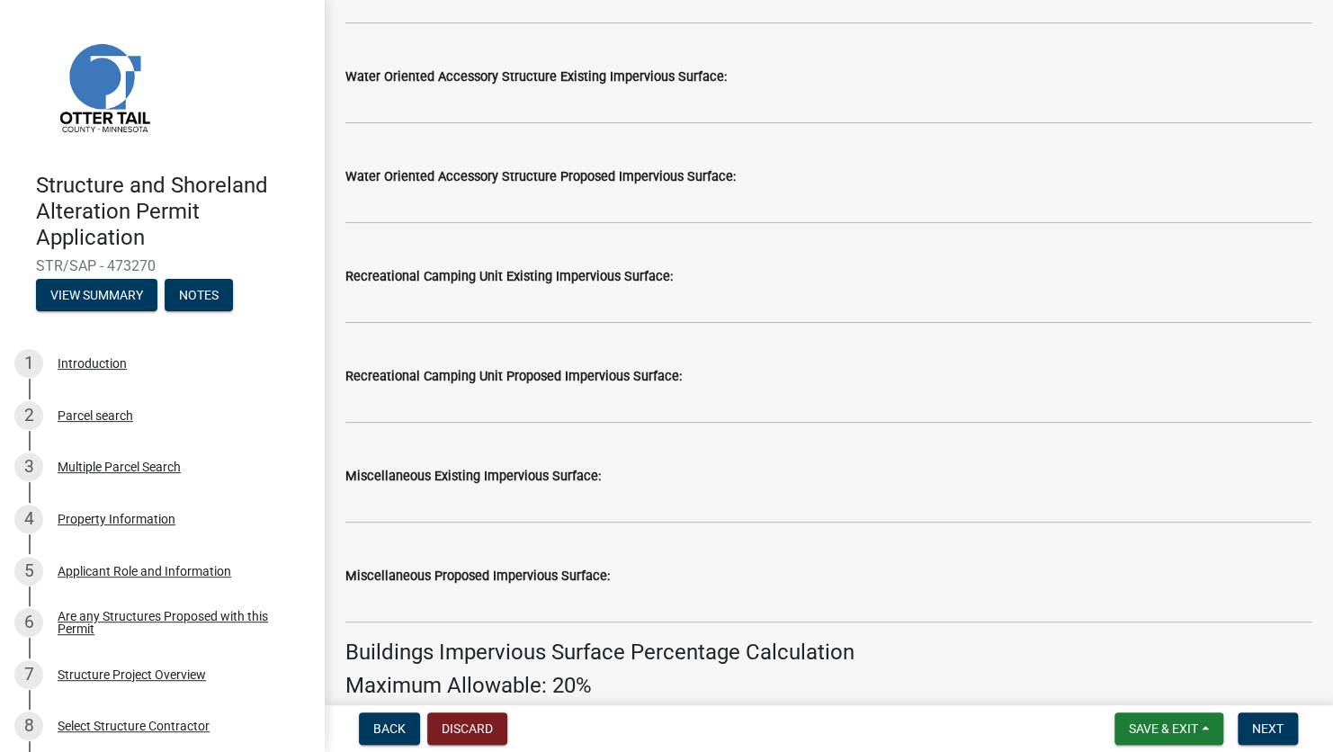
type input "484"
click at [703, 502] on input "text" at bounding box center [828, 505] width 966 height 37
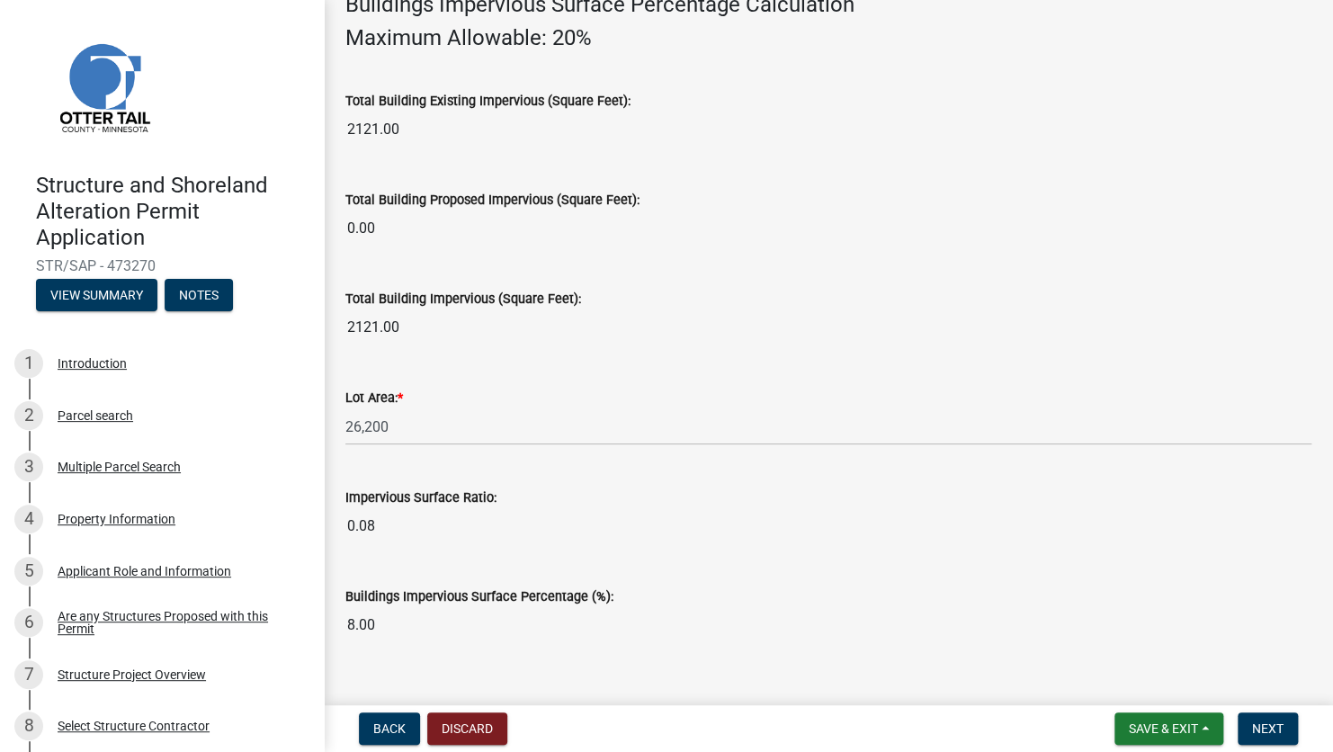
scroll to position [1307, 0]
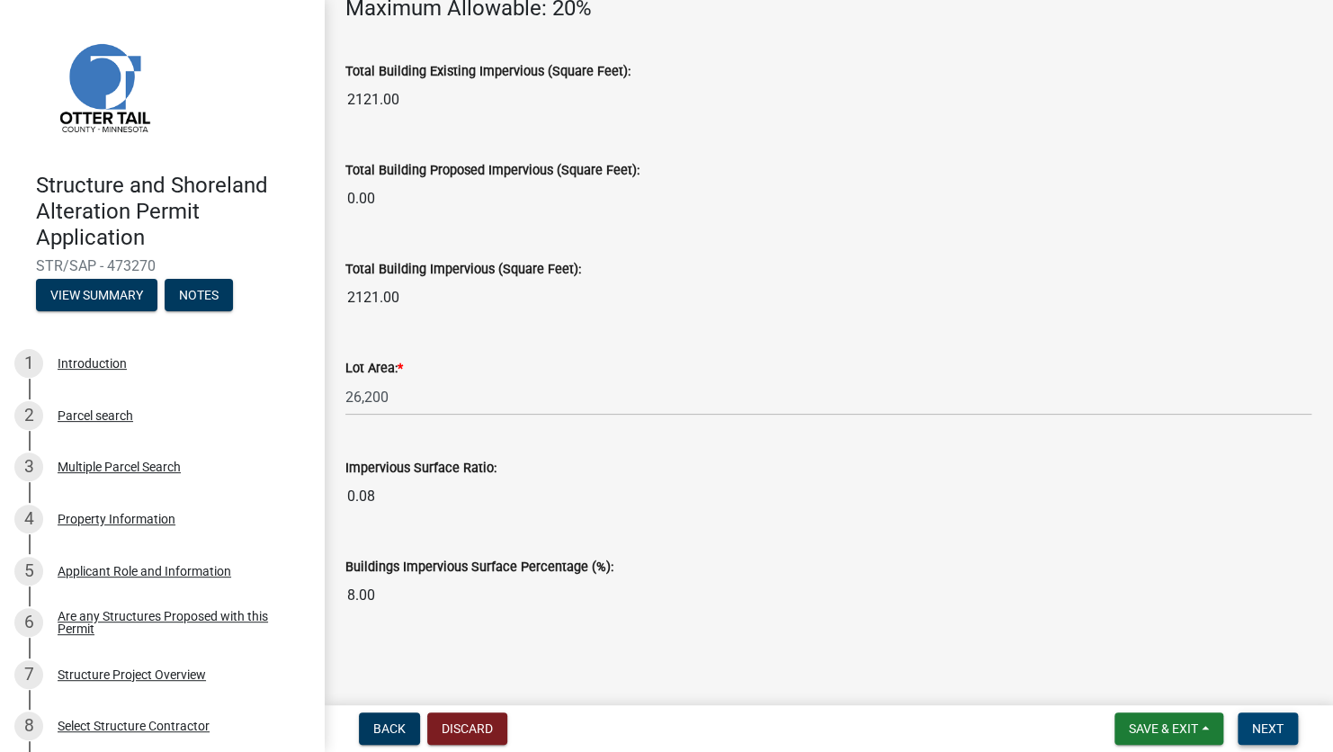
click at [1277, 732] on span "Next" at bounding box center [1267, 728] width 31 height 14
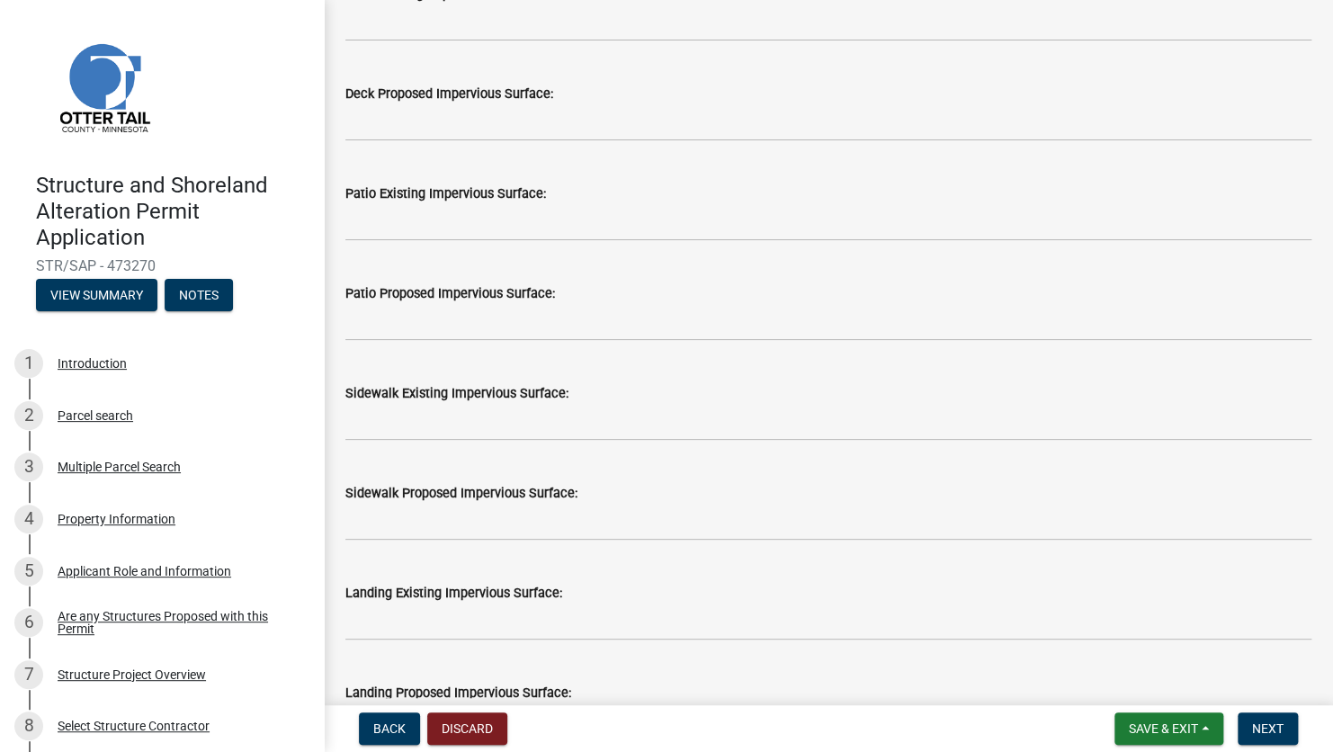
scroll to position [360, 0]
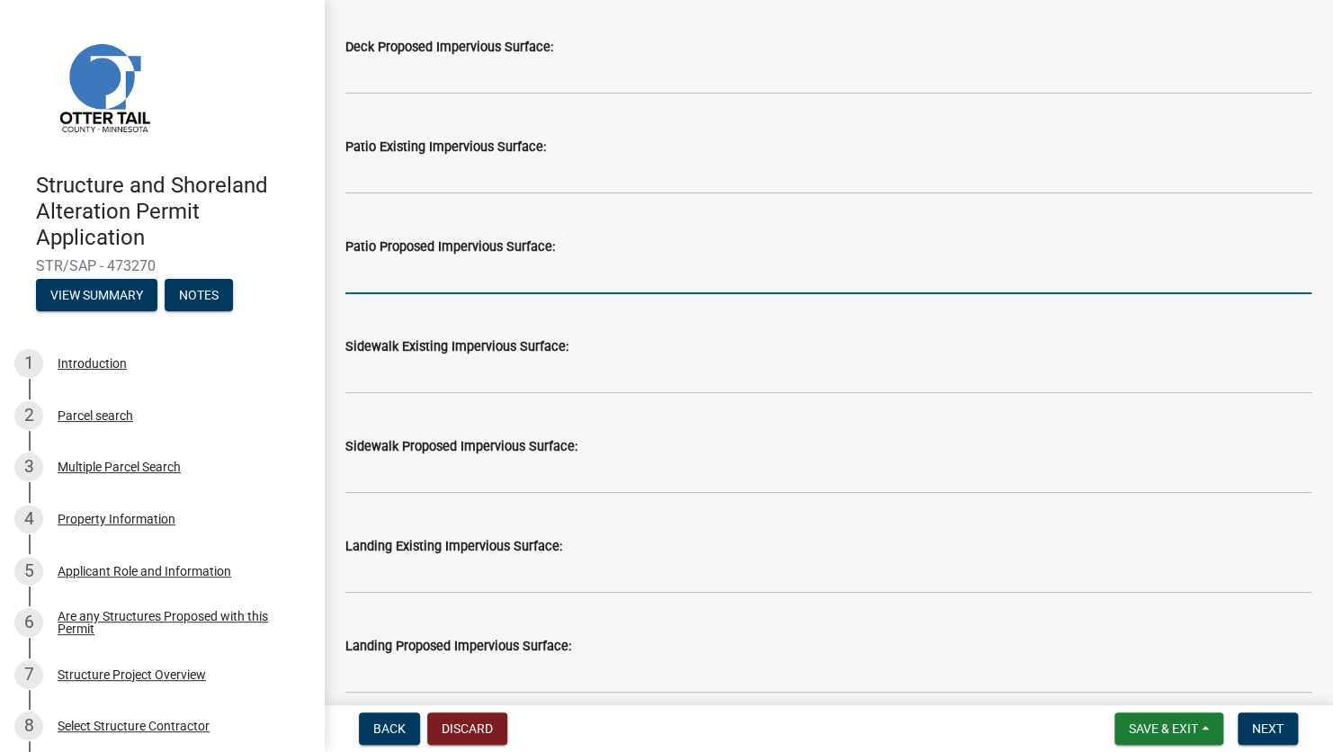
click at [402, 279] on input "text" at bounding box center [828, 275] width 966 height 37
drag, startPoint x: 376, startPoint y: 281, endPoint x: 321, endPoint y: 272, distance: 55.6
click at [321, 272] on div "Structure and Shoreland Alteration Permit Application STR/SAP - 473270 View Sum…" at bounding box center [666, 376] width 1333 height 752
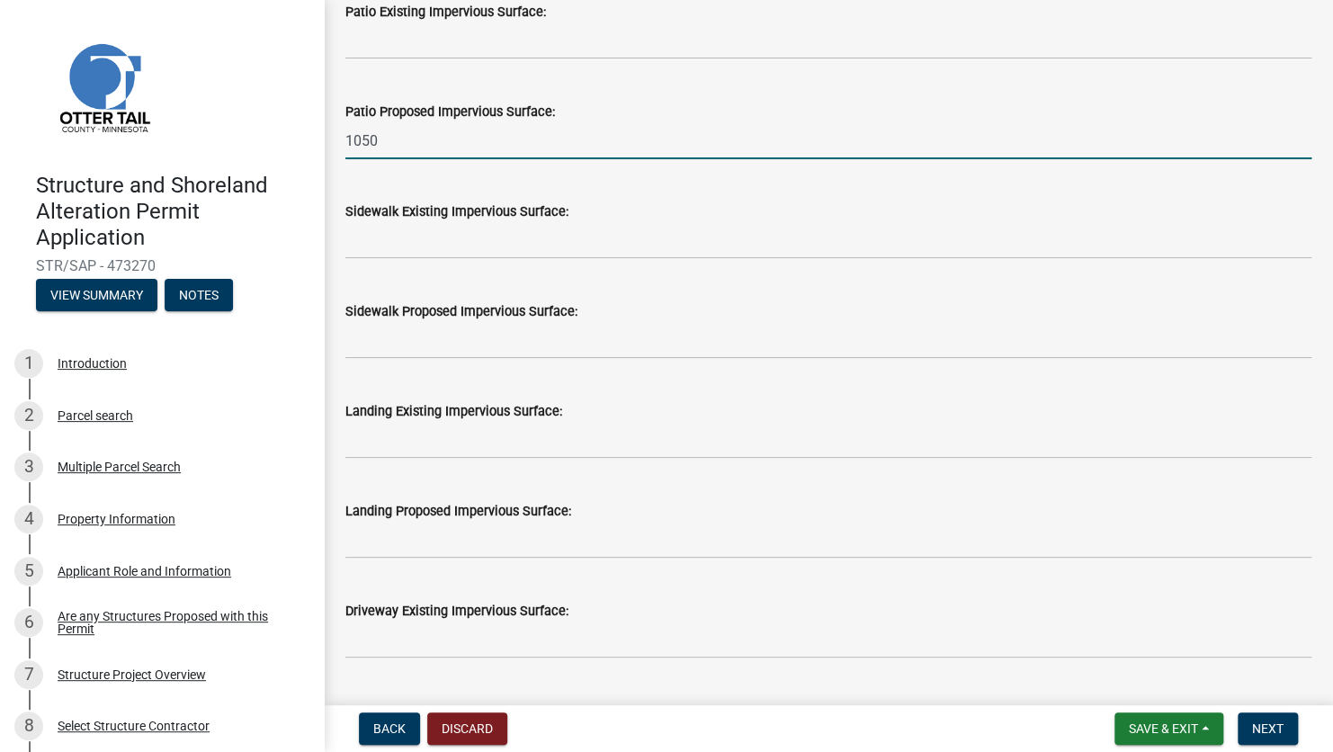
scroll to position [540, 0]
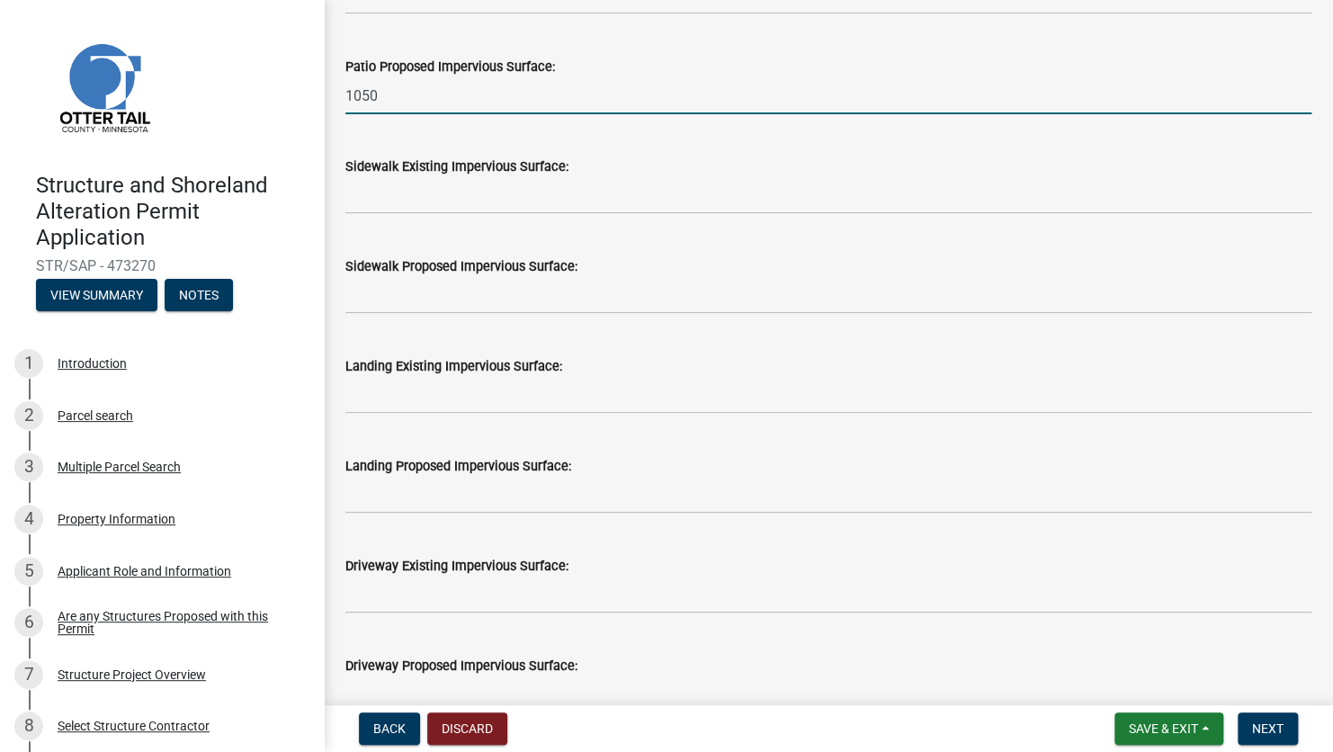
type input "1050"
click at [406, 285] on input "text" at bounding box center [828, 295] width 966 height 37
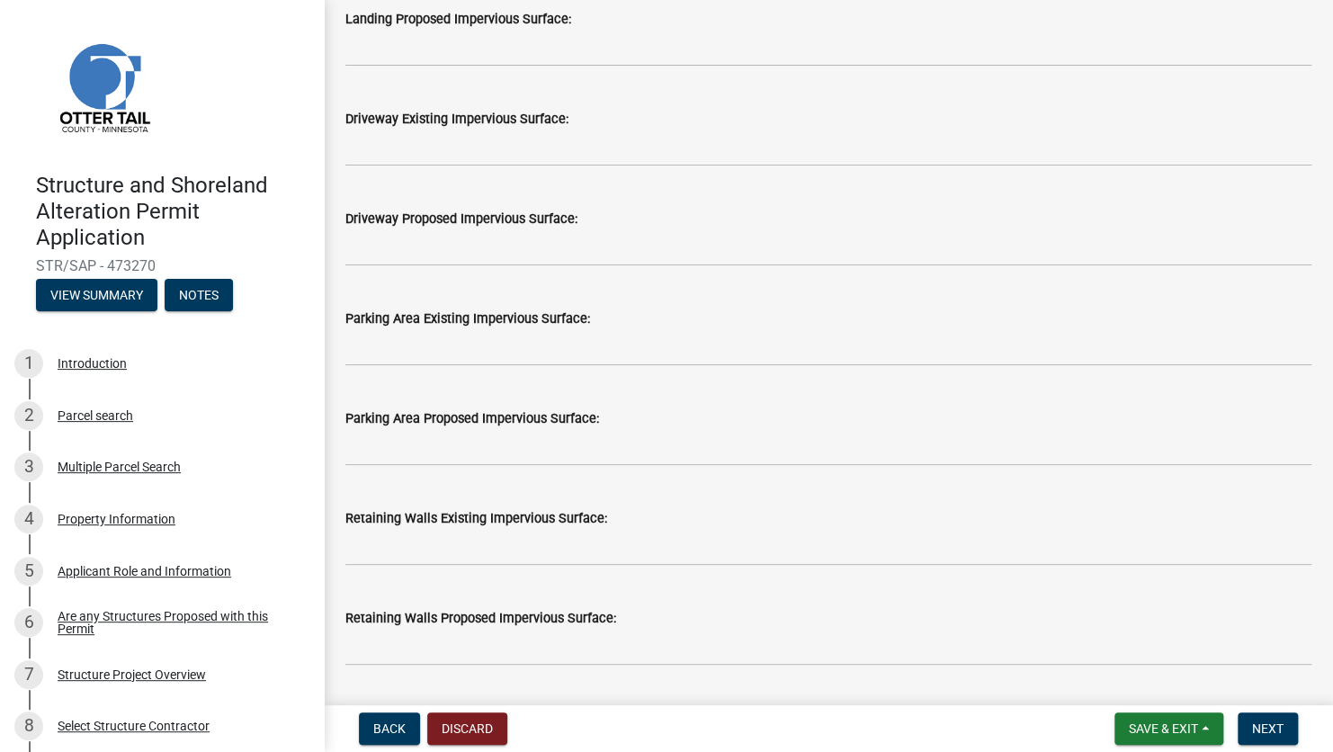
scroll to position [990, 0]
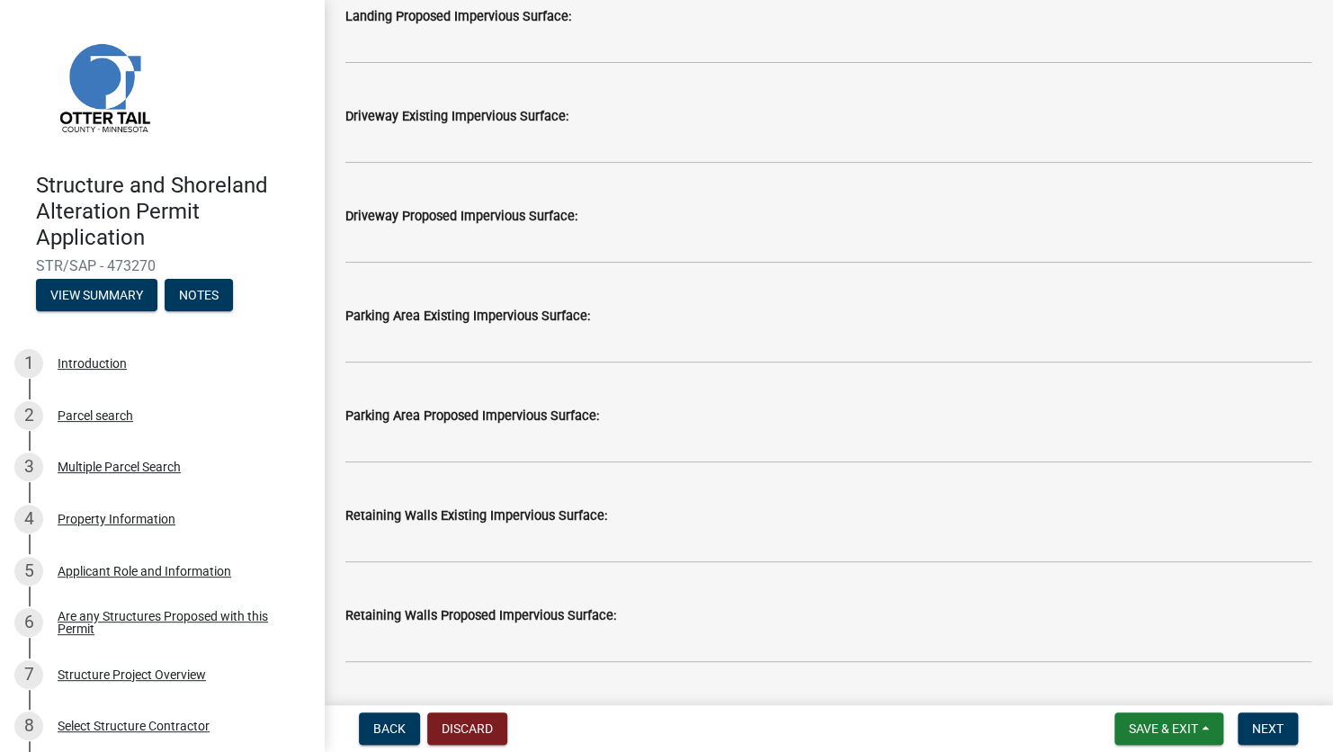
type input "295"
click at [427, 644] on input "text" at bounding box center [828, 644] width 966 height 37
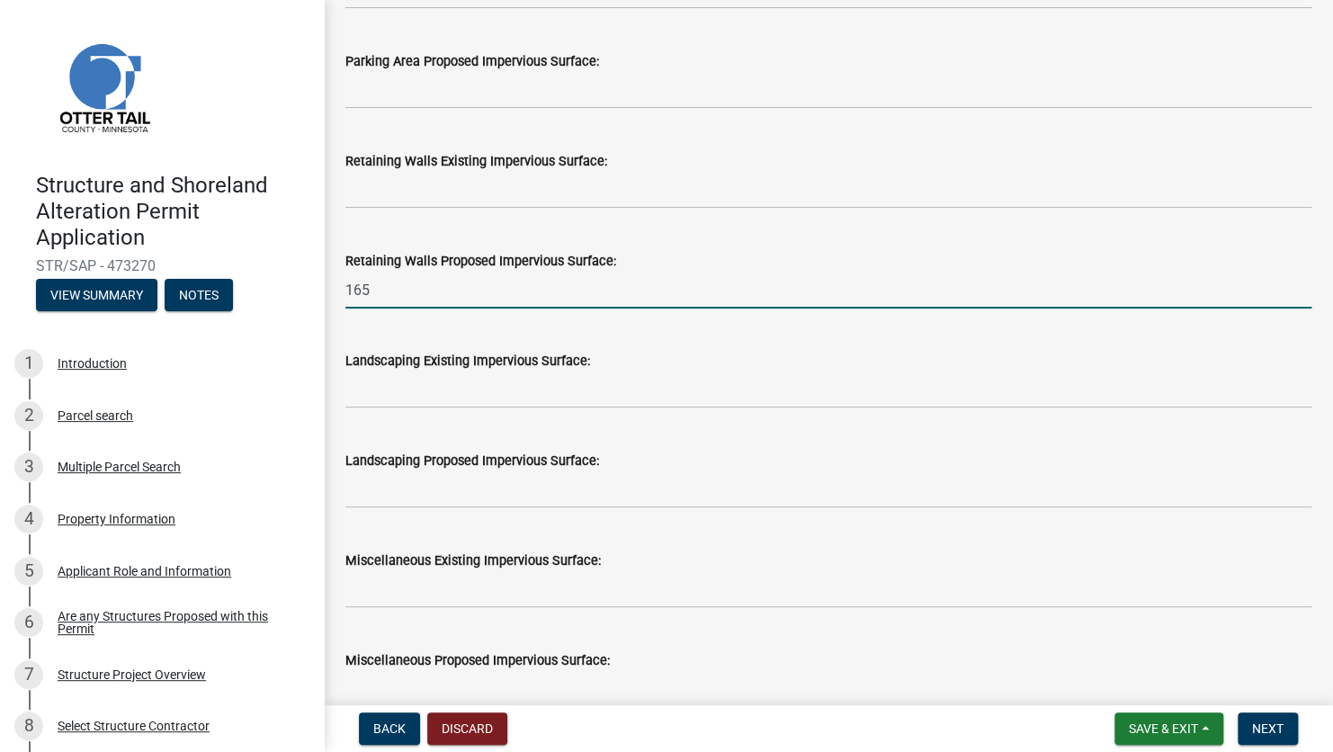
scroll to position [1349, 0]
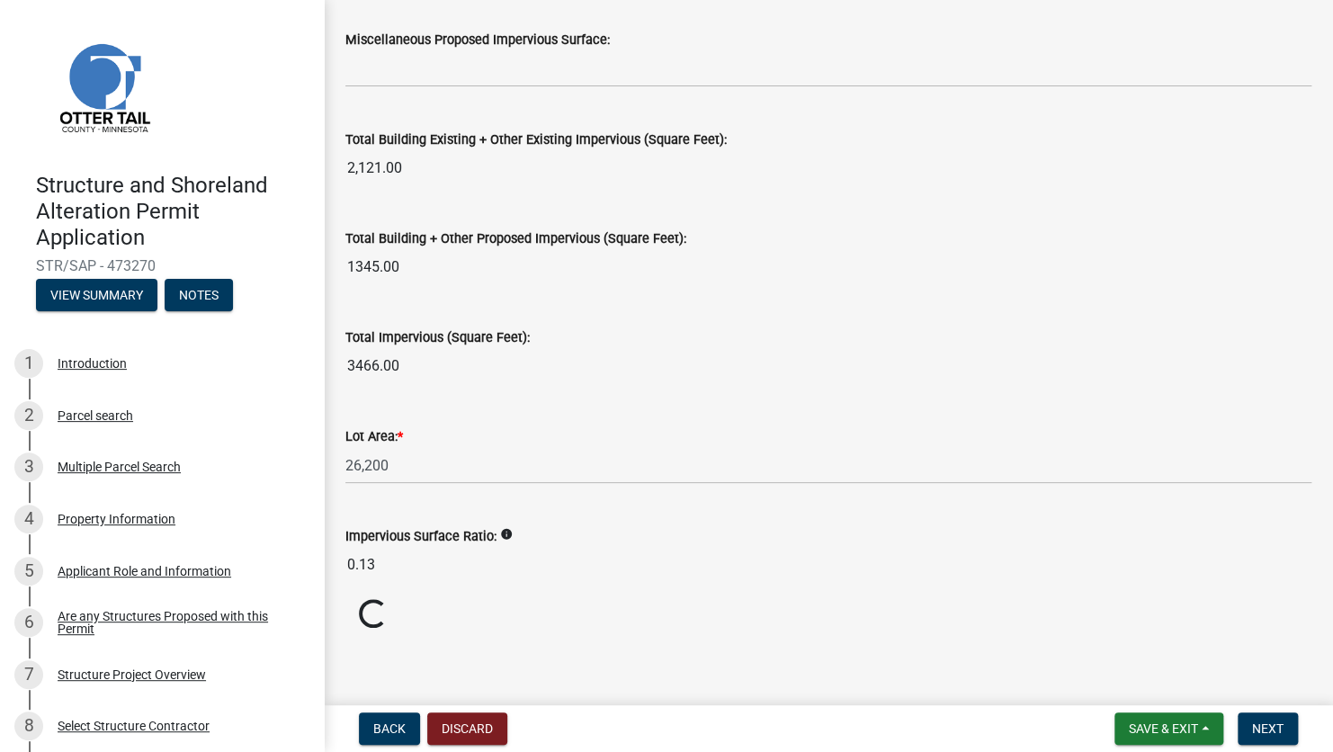
type input "165"
click at [870, 459] on input "26,200" at bounding box center [828, 465] width 966 height 37
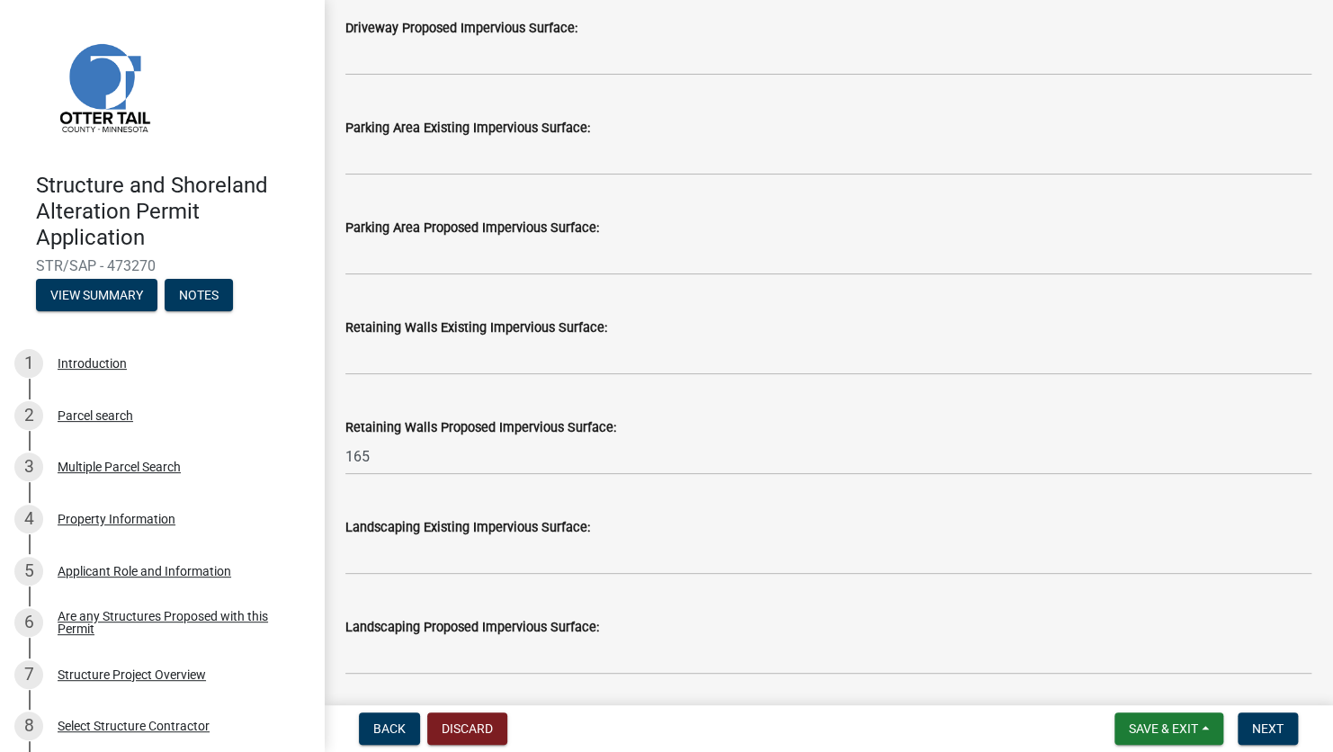
scroll to position [728, 0]
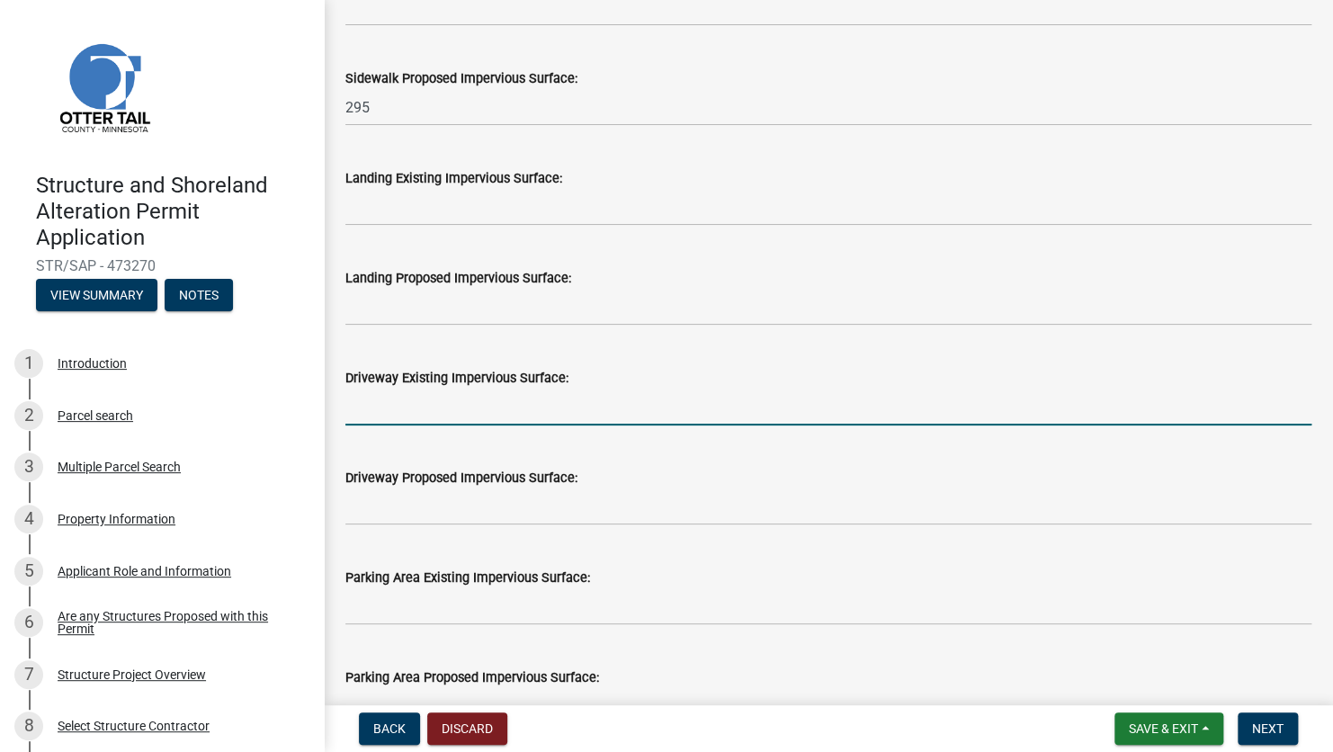
click at [464, 411] on input "text" at bounding box center [828, 407] width 966 height 37
type input "14.00"
type input "2915"
click at [752, 446] on div "Driveway Proposed Impervious Surface:" at bounding box center [828, 484] width 966 height 84
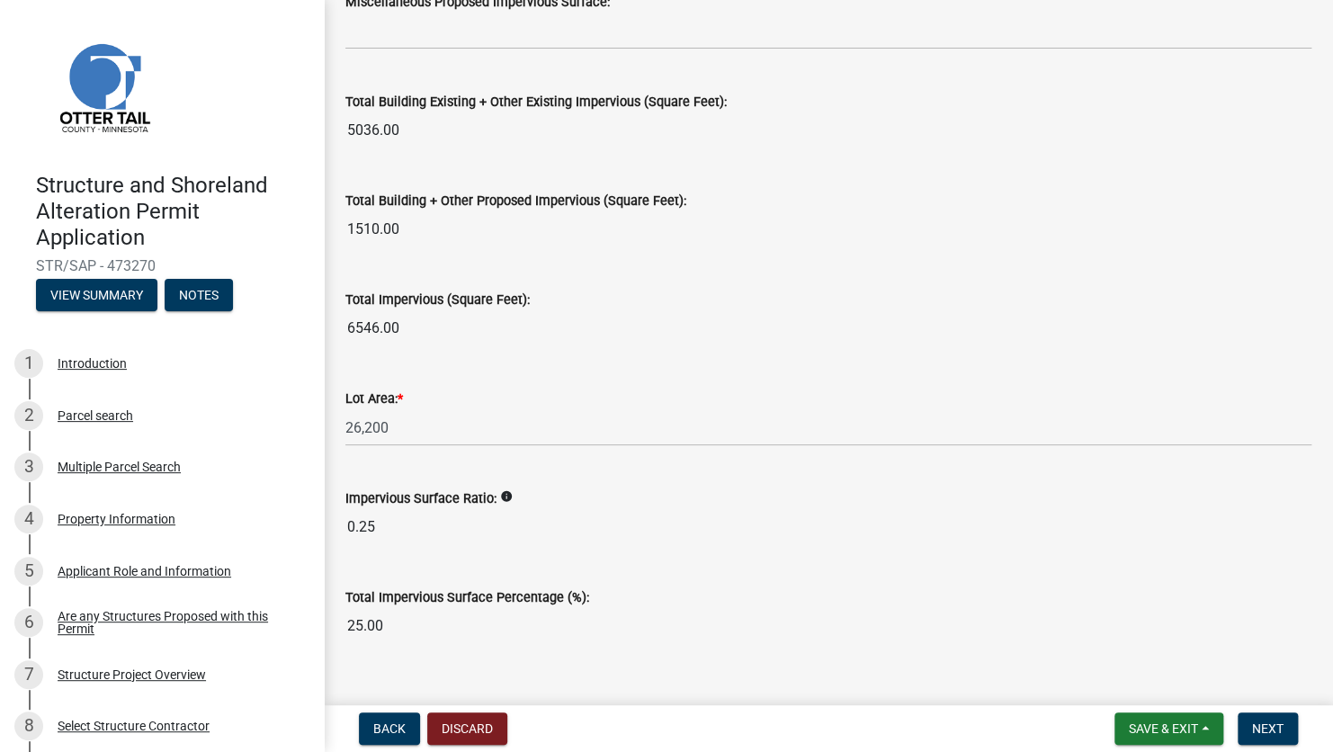
scroll to position [2033, 0]
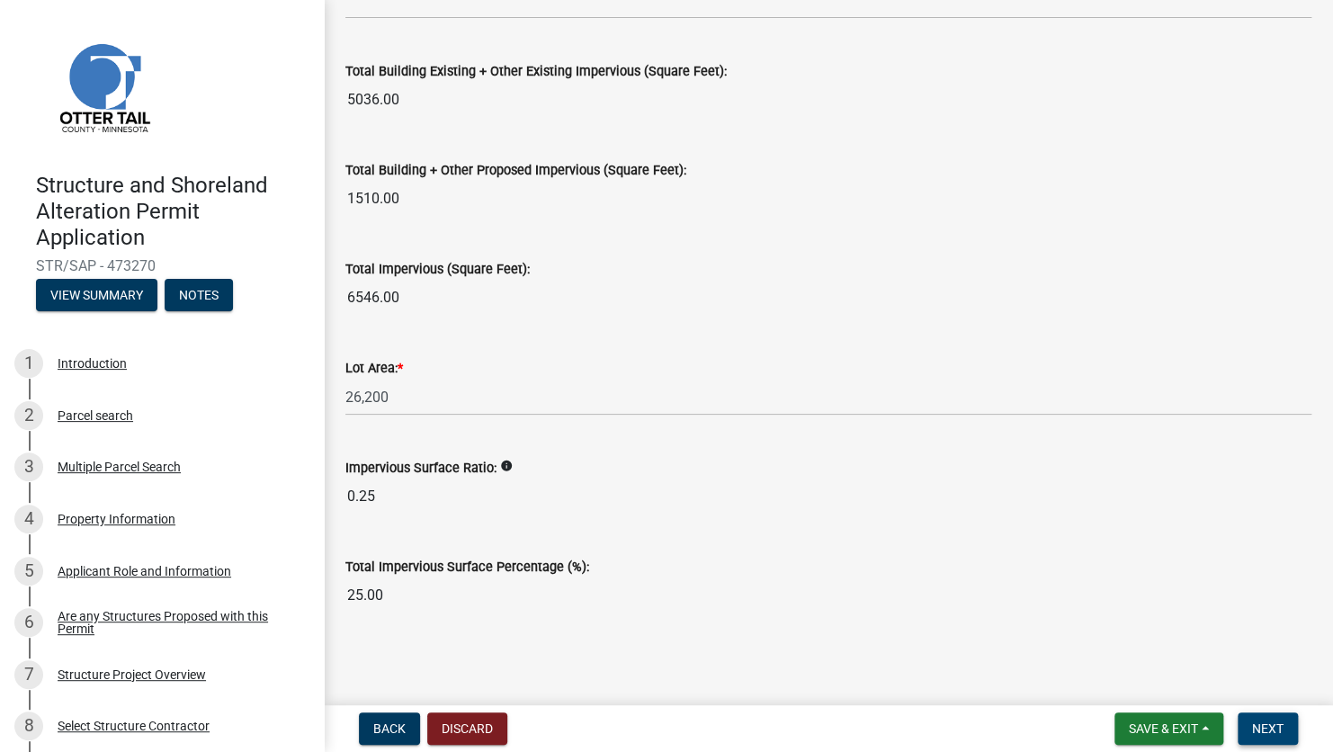
click at [1277, 726] on span "Next" at bounding box center [1267, 728] width 31 height 14
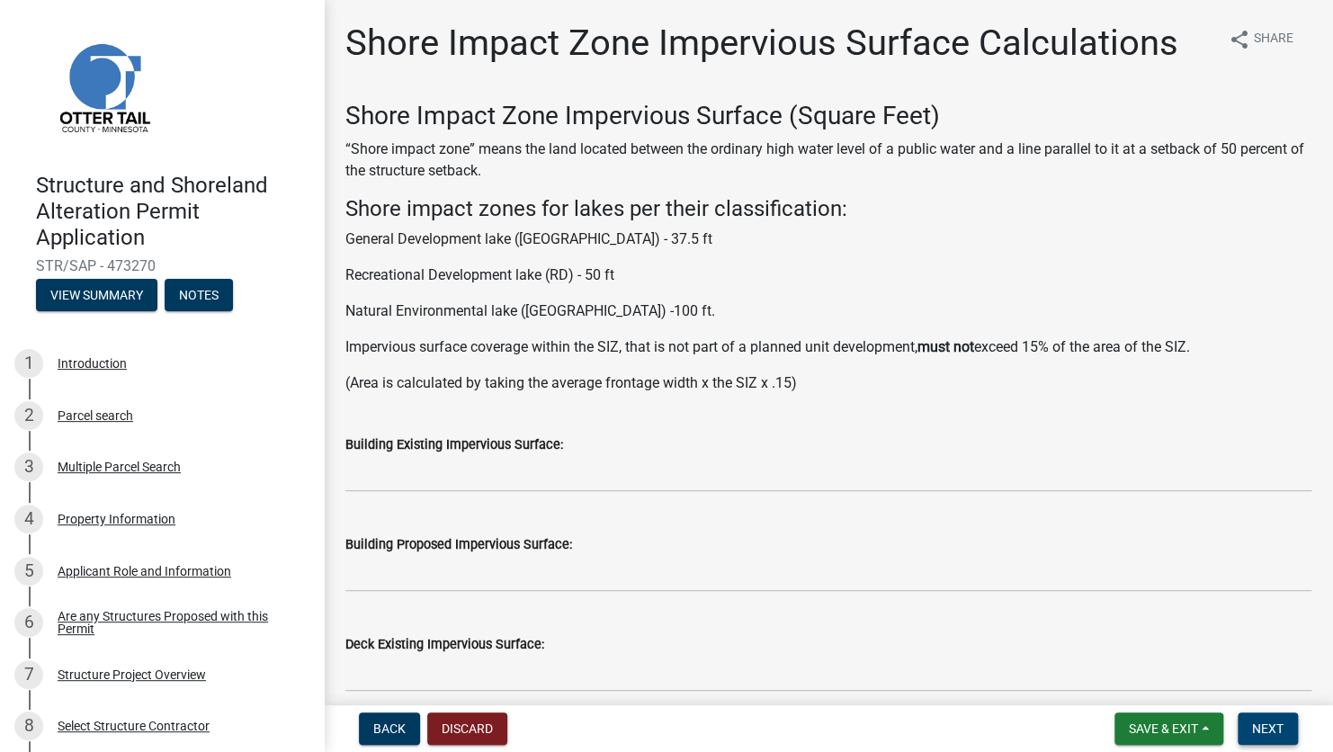
click at [1277, 730] on span "Next" at bounding box center [1267, 728] width 31 height 14
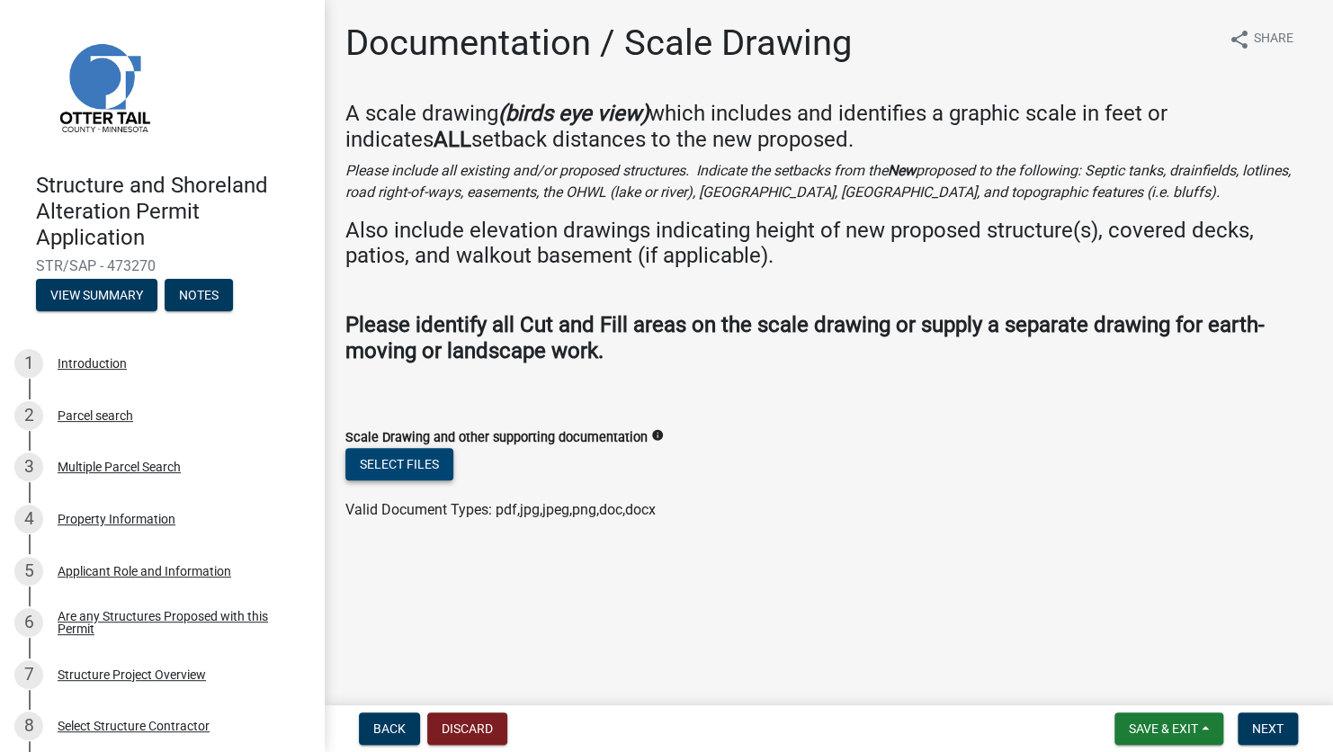
click at [434, 467] on button "Select files" at bounding box center [399, 464] width 108 height 32
click at [400, 461] on button "Select files" at bounding box center [399, 464] width 108 height 32
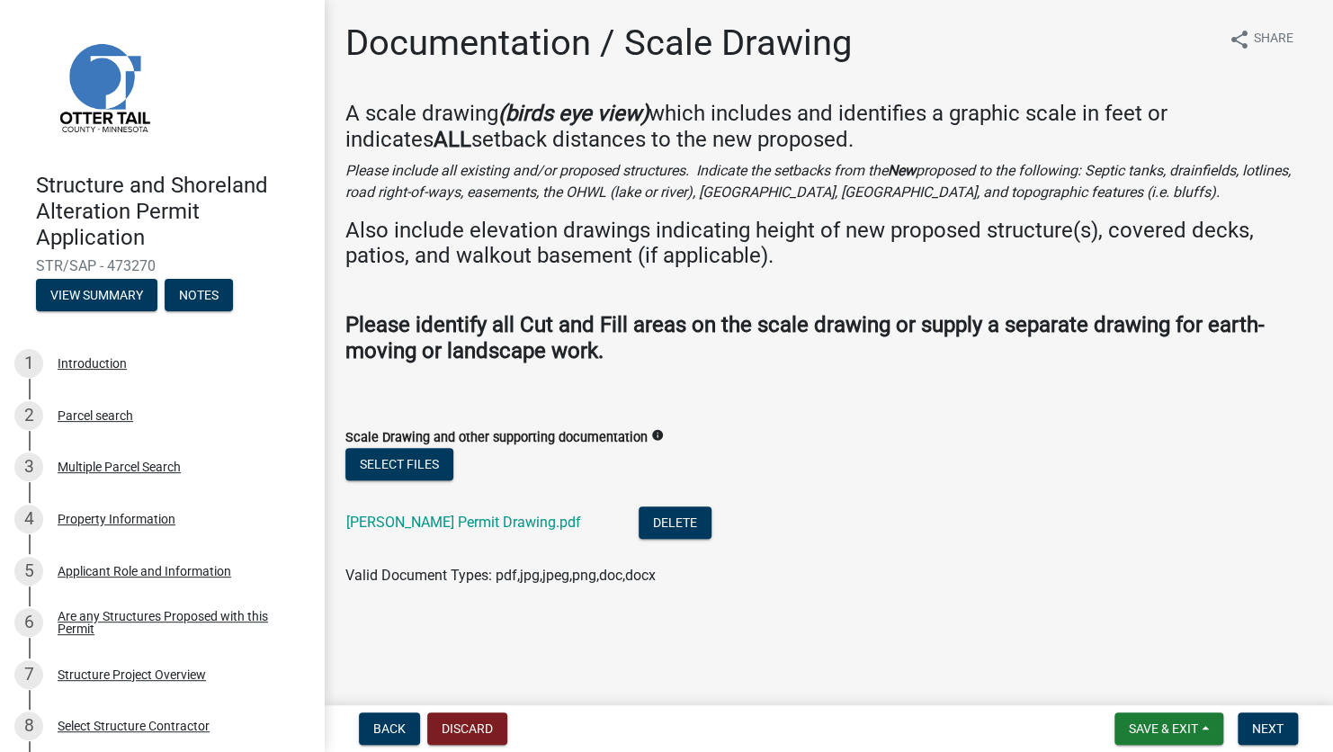
click at [455, 534] on div "[PERSON_NAME] Permit Drawing.pdf" at bounding box center [478, 524] width 264 height 37
click at [454, 532] on div "[PERSON_NAME] Permit Drawing.pdf" at bounding box center [478, 524] width 264 height 37
click at [478, 522] on link "[PERSON_NAME] Permit Drawing.pdf" at bounding box center [463, 522] width 235 height 17
click at [917, 507] on li "[PERSON_NAME] Permit Drawing.pdf Delete" at bounding box center [828, 525] width 966 height 66
click at [419, 461] on button "Select files" at bounding box center [399, 464] width 108 height 32
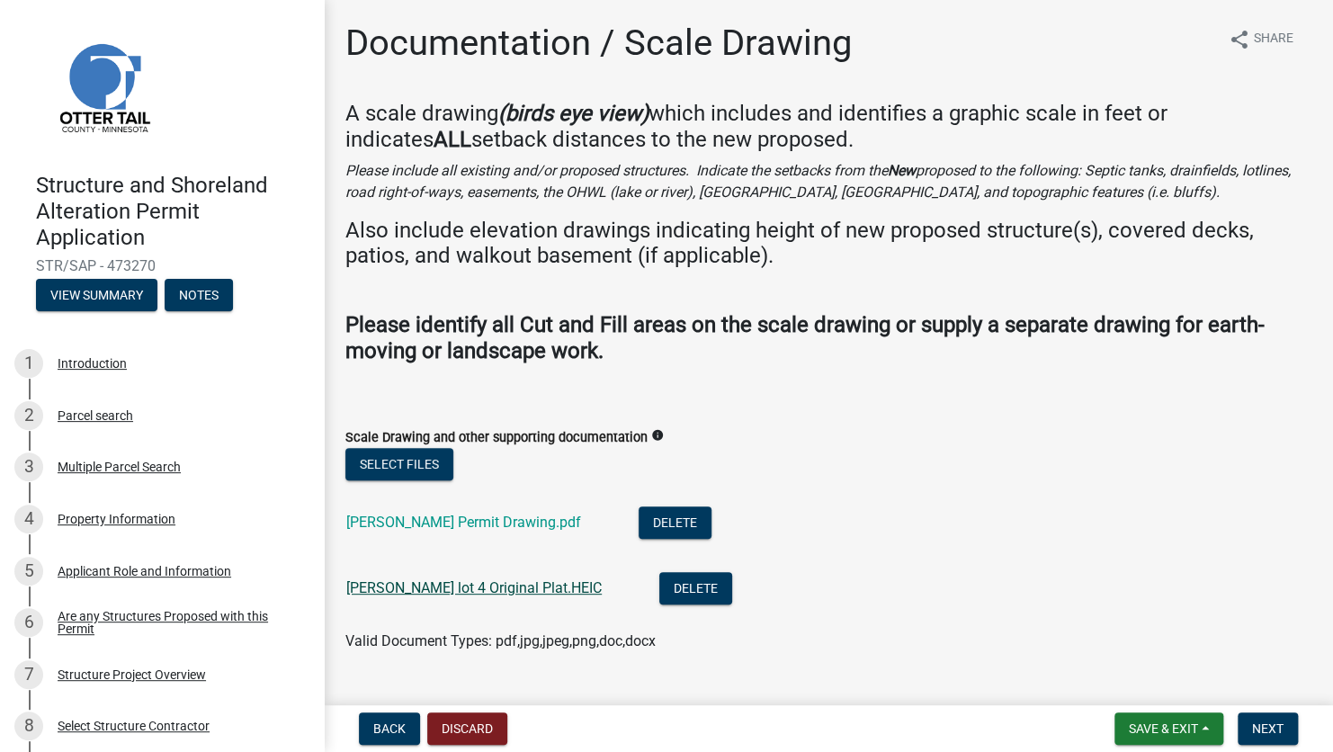
click at [450, 584] on link "[PERSON_NAME] lot 4 Original Plat.HEIC" at bounding box center [473, 587] width 255 height 17
click at [503, 587] on link "[PERSON_NAME] lot 4 Original Plat.HEIC" at bounding box center [473, 587] width 255 height 17
click at [787, 460] on div "Select files" at bounding box center [828, 466] width 966 height 37
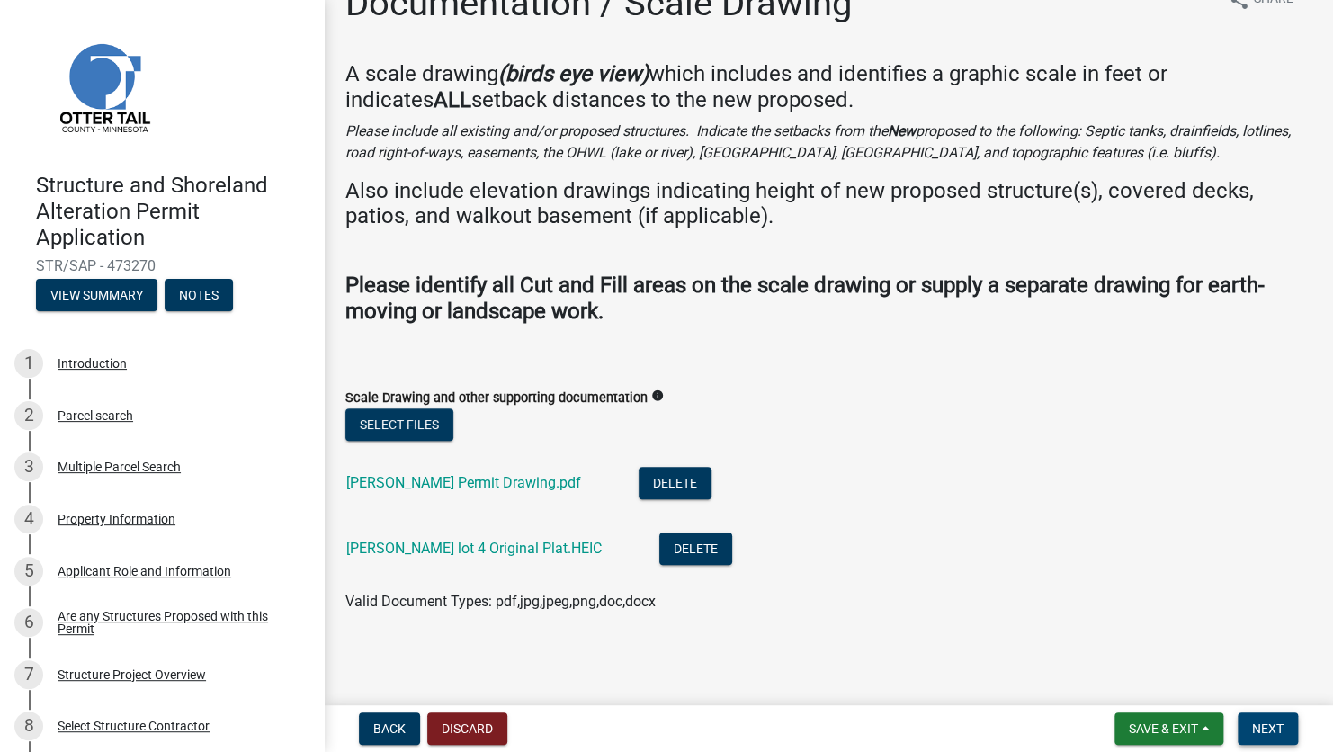
click at [1282, 725] on span "Next" at bounding box center [1267, 728] width 31 height 14
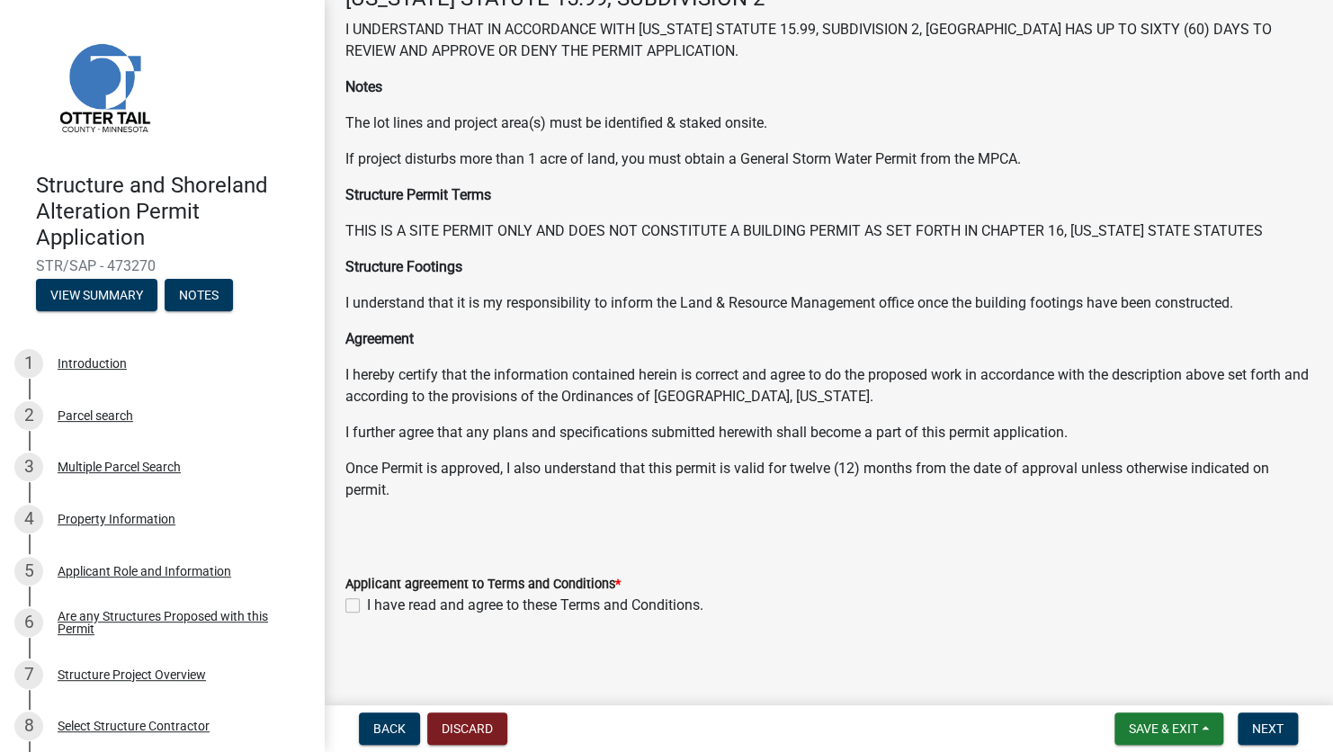
scroll to position [119, 0]
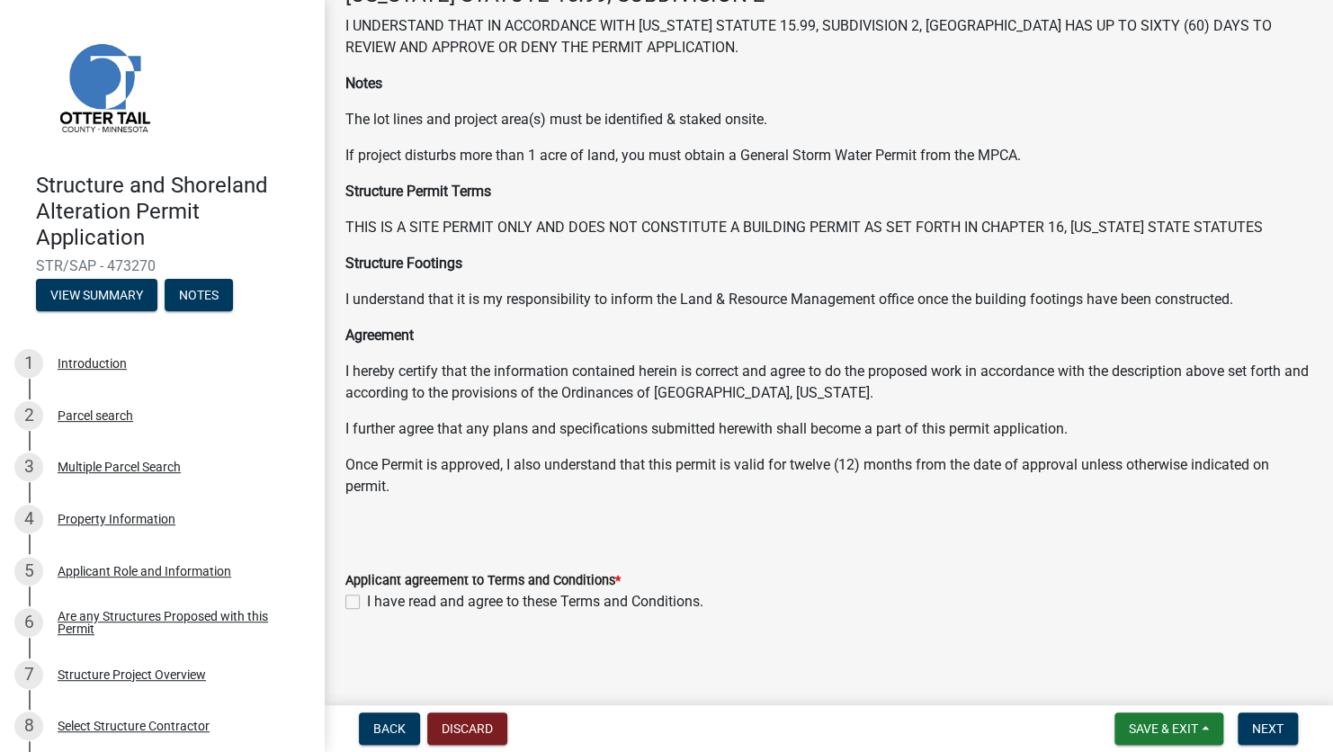
click at [367, 600] on label "I have read and agree to these Terms and Conditions." at bounding box center [535, 602] width 336 height 22
click at [367, 600] on input "I have read and agree to these Terms and Conditions." at bounding box center [373, 597] width 12 height 12
checkbox input "true"
click at [1264, 738] on button "Next" at bounding box center [1268, 728] width 60 height 32
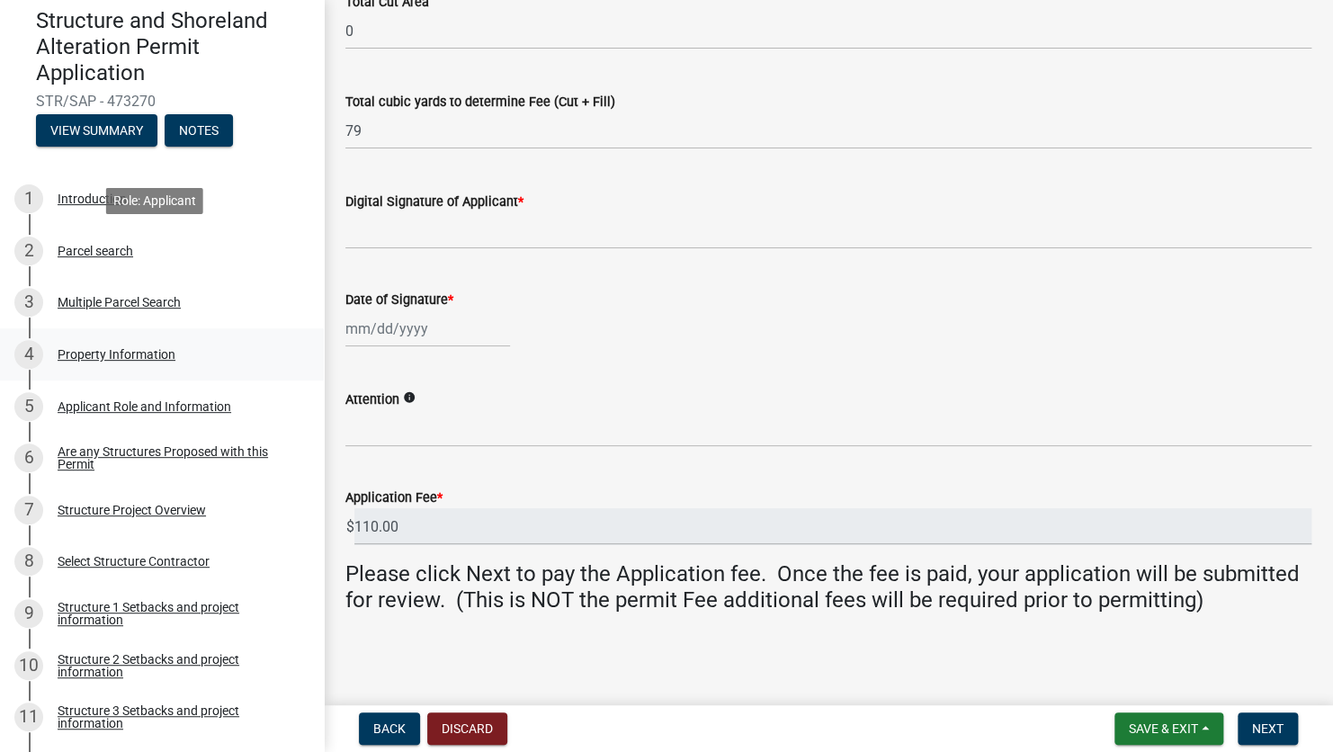
scroll to position [270, 0]
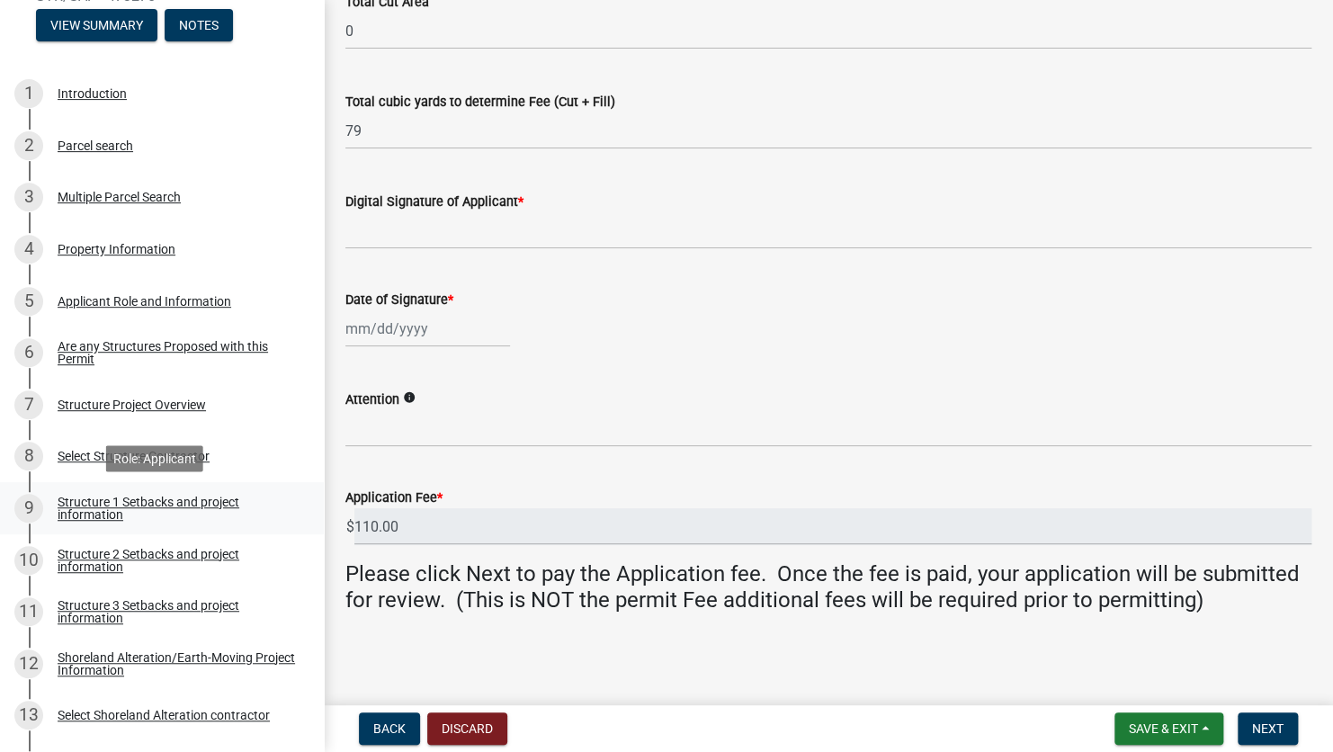
click at [200, 500] on div "Structure 1 Setbacks and project information" at bounding box center [176, 508] width 237 height 25
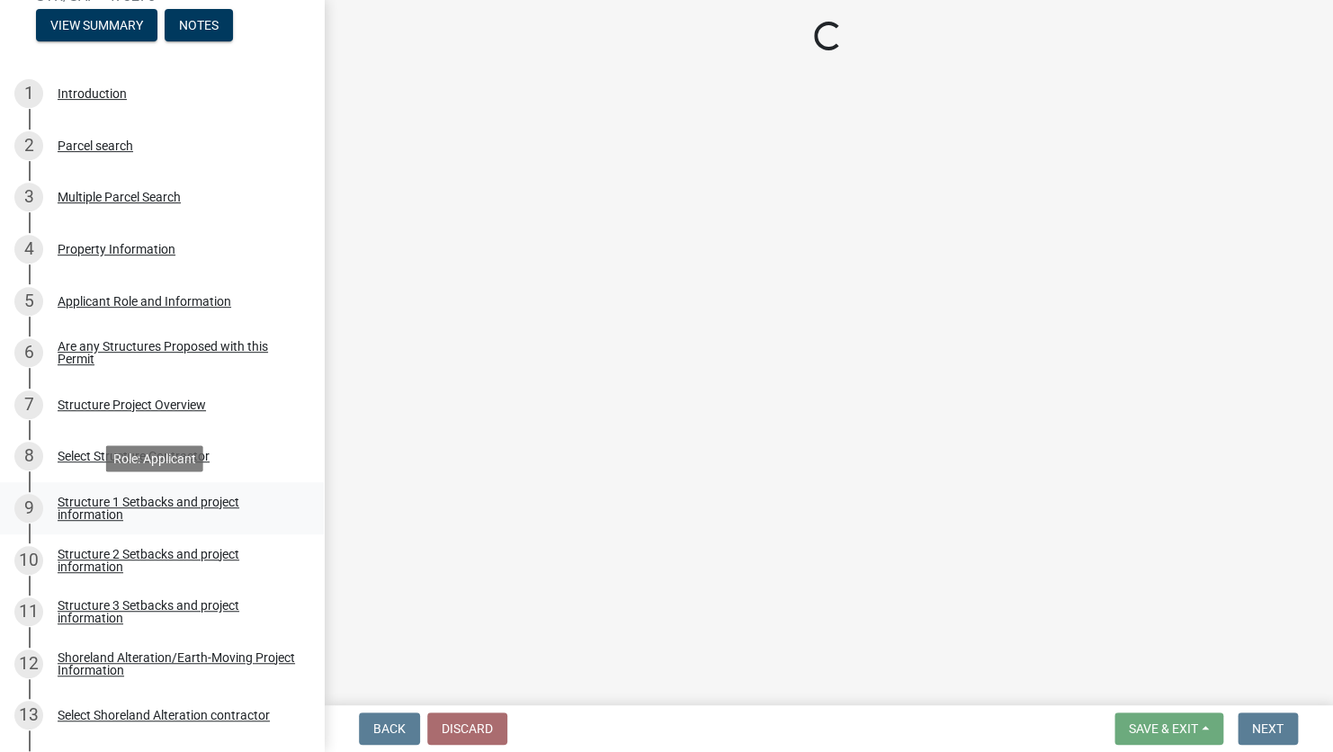
scroll to position [0, 0]
select select "c185e313-3403-4239-bd61-bb563c58a77a"
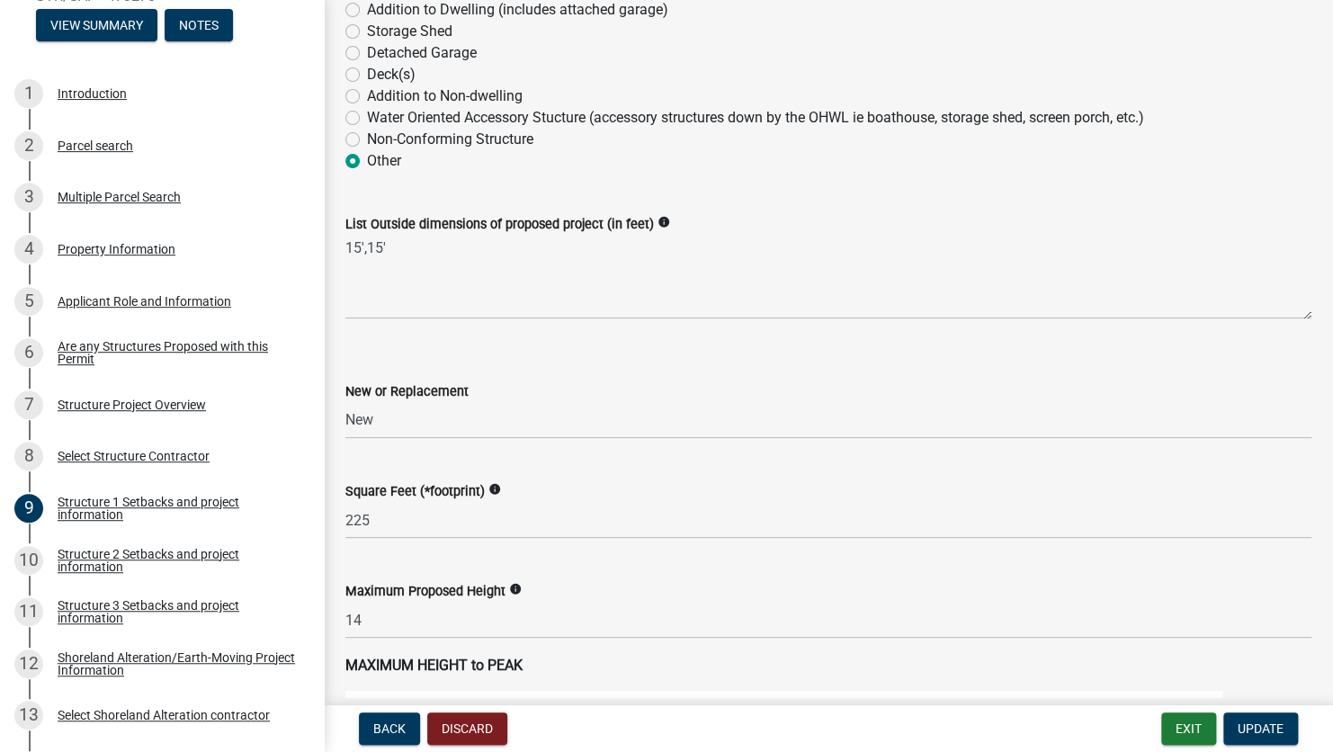
scroll to position [540, 0]
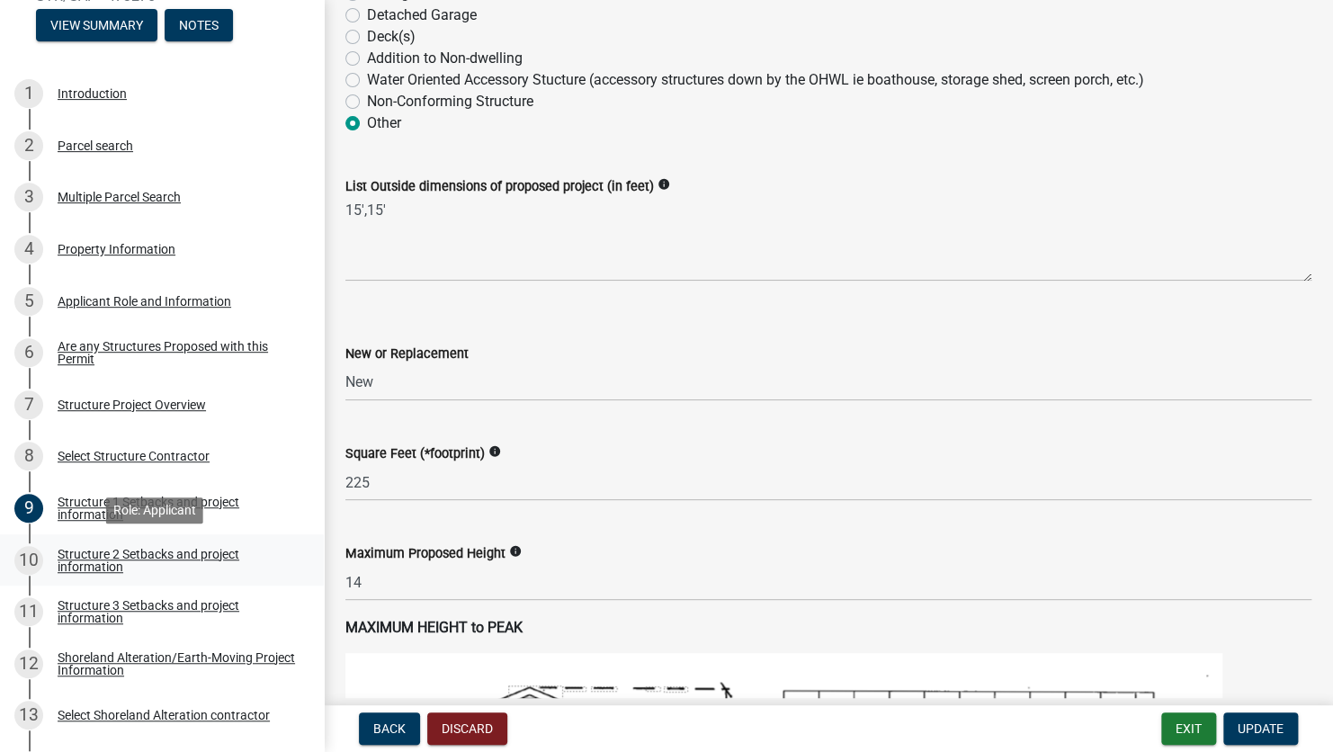
click at [129, 554] on div "Structure 2 Setbacks and project information" at bounding box center [176, 560] width 237 height 25
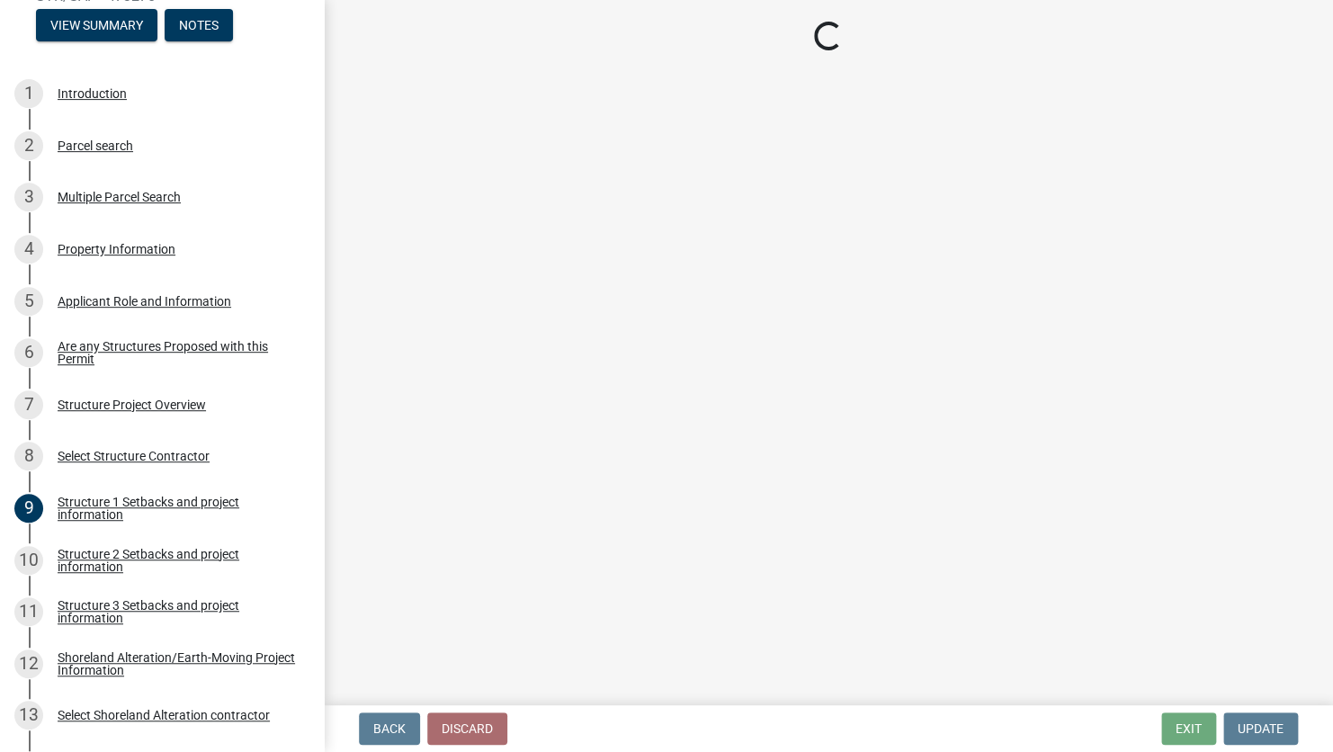
select select "c185e313-3403-4239-bd61-bb563c58a77a"
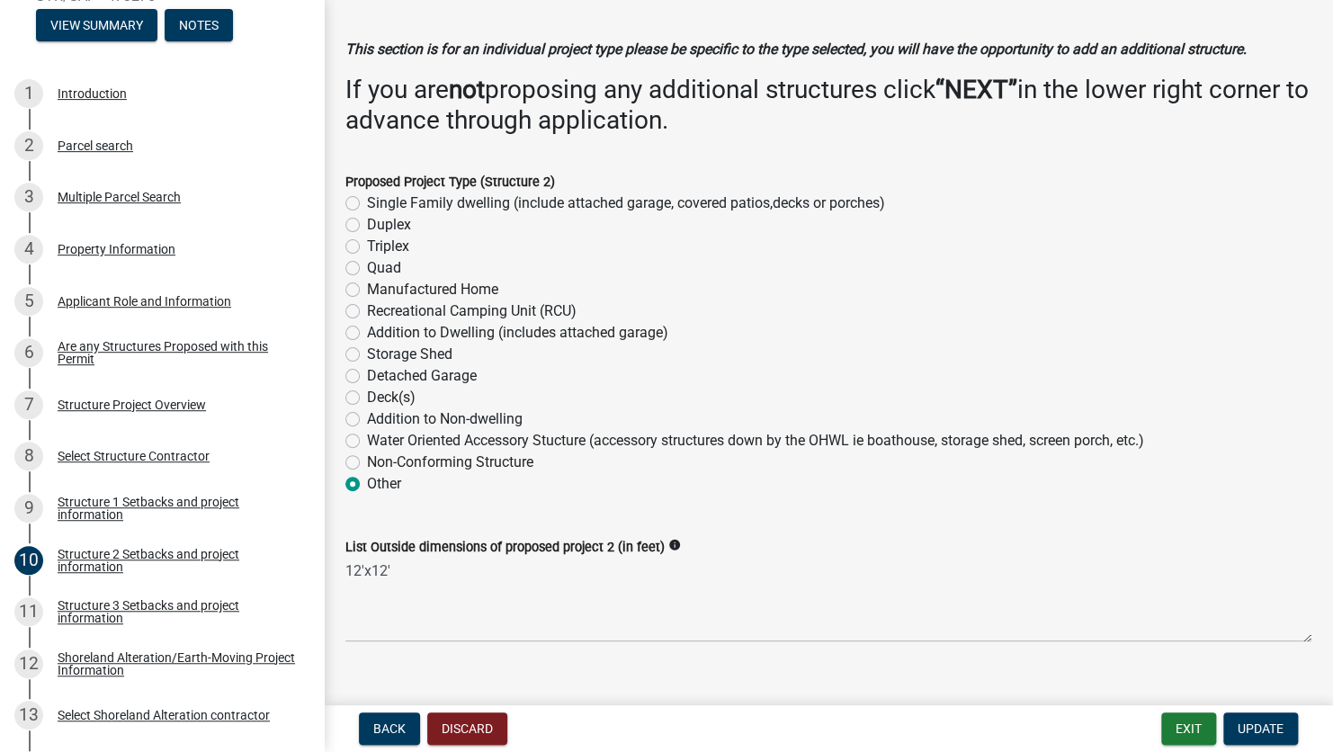
scroll to position [180, 0]
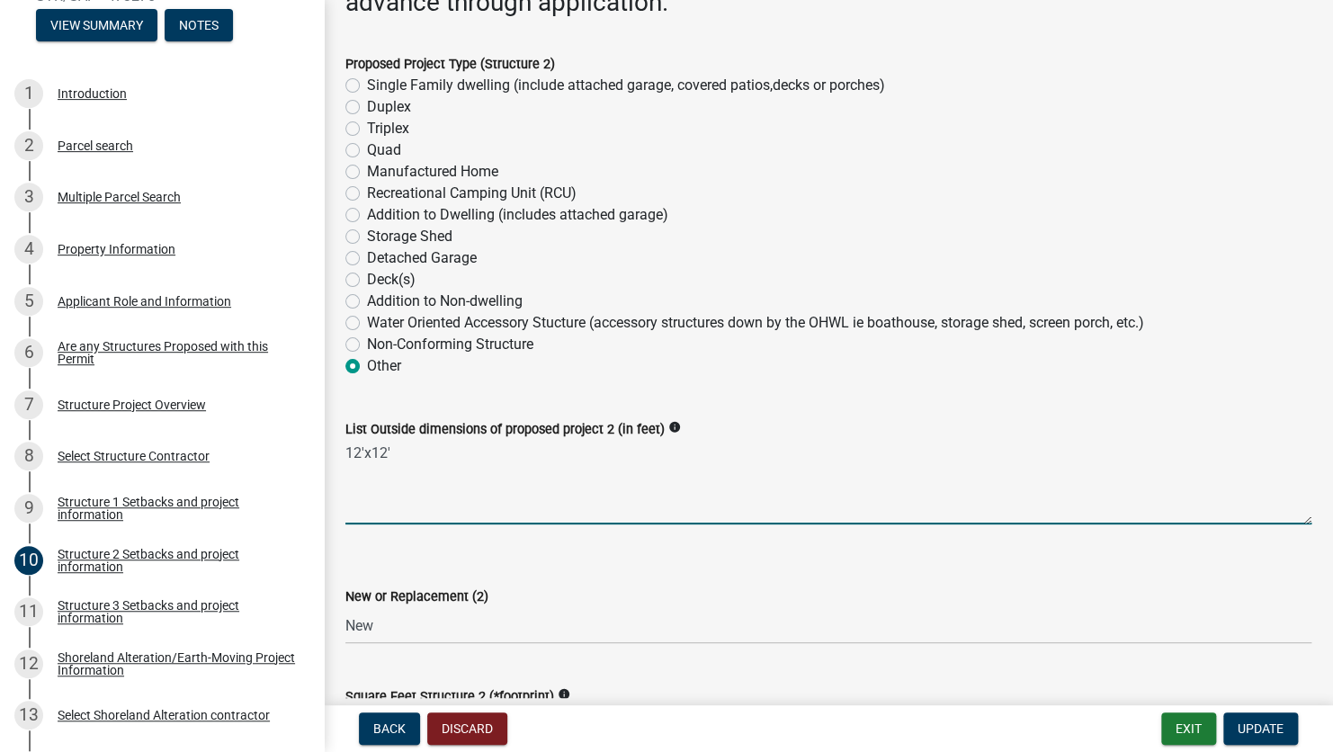
click at [442, 462] on textarea "12'x12'" at bounding box center [828, 482] width 966 height 85
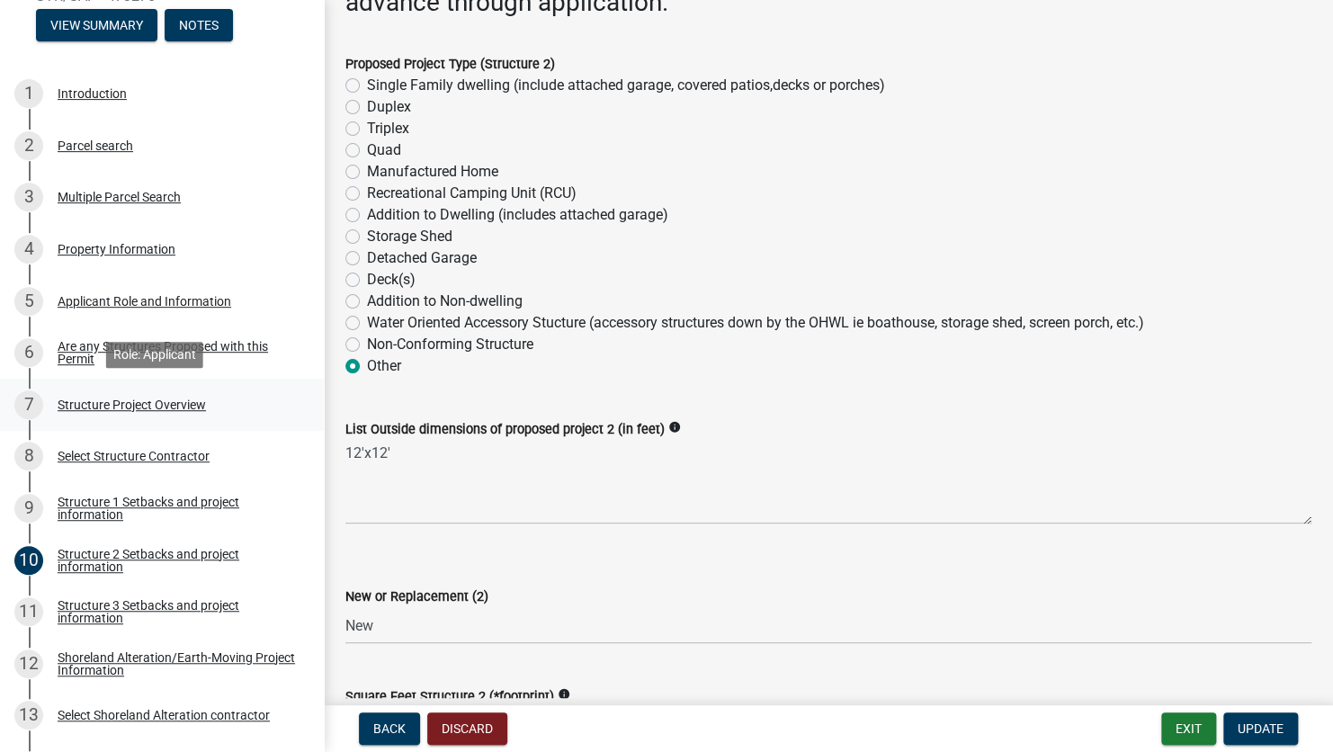
click at [138, 402] on div "Structure Project Overview" at bounding box center [132, 405] width 148 height 13
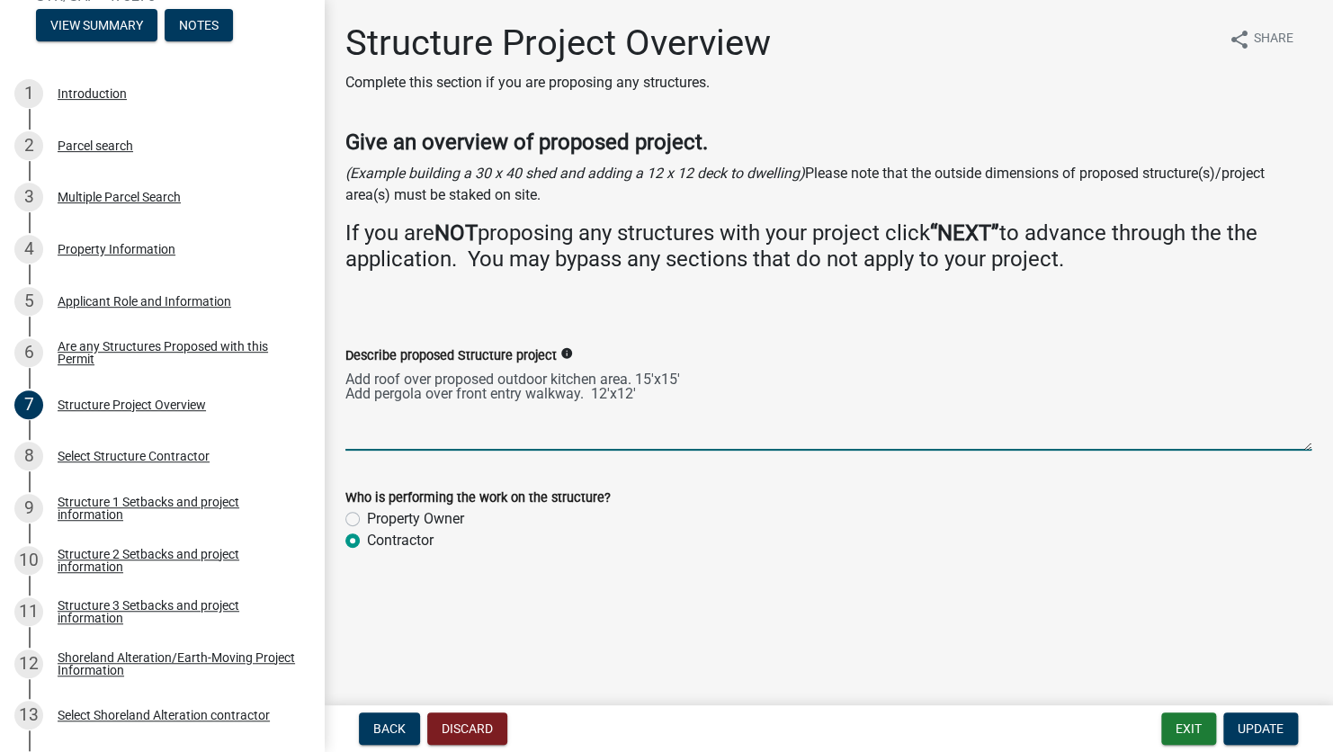
click at [659, 389] on textarea "Add roof over proposed outdoor kitchen area. 15'x15' Add pergola over front ent…" at bounding box center [828, 408] width 966 height 85
click at [592, 393] on textarea "Add roof over proposed outdoor kitchen area. 15'x15' Add pergola over front ent…" at bounding box center [828, 408] width 966 height 85
click at [750, 390] on textarea "Add roof over proposed outdoor kitchen area. 15'x15' Add pergola over front ent…" at bounding box center [828, 408] width 966 height 85
type textarea "Add roof over proposed outdoor kitchen area. 15'x15' Add pergola over front ent…"
click at [1272, 723] on span "Update" at bounding box center [1261, 728] width 46 height 14
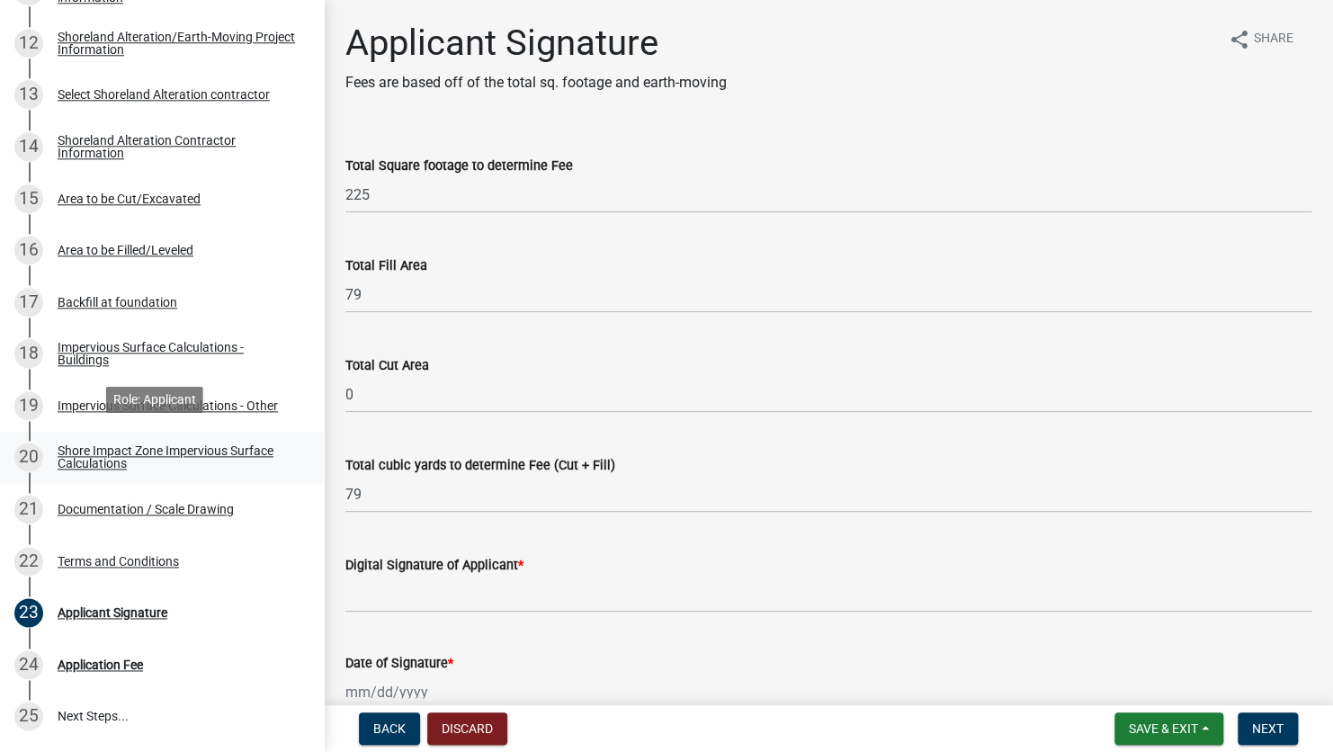
scroll to position [900, 0]
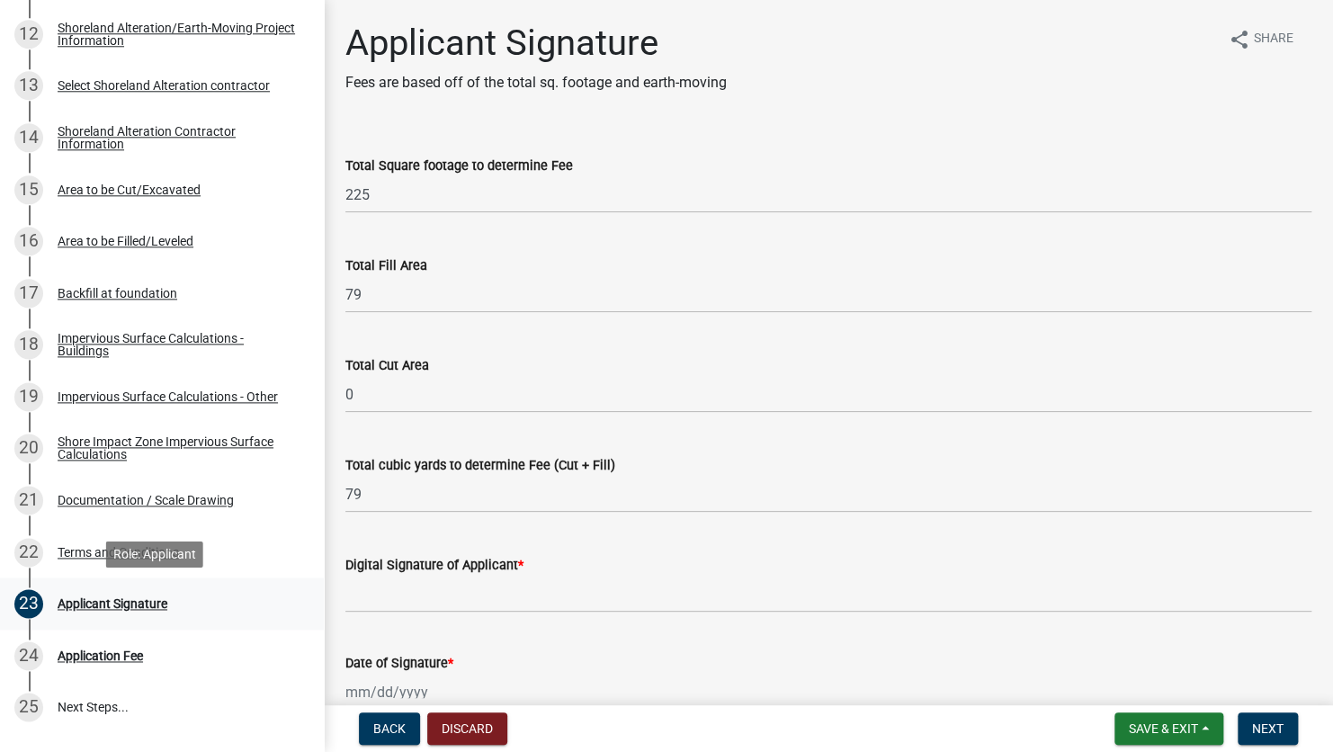
click at [128, 606] on div "Applicant Signature" at bounding box center [113, 603] width 110 height 13
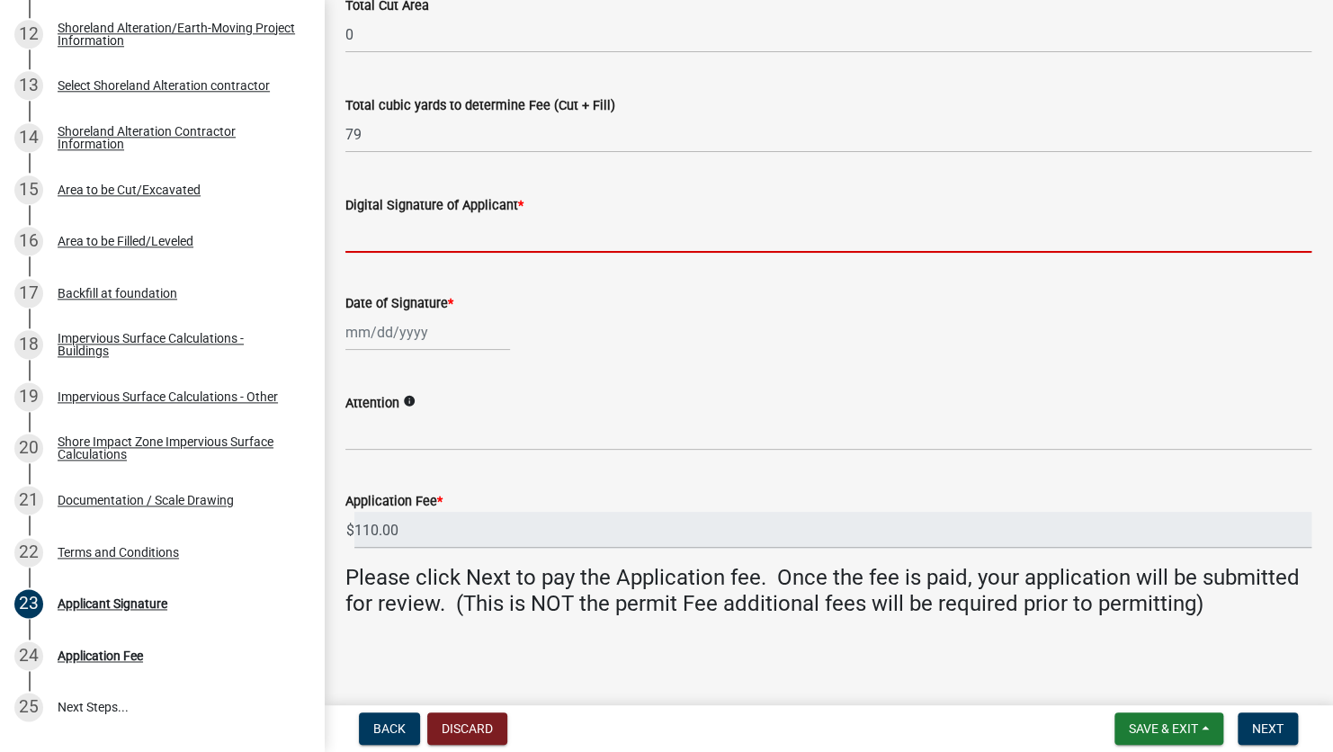
click at [472, 220] on input "Digital Signature of Applicant *" at bounding box center [828, 234] width 966 height 37
type input "[PERSON_NAME]"
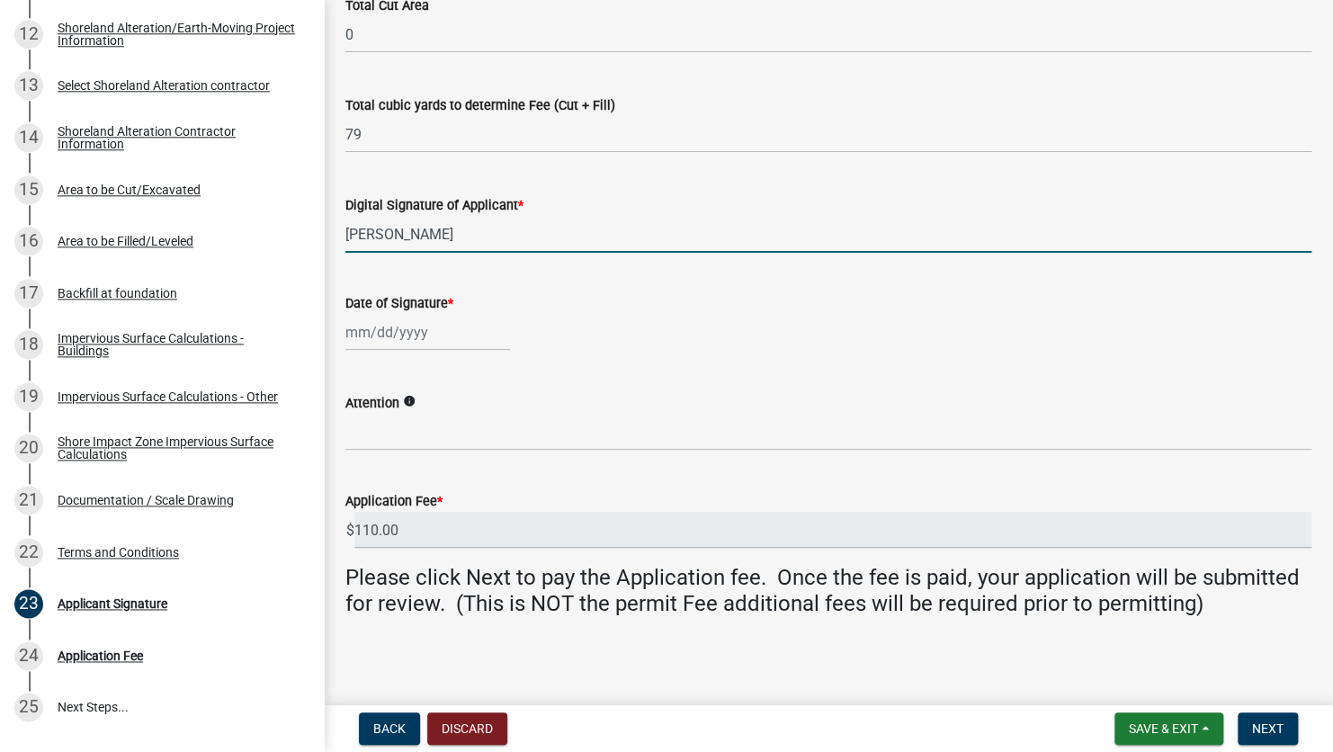
click at [358, 349] on div at bounding box center [427, 332] width 165 height 37
select select "9"
select select "2025"
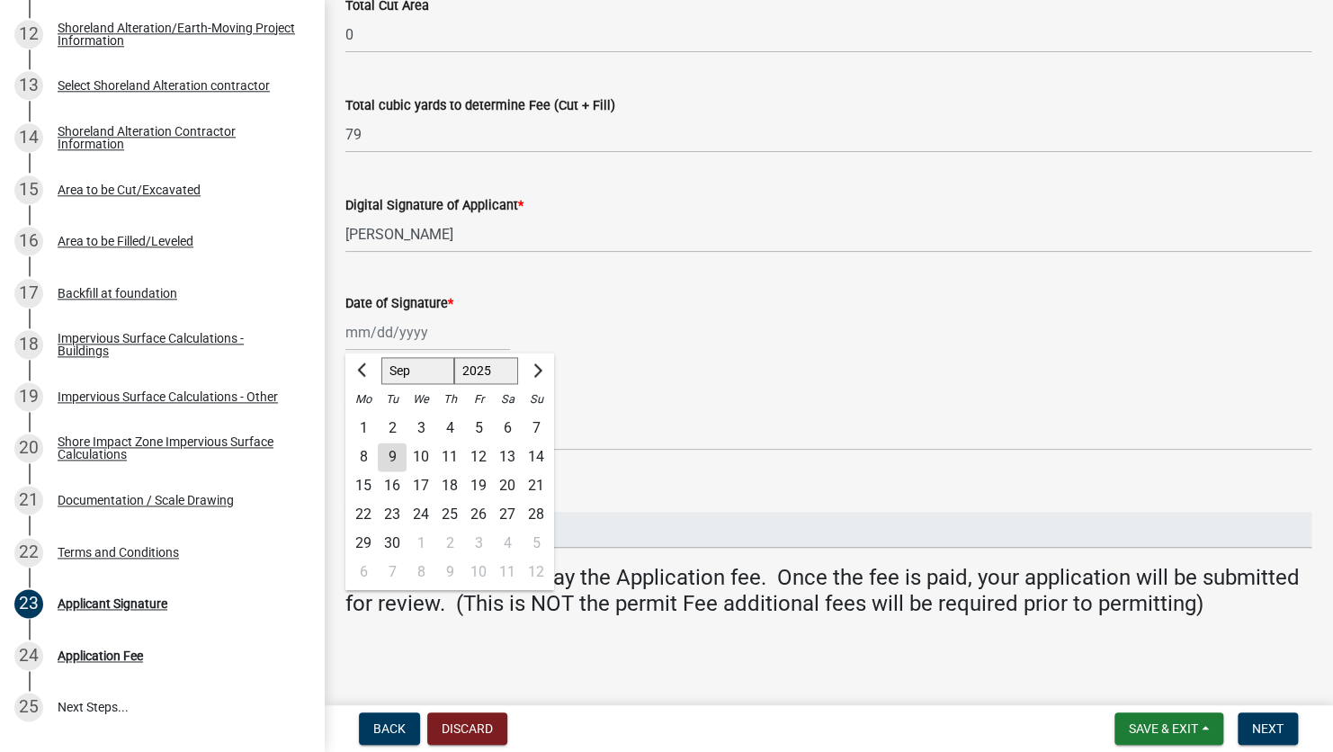
click at [385, 459] on div "9" at bounding box center [392, 457] width 29 height 29
type input "[DATE]"
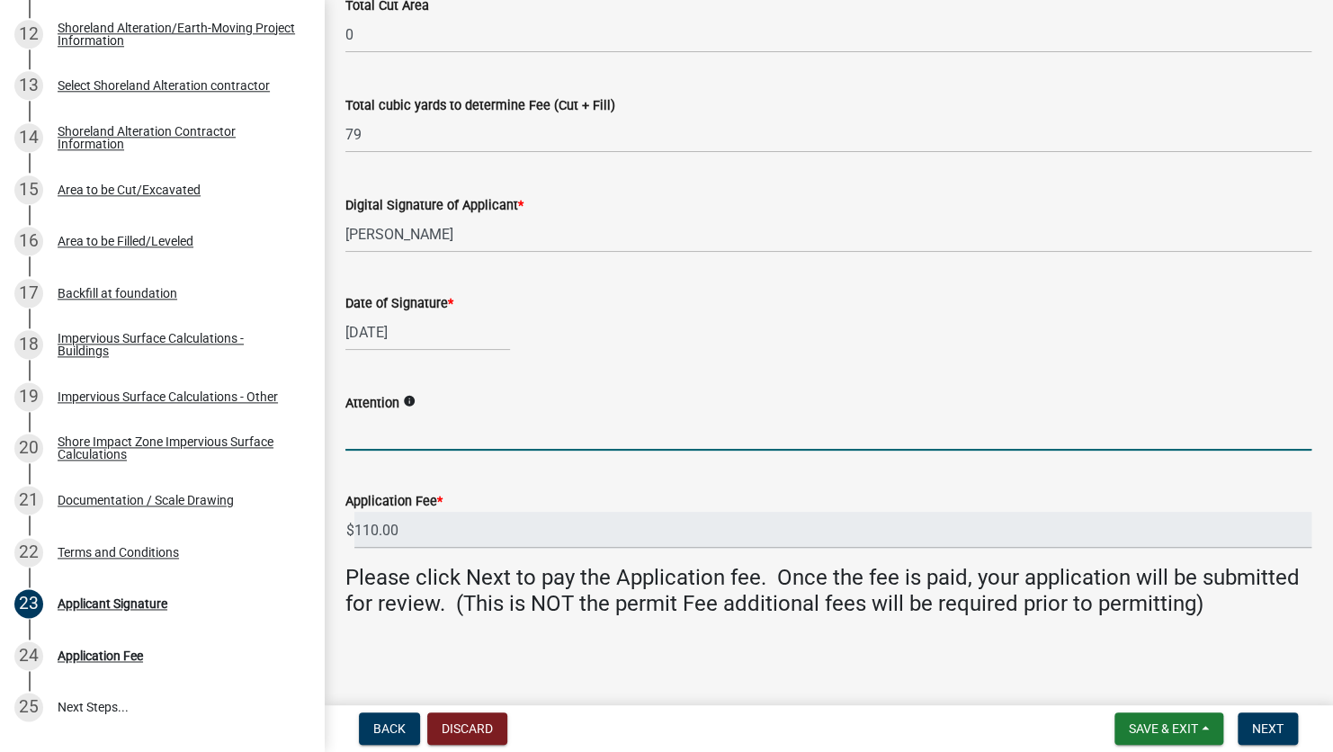
click at [372, 428] on input "Attention" at bounding box center [828, 432] width 966 height 37
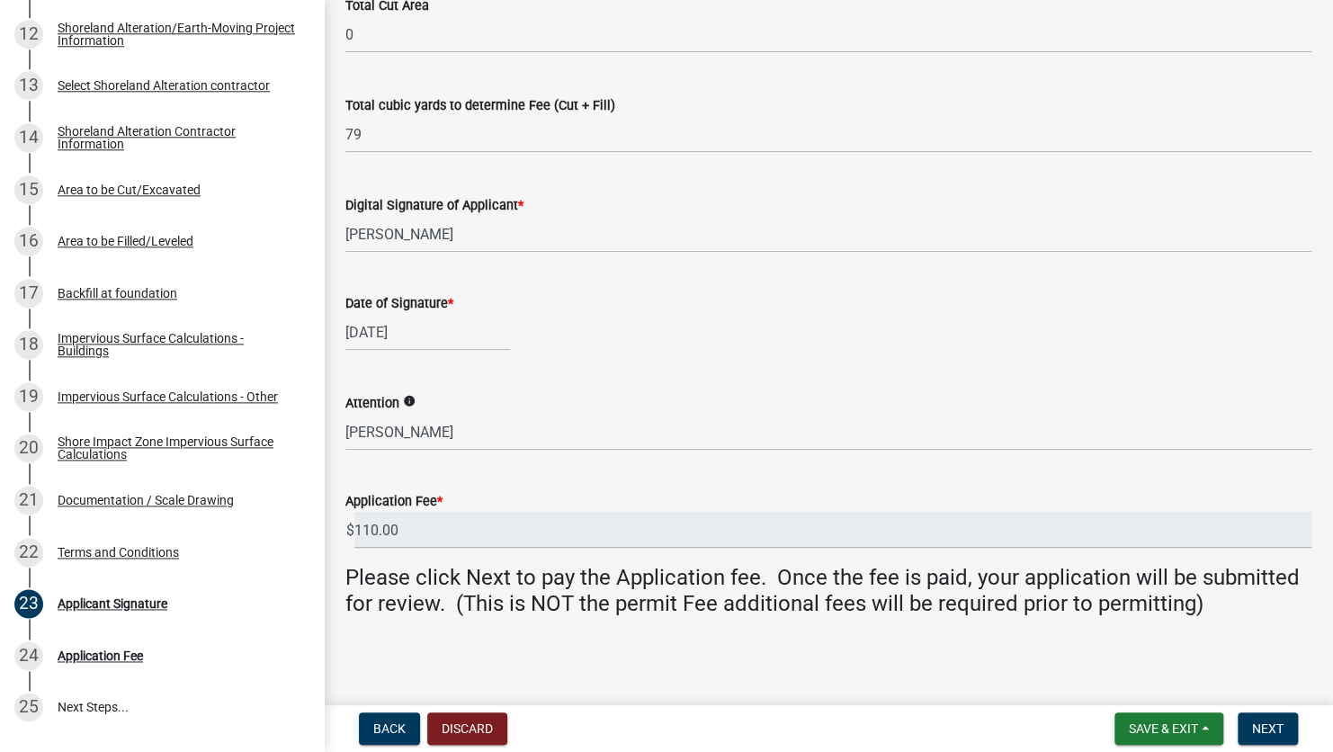
click at [408, 402] on icon "info" at bounding box center [409, 401] width 13 height 13
click at [393, 363] on wm-data-entity-input "Date of Signature * [DATE]" at bounding box center [828, 317] width 966 height 100
click at [495, 426] on input "[PERSON_NAME]" at bounding box center [828, 432] width 966 height 37
type input "[PERSON_NAME]"
click at [631, 318] on div "[DATE]" at bounding box center [828, 332] width 966 height 37
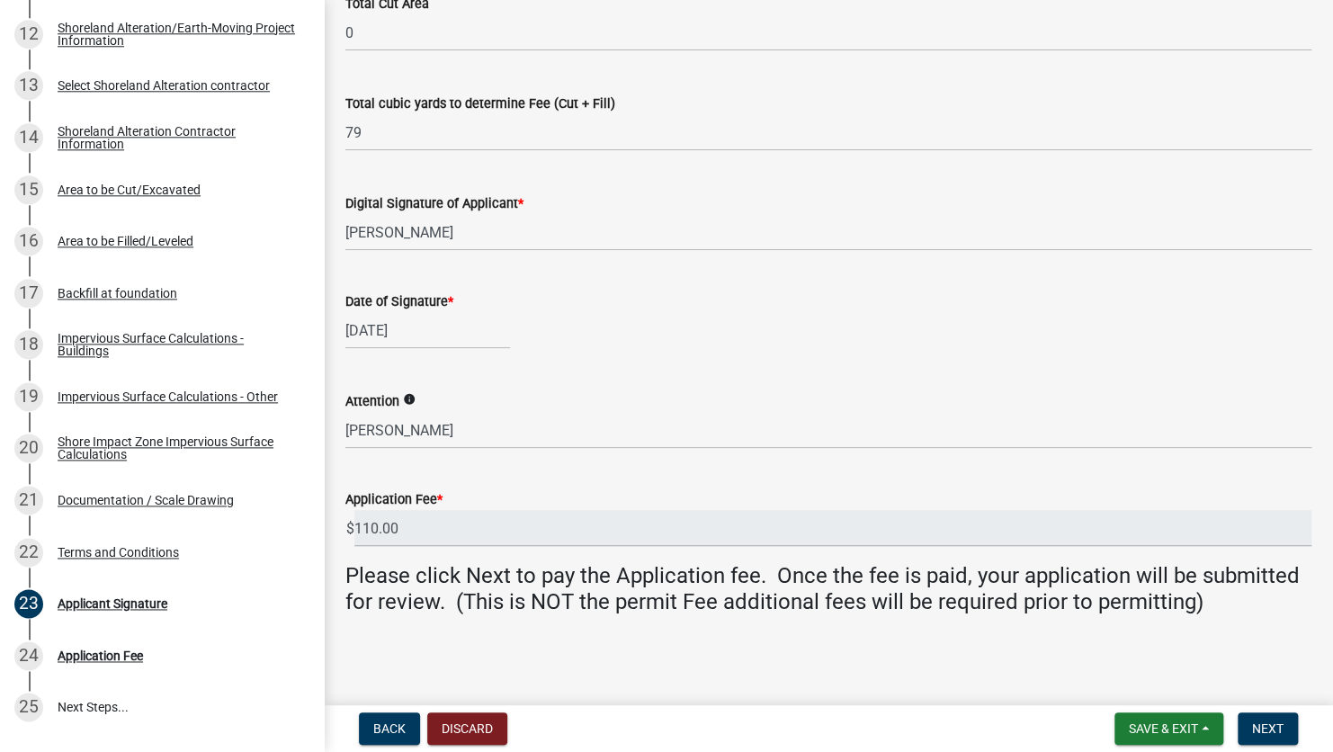
scroll to position [363, 0]
click at [1271, 729] on span "Next" at bounding box center [1267, 728] width 31 height 14
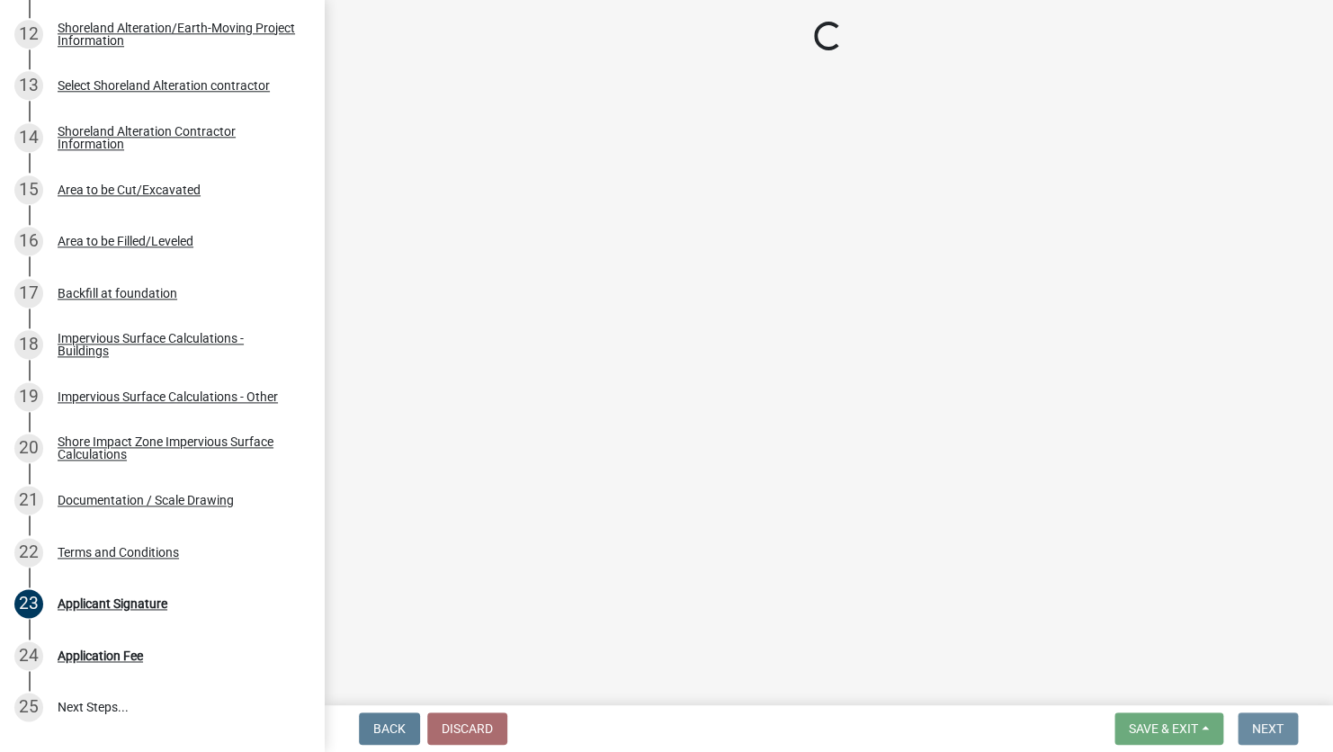
scroll to position [0, 0]
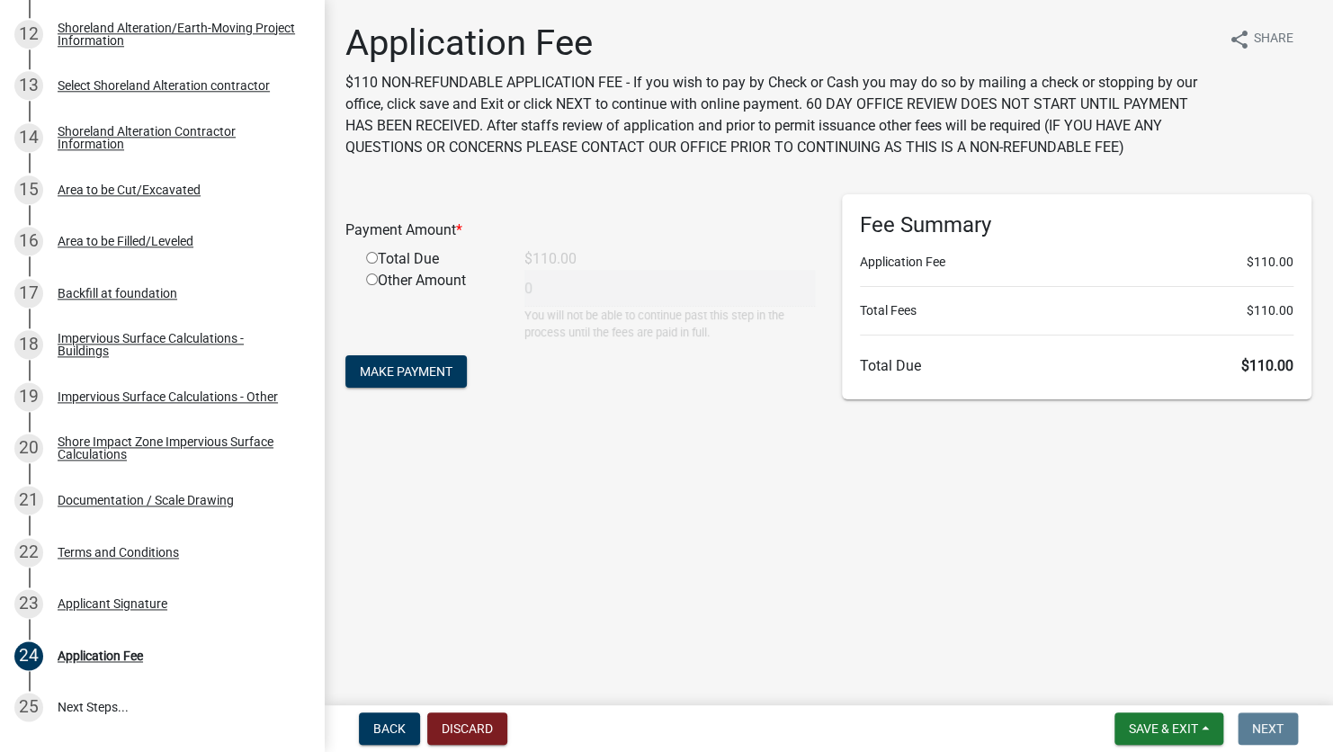
click at [373, 257] on input "radio" at bounding box center [372, 258] width 12 height 12
radio input "true"
type input "110"
click at [416, 381] on button "Make Payment" at bounding box center [405, 371] width 121 height 32
